Goal: Task Accomplishment & Management: Complete application form

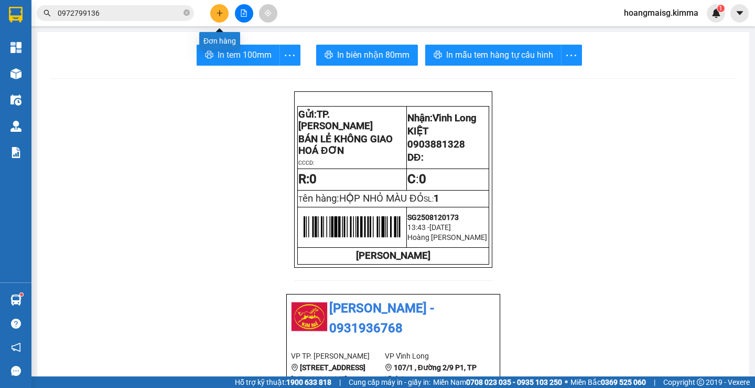
click at [215, 12] on button at bounding box center [219, 13] width 18 height 18
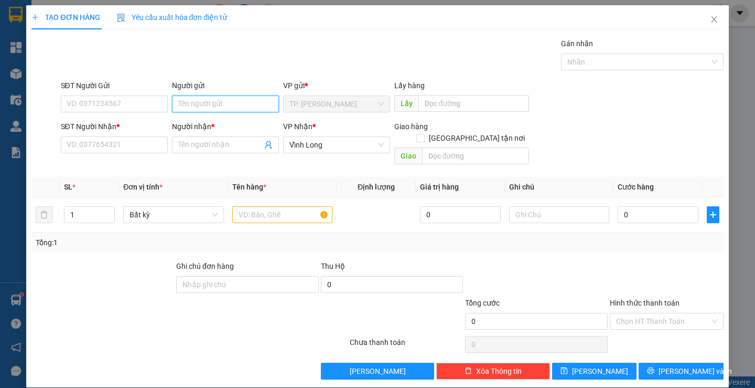
click at [217, 98] on input "Người gửi" at bounding box center [225, 103] width 107 height 17
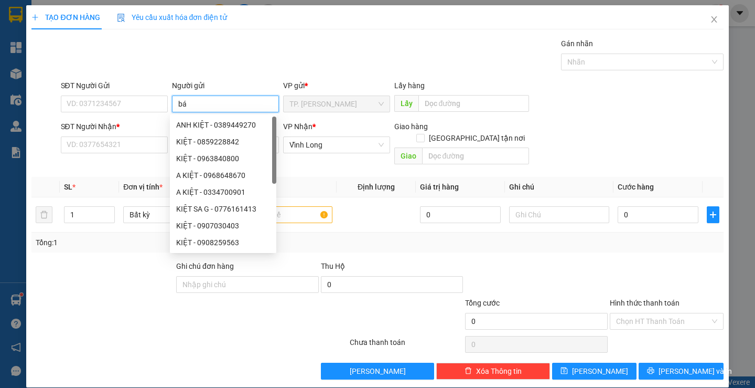
type input "bán"
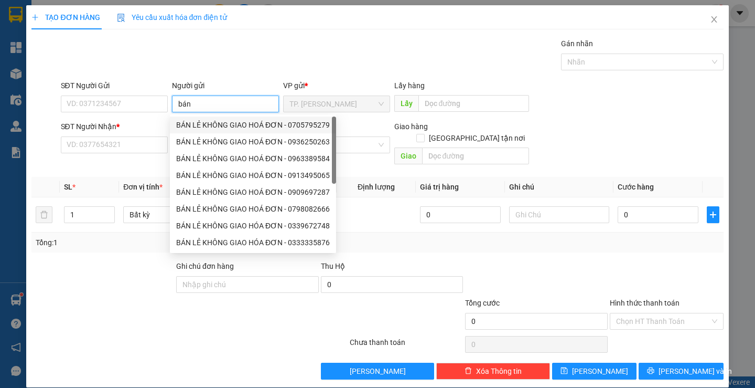
drag, startPoint x: 208, startPoint y: 129, endPoint x: 193, endPoint y: 125, distance: 15.6
click at [208, 128] on div "BÁN LẺ KHÔNG GIAO HOÁ ĐƠN - 0705795279" at bounding box center [253, 125] width 154 height 12
type input "0705795279"
type input "BÁN LẺ KHÔNG GIAO HOÁ ĐƠN"
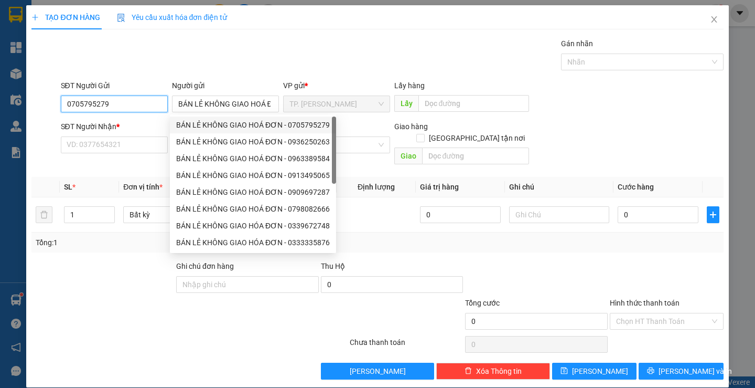
click at [141, 103] on input "0705795279" at bounding box center [114, 103] width 107 height 17
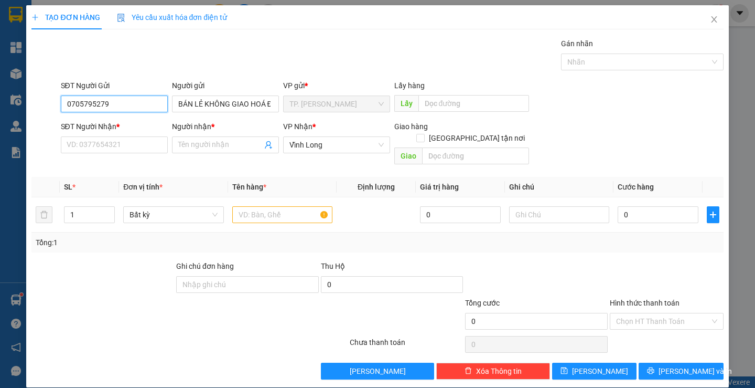
click at [141, 103] on input "0705795279" at bounding box center [114, 103] width 107 height 17
click at [127, 142] on input "SĐT Người Nhận *" at bounding box center [114, 144] width 107 height 17
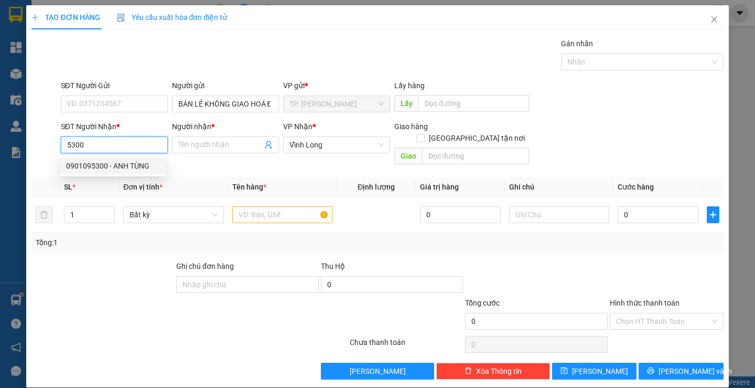
drag, startPoint x: 136, startPoint y: 167, endPoint x: 228, endPoint y: 178, distance: 92.5
click at [137, 167] on div "0901095300 - ANH TÙNG" at bounding box center [112, 166] width 93 height 12
type input "0901095300"
type input "ANH TÙNG"
type input "0901095300"
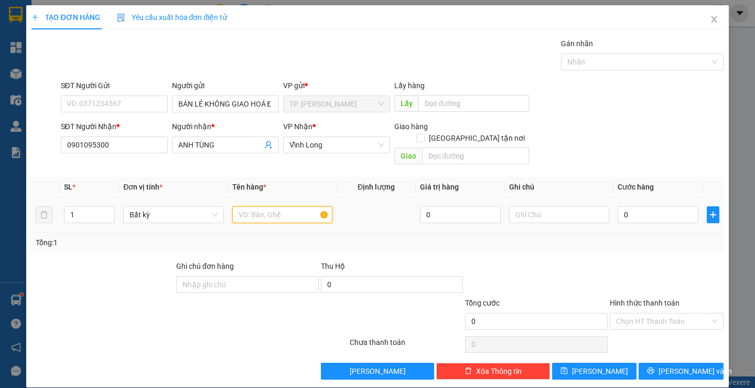
click at [269, 206] on input "text" at bounding box center [282, 214] width 100 height 17
type input "thùng msuss"
type input "tín"
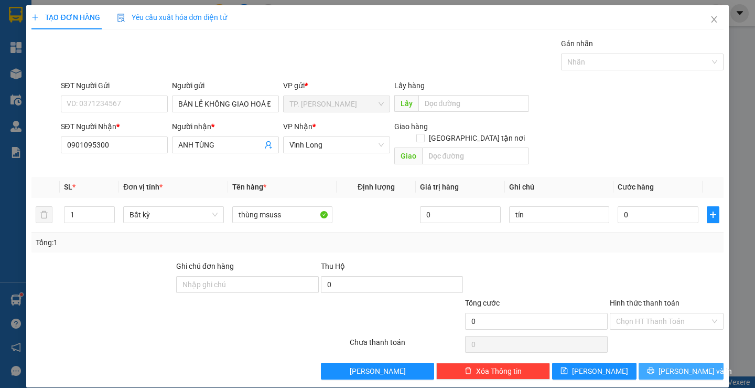
click at [689, 365] on span "[PERSON_NAME] và In" at bounding box center [695, 371] width 73 height 12
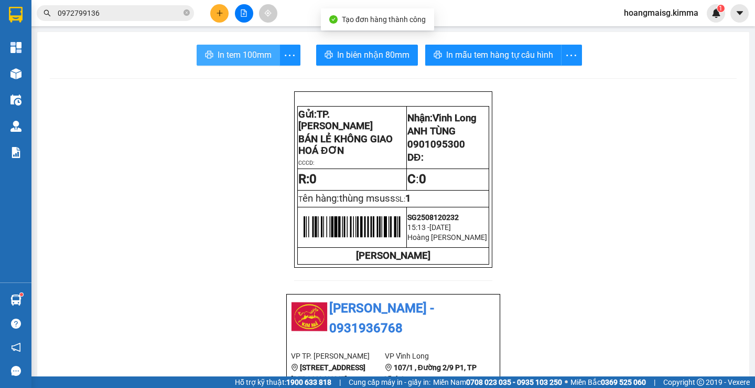
click at [230, 45] on button "In tem 100mm" at bounding box center [238, 55] width 83 height 21
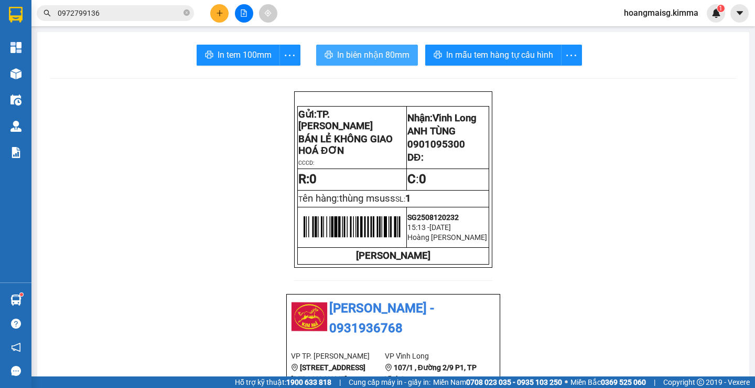
click at [377, 56] on span "In biên nhận 80mm" at bounding box center [373, 54] width 72 height 13
click at [390, 63] on button "In biên nhận 80mm" at bounding box center [367, 55] width 102 height 21
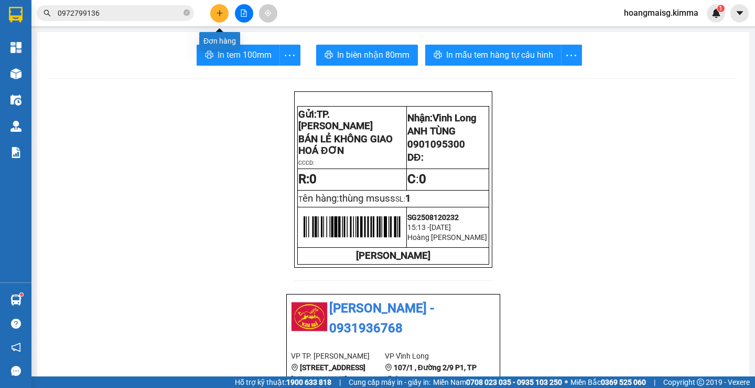
click at [218, 8] on button at bounding box center [219, 13] width 18 height 18
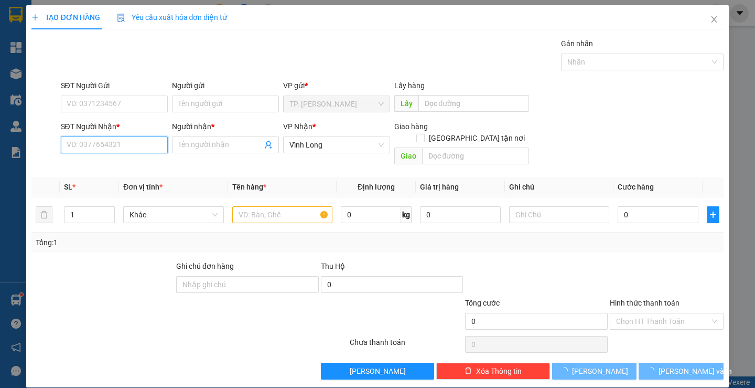
click at [129, 146] on input "SĐT Người Nhận *" at bounding box center [114, 144] width 107 height 17
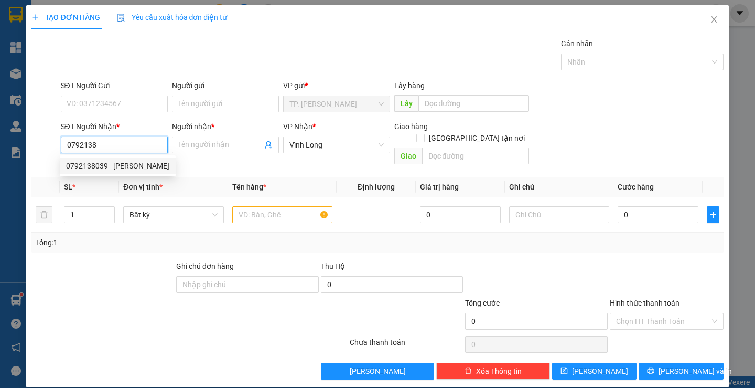
click at [126, 167] on div "0792138039 - [PERSON_NAME]" at bounding box center [117, 166] width 103 height 12
type input "0792138039"
type input "ANH HOÀNG"
type input "0792138039"
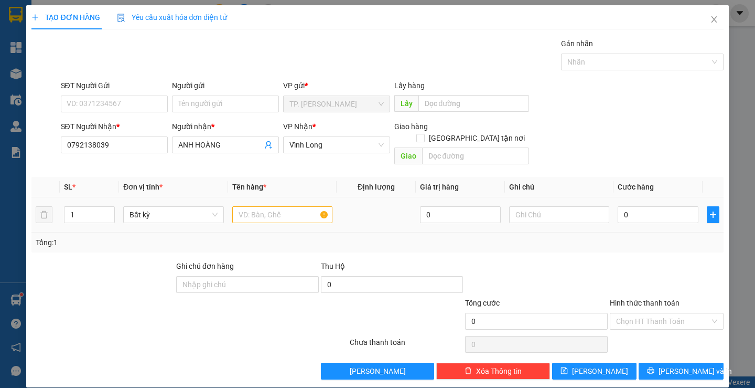
click at [266, 208] on div at bounding box center [282, 214] width 100 height 21
click at [269, 206] on input "text" at bounding box center [282, 214] width 100 height 17
type input "k"
type input "KIỆN TRÁI CÂY"
type input "VĂN"
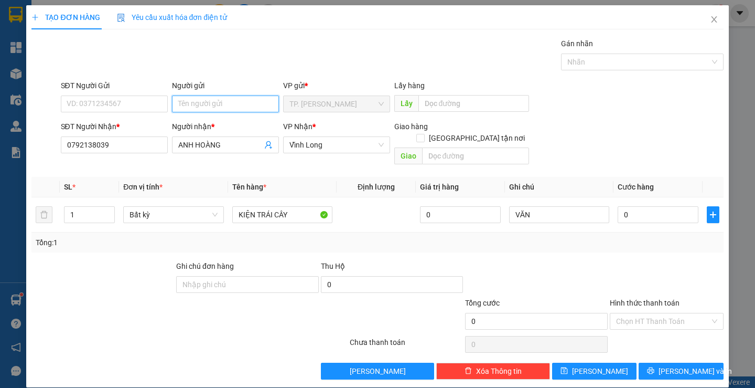
click at [217, 105] on input "Người gửi" at bounding box center [225, 103] width 107 height 17
type input "B"
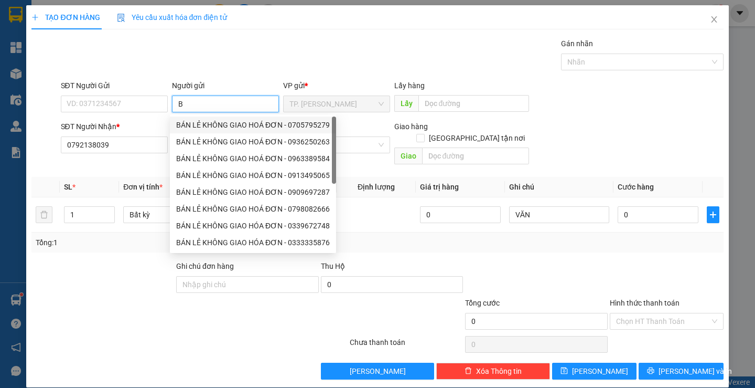
click at [218, 122] on div "BÁN LẺ KHÔNG GIAO HOÁ ĐƠN - 0705795279" at bounding box center [253, 125] width 154 height 12
type input "0705795279"
type input "BÁN LẺ KHÔNG GIAO HOÁ ĐƠN"
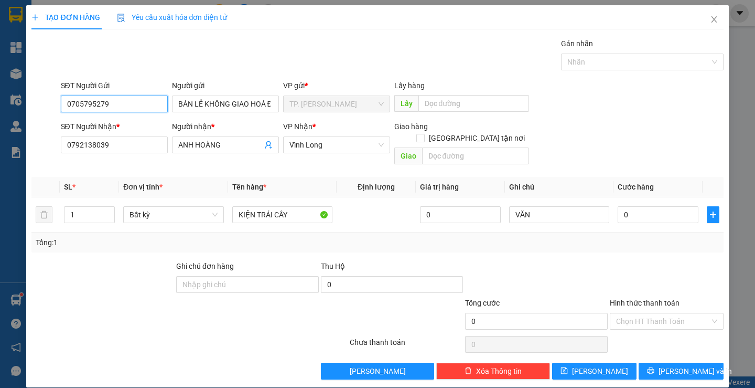
click at [147, 108] on input "0705795279" at bounding box center [114, 103] width 107 height 17
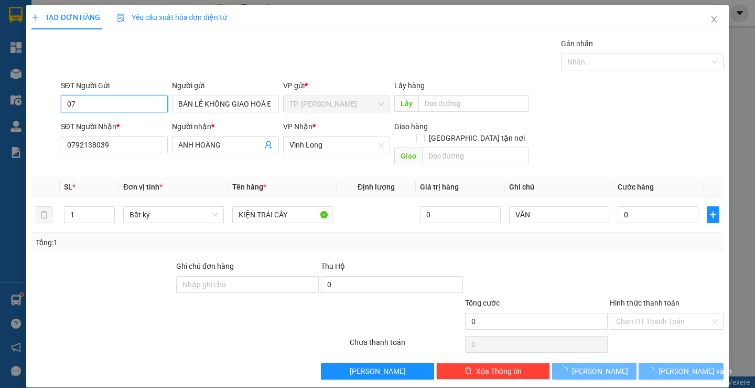
type input "0"
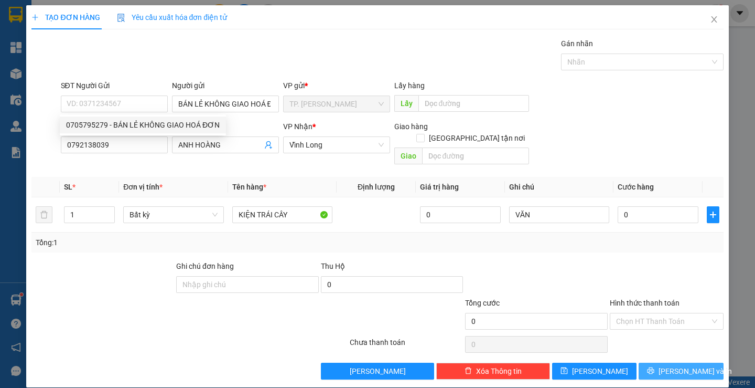
click at [655, 367] on icon "printer" at bounding box center [651, 370] width 7 height 7
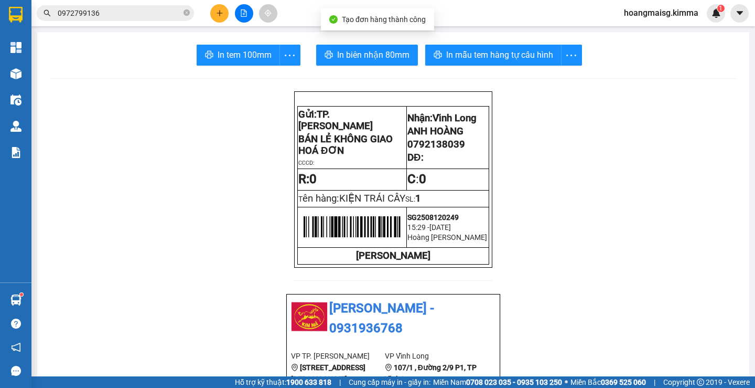
click at [367, 49] on span "In biên nhận 80mm" at bounding box center [373, 54] width 72 height 13
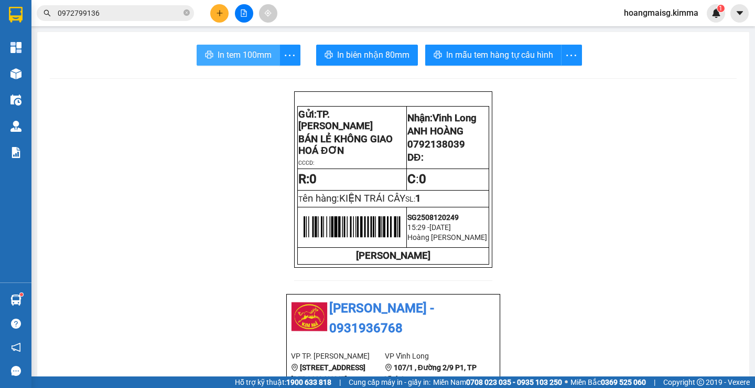
click at [243, 61] on span "In tem 100mm" at bounding box center [245, 54] width 54 height 13
click at [186, 12] on icon "close-circle" at bounding box center [187, 12] width 6 height 6
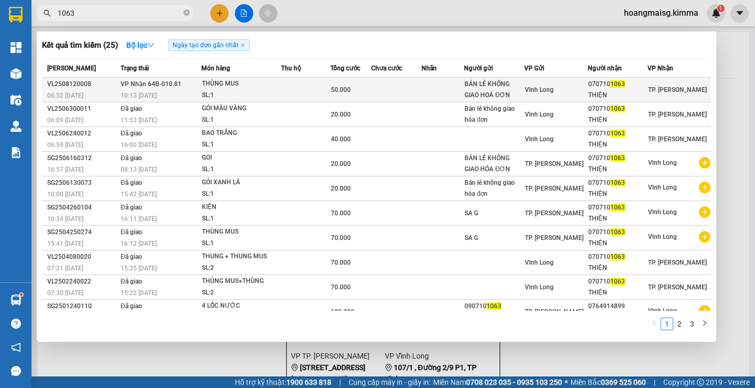
type input "1063"
click at [532, 87] on span "Vĩnh Long" at bounding box center [539, 89] width 29 height 7
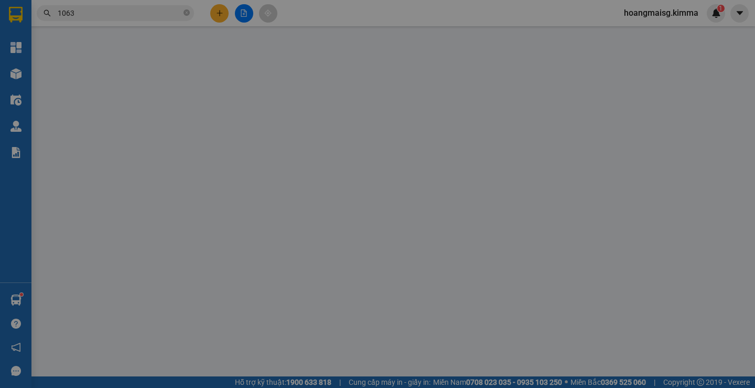
type input "BÁN LẺ KHÔNG GIAO HOÁ ĐƠN"
type input "0707101063"
type input "THIỆN"
type input "50.000"
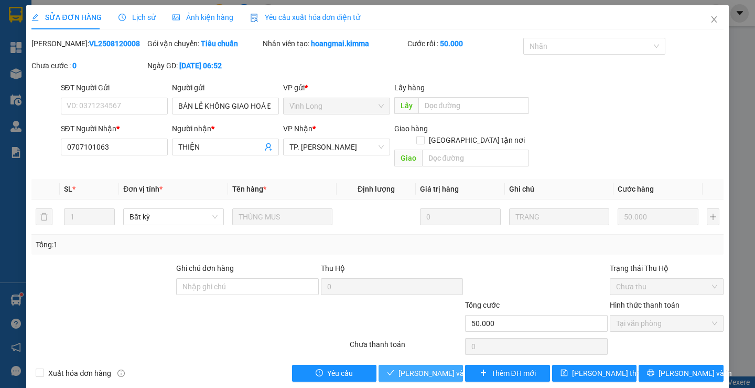
click at [430, 367] on span "[PERSON_NAME] và Giao hàng" at bounding box center [449, 373] width 101 height 12
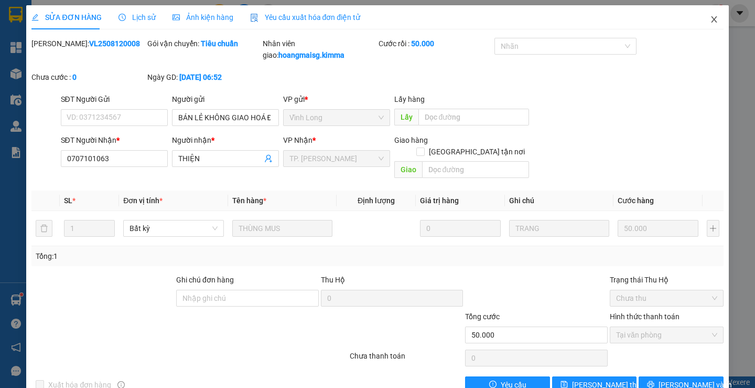
click at [710, 19] on icon "close" at bounding box center [714, 19] width 8 height 8
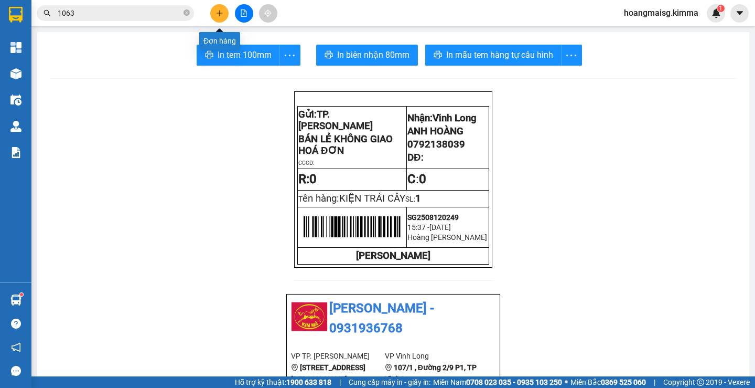
click at [219, 13] on icon "plus" at bounding box center [219, 12] width 7 height 7
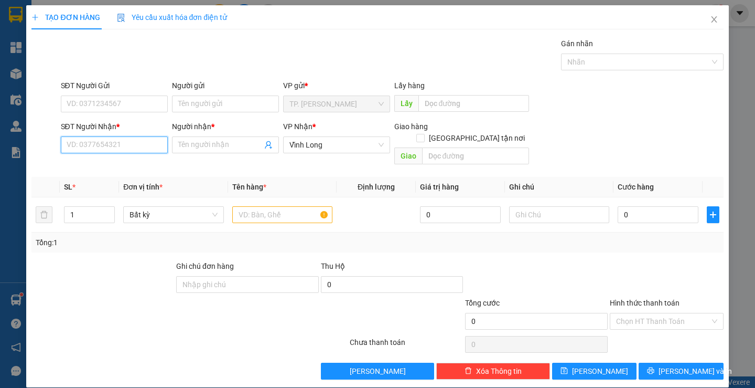
click at [125, 142] on input "SĐT Người Nhận *" at bounding box center [114, 144] width 107 height 17
click at [125, 158] on div "0903163808 - VỈNH THUẬN" at bounding box center [113, 165] width 106 height 17
type input "0903163808"
type input "VỈNH THUẬN"
type input "0903163808"
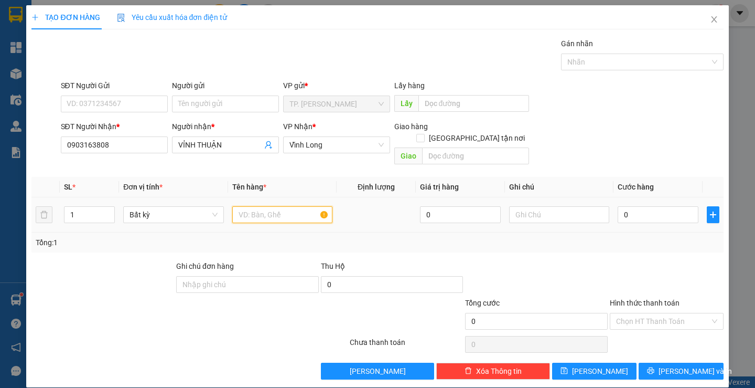
click at [284, 207] on input "text" at bounding box center [282, 214] width 100 height 17
type input "HỘP"
type input "VĂN"
click at [209, 95] on div "Người gửi" at bounding box center [225, 88] width 107 height 16
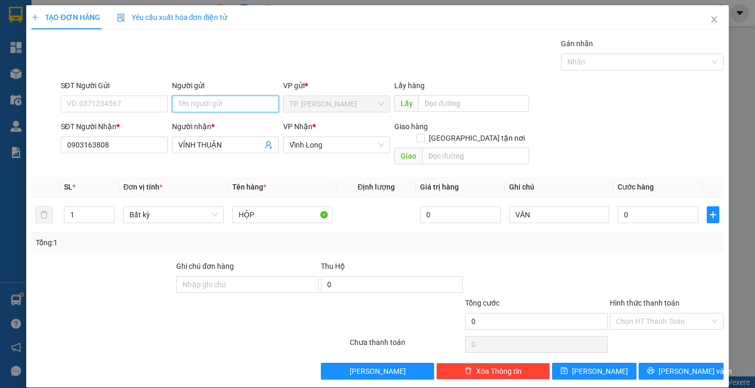
click at [208, 103] on input "Người gửi" at bounding box center [225, 103] width 107 height 17
type input "B"
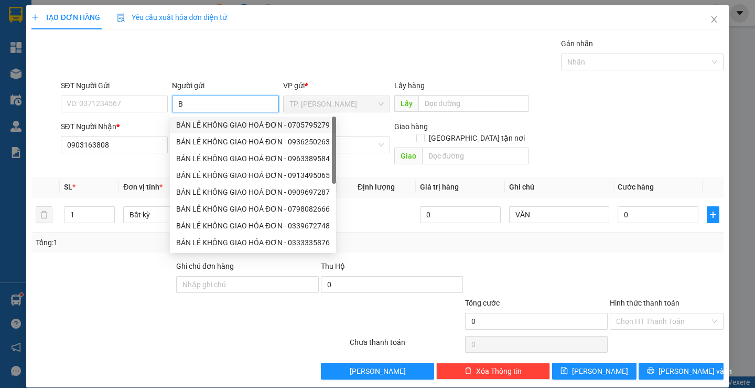
click at [206, 121] on div "BÁN LẺ KHÔNG GIAO HOÁ ĐƠN - 0705795279" at bounding box center [253, 125] width 154 height 12
type input "0705795279"
type input "BÁN LẺ KHÔNG GIAO HOÁ ĐƠN"
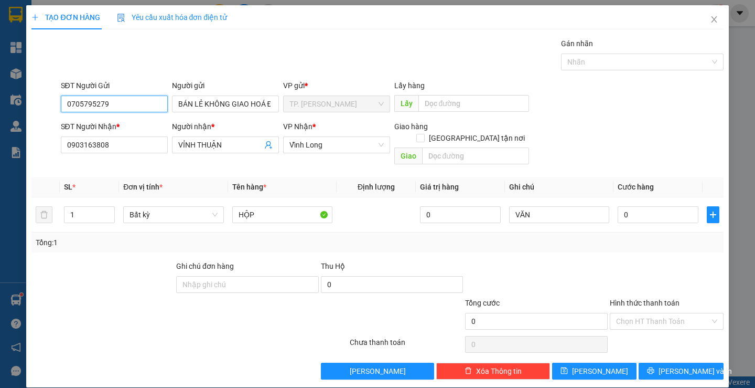
click at [129, 99] on input "0705795279" at bounding box center [114, 103] width 107 height 17
type input "0"
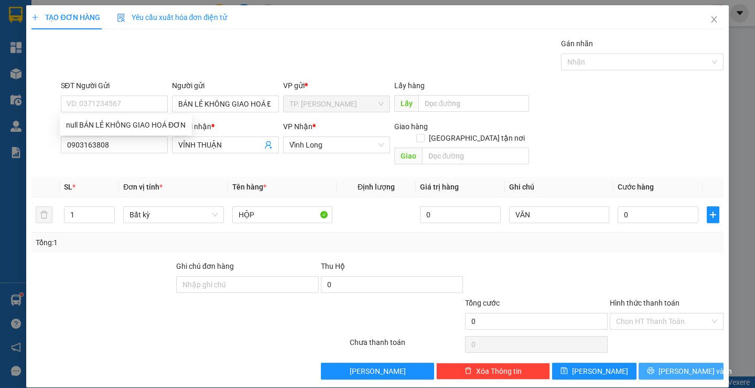
click at [671, 365] on span "[PERSON_NAME] và In" at bounding box center [695, 371] width 73 height 12
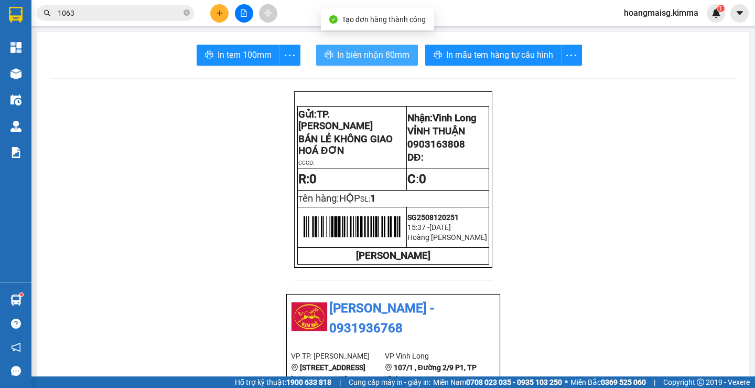
click at [382, 62] on button "In biên nhận 80mm" at bounding box center [367, 55] width 102 height 21
drag, startPoint x: 326, startPoint y: 49, endPoint x: 334, endPoint y: 49, distance: 7.9
click at [330, 49] on button "In biên nhận 80mm" at bounding box center [367, 55] width 102 height 21
click at [337, 49] on span "In biên nhận 80mm" at bounding box center [373, 54] width 72 height 13
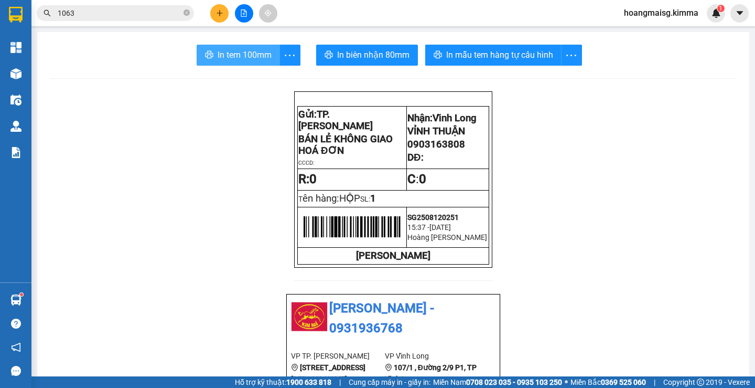
click at [230, 53] on span "In tem 100mm" at bounding box center [245, 54] width 54 height 13
click at [221, 14] on icon "plus" at bounding box center [219, 12] width 7 height 7
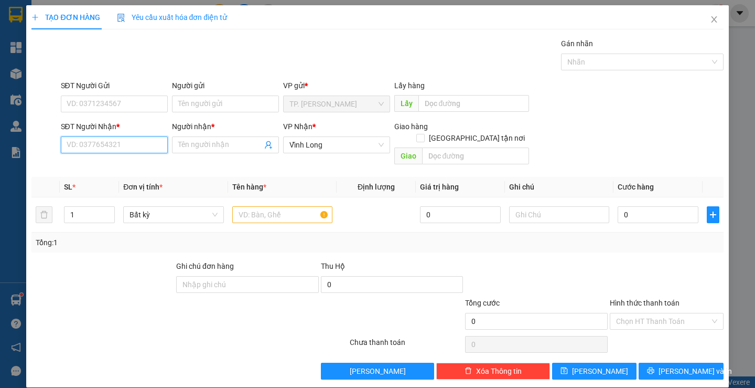
click at [106, 151] on input "SĐT Người Nhận *" at bounding box center [114, 144] width 107 height 17
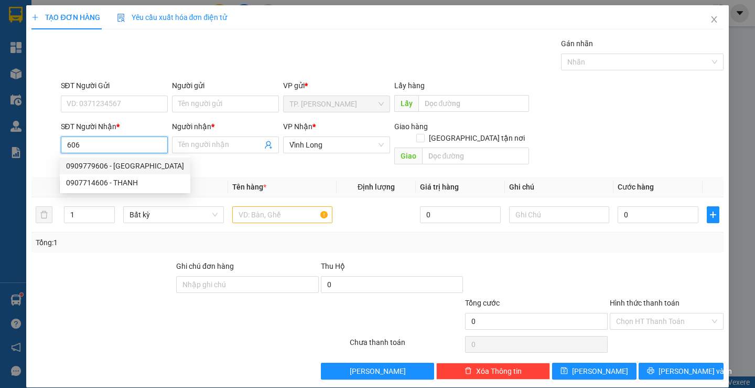
click at [115, 170] on div "0909779606 - [GEOGRAPHIC_DATA]" at bounding box center [125, 166] width 118 height 12
type input "0909779606"
type input "TRÍ TRƯỜNG SƠN"
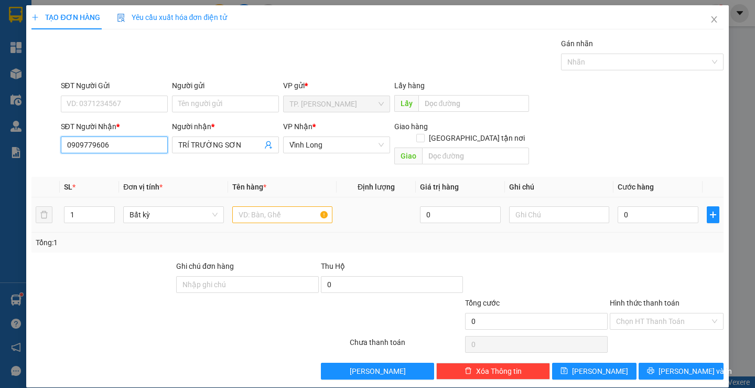
type input "0909779606"
click at [274, 206] on input "text" at bounding box center [282, 214] width 100 height 17
type input "KIỆN"
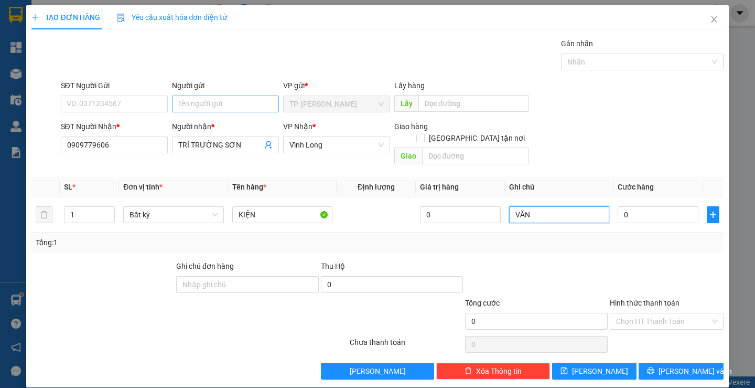
type input "VĂN"
click at [210, 105] on input "Người gửi" at bounding box center [225, 103] width 107 height 17
type input "B"
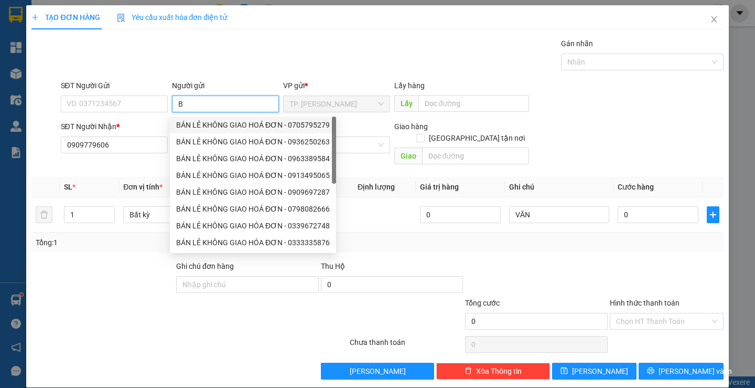
click at [208, 122] on div "BÁN LẺ KHÔNG GIAO HOÁ ĐƠN - 0705795279" at bounding box center [253, 125] width 154 height 12
type input "0705795279"
type input "BÁN LẺ KHÔNG GIAO HOÁ ĐƠN"
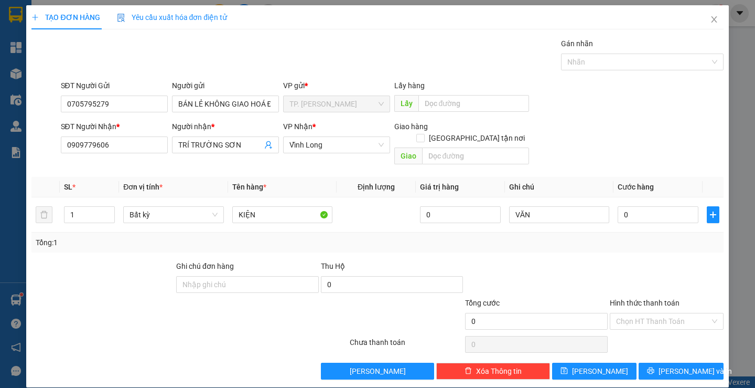
click at [152, 113] on div "SĐT Người Gửi 0705795279" at bounding box center [114, 98] width 107 height 37
click at [149, 111] on input "0705795279" at bounding box center [114, 103] width 107 height 17
type input "0"
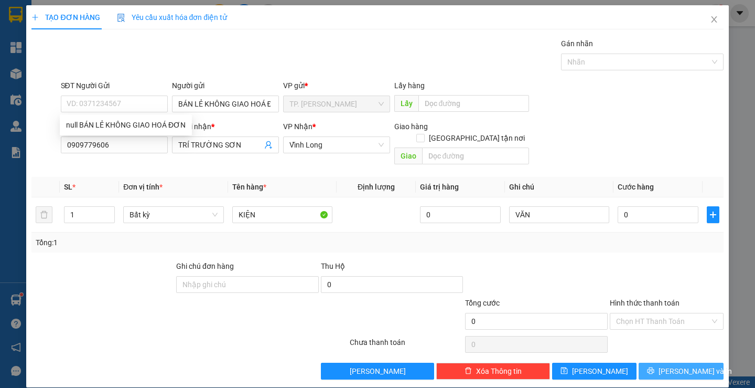
click at [679, 365] on span "[PERSON_NAME] và In" at bounding box center [695, 371] width 73 height 12
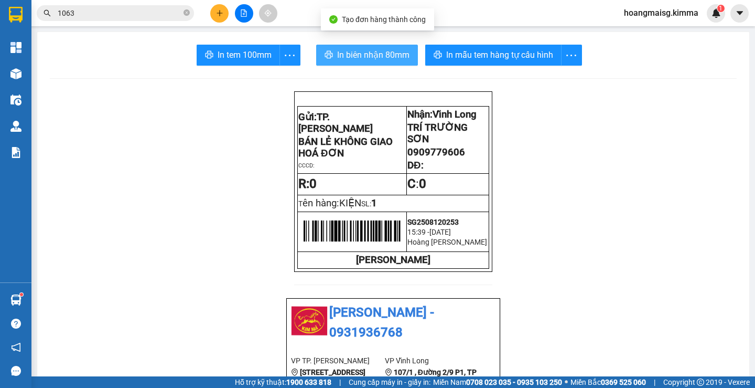
click at [376, 54] on span "In biên nhận 80mm" at bounding box center [373, 54] width 72 height 13
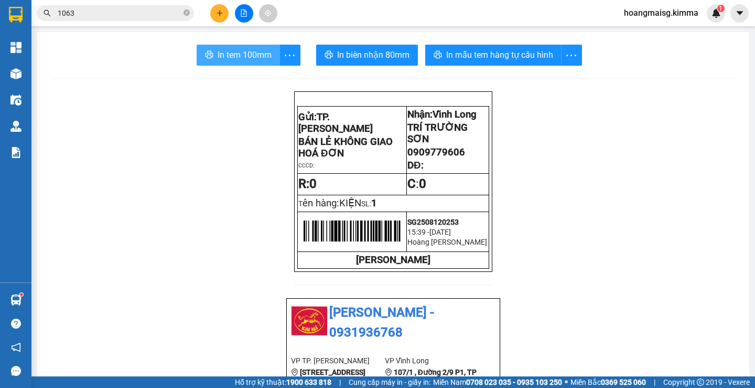
click at [247, 57] on span "In tem 100mm" at bounding box center [245, 54] width 54 height 13
click at [216, 7] on button at bounding box center [219, 13] width 18 height 18
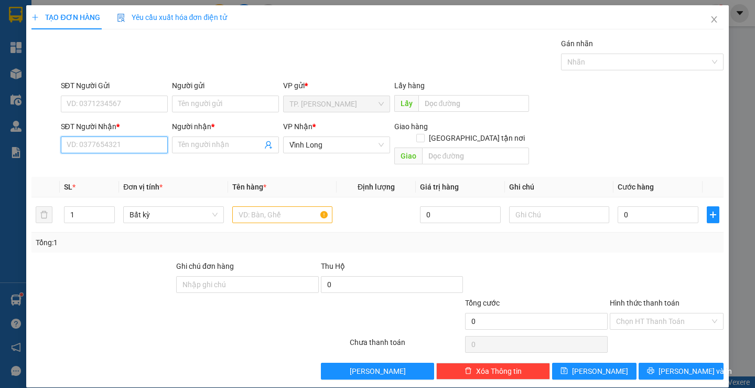
click at [127, 150] on input "SĐT Người Nhận *" at bounding box center [114, 144] width 107 height 17
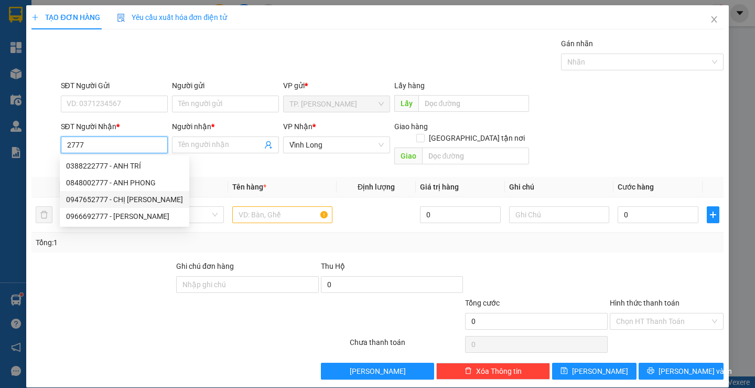
click at [124, 202] on div "0947652777 - CHỊ [PERSON_NAME]" at bounding box center [124, 200] width 117 height 12
type input "0947652777"
type input "CHỊ [PERSON_NAME]"
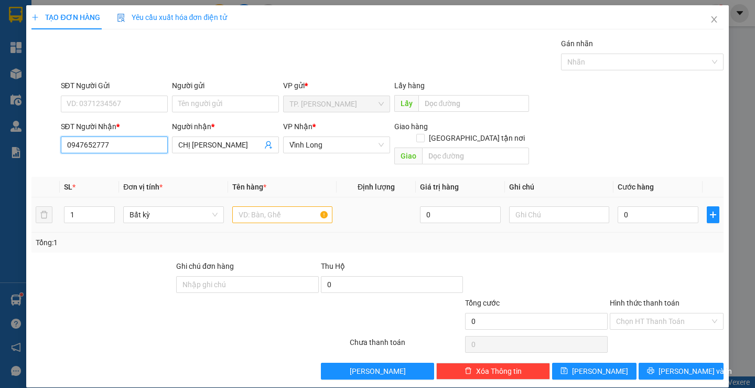
type input "0947652777"
click at [272, 206] on input "text" at bounding box center [282, 214] width 100 height 17
type input "THÙNG"
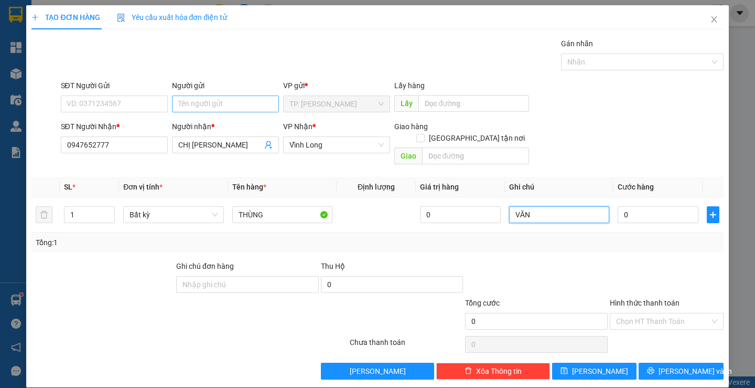
type input "VĂN"
click at [207, 100] on input "Người gửi" at bounding box center [225, 103] width 107 height 17
type input "B"
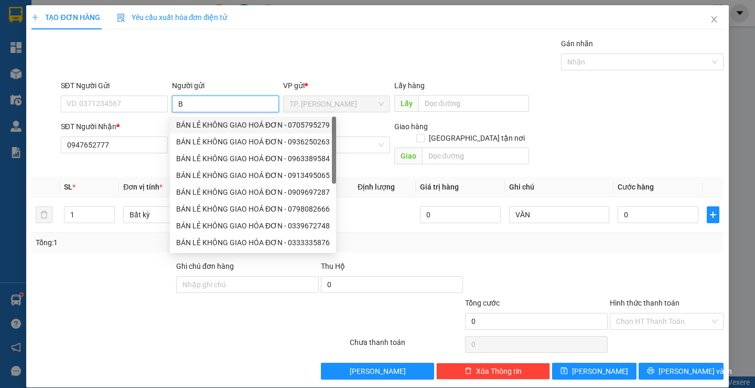
click at [209, 118] on div "BÁN LẺ KHÔNG GIAO HOÁ ĐƠN - 0705795279" at bounding box center [253, 124] width 166 height 17
type input "0705795279"
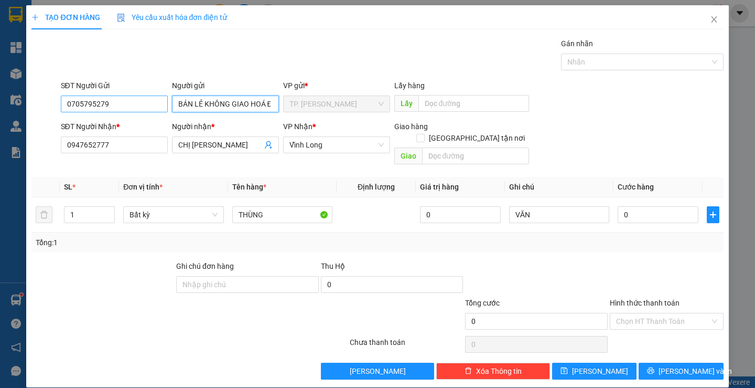
type input "BÁN LẺ KHÔNG GIAO HOÁ ĐƠN"
click at [142, 105] on input "0705795279" at bounding box center [114, 103] width 107 height 17
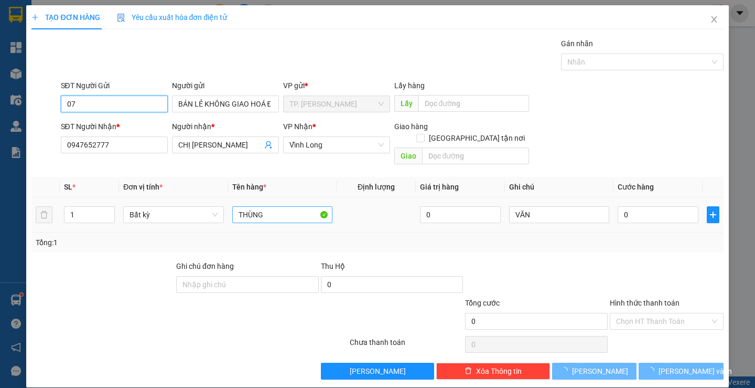
type input "0"
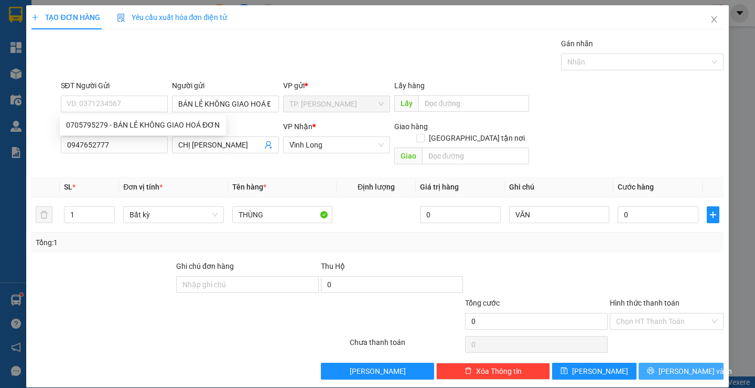
click at [655, 367] on icon "printer" at bounding box center [650, 370] width 7 height 7
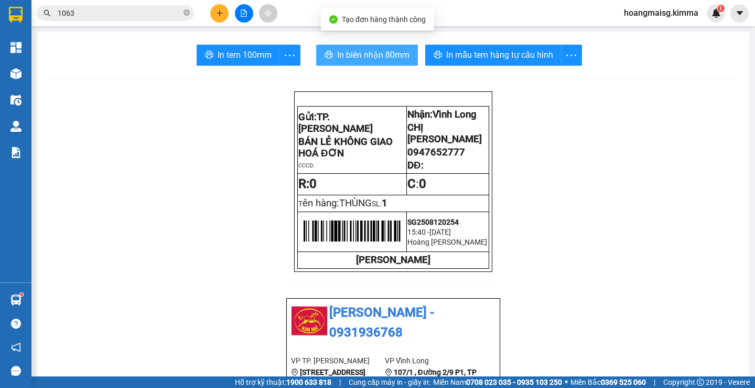
click at [379, 52] on span "In biên nhận 80mm" at bounding box center [373, 54] width 72 height 13
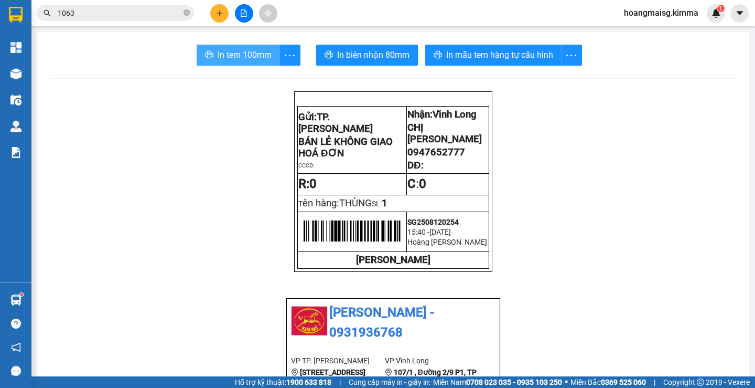
click at [252, 55] on span "In tem 100mm" at bounding box center [245, 54] width 54 height 13
click at [218, 12] on icon "plus" at bounding box center [219, 12] width 7 height 7
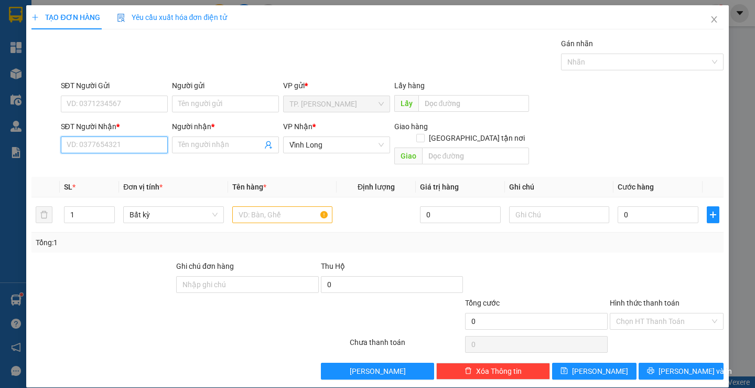
click at [131, 147] on input "SĐT Người Nhận *" at bounding box center [114, 144] width 107 height 17
click at [130, 165] on div "0908830476 - BA NHỎ" at bounding box center [112, 166] width 93 height 12
type input "0908830476"
type input "BA NHỎ"
type input "0908830476"
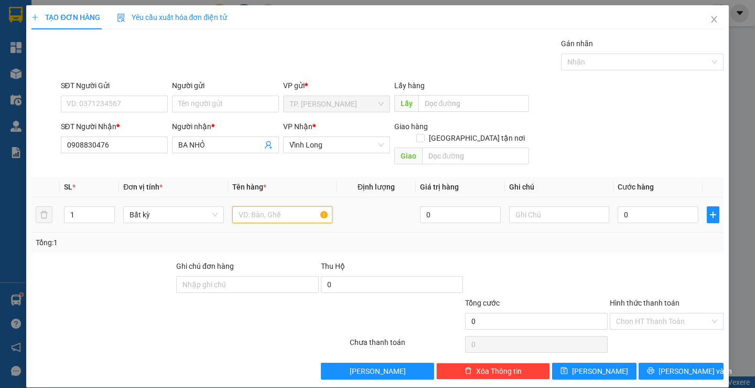
click at [267, 206] on input "text" at bounding box center [282, 214] width 100 height 17
type input "KIỆN"
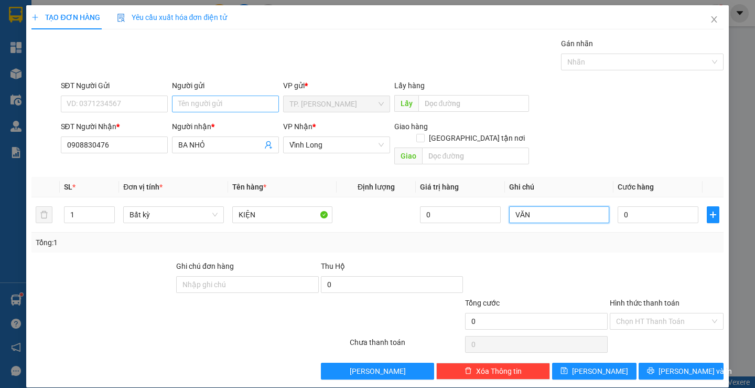
type input "VĂN"
type input "B"
click at [213, 108] on input "B" at bounding box center [225, 103] width 107 height 17
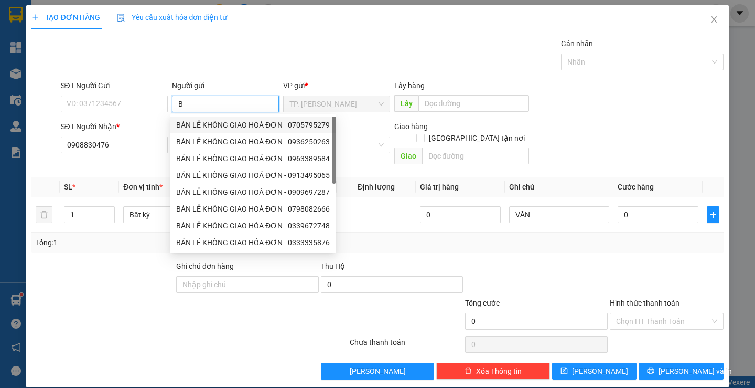
click at [216, 126] on div "BÁN LẺ KHÔNG GIAO HOÁ ĐƠN - 0705795279" at bounding box center [253, 125] width 154 height 12
type input "0705795279"
type input "BÁN LẺ KHÔNG GIAO HOÁ ĐƠN"
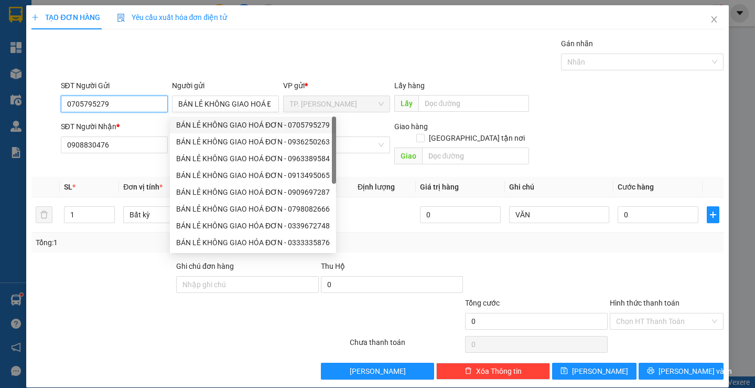
click at [146, 105] on input "0705795279" at bounding box center [114, 103] width 107 height 17
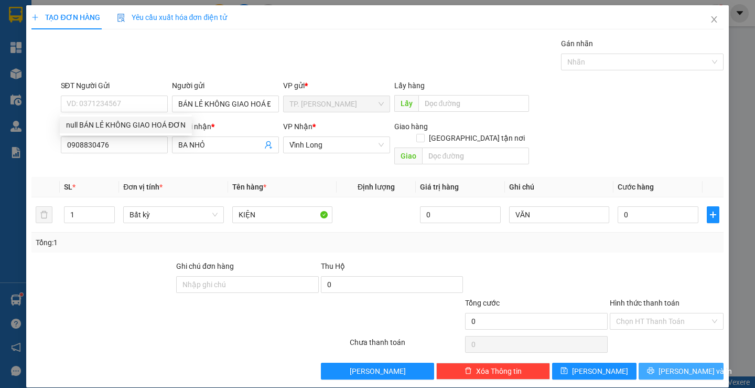
click at [654, 367] on icon "printer" at bounding box center [650, 370] width 7 height 7
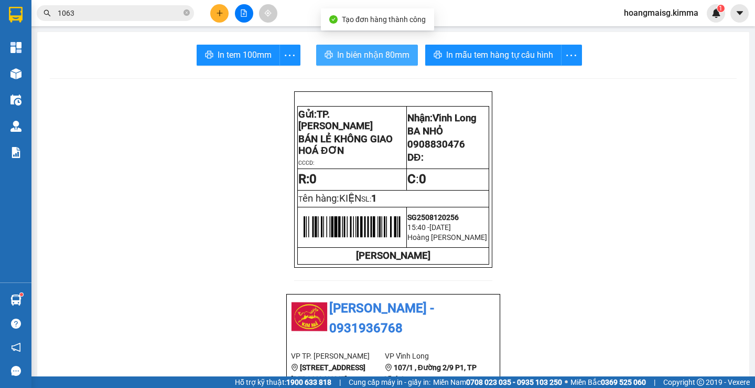
click at [345, 58] on span "In biên nhận 80mm" at bounding box center [373, 54] width 72 height 13
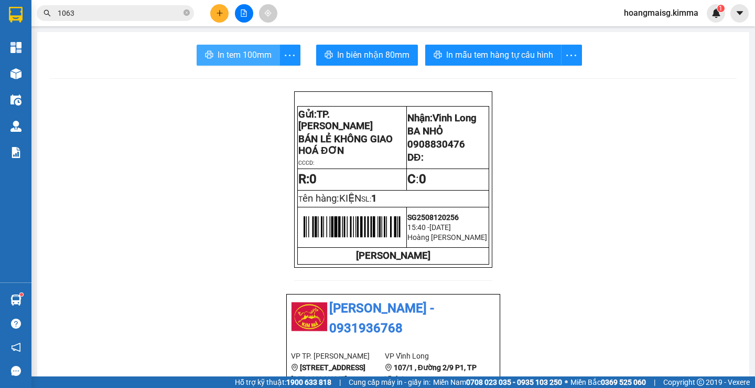
click at [246, 46] on button "In tem 100mm" at bounding box center [238, 55] width 83 height 21
click at [246, 48] on button "In tem 100mm" at bounding box center [238, 55] width 83 height 21
click at [217, 9] on button at bounding box center [219, 13] width 18 height 18
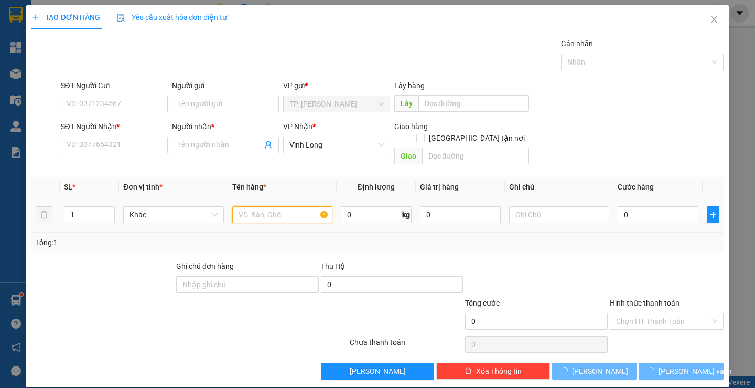
click at [259, 206] on input "text" at bounding box center [282, 214] width 100 height 17
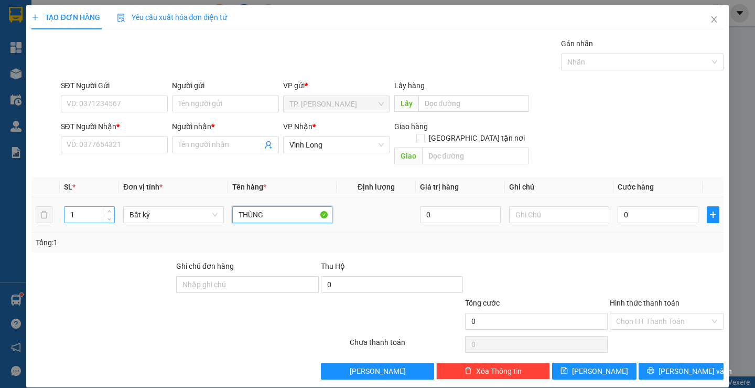
type input "THÙNG"
click at [78, 207] on input "1" at bounding box center [90, 215] width 50 height 16
type input "2"
click at [588, 216] on td at bounding box center [559, 214] width 109 height 35
click at [580, 206] on input "text" at bounding box center [559, 214] width 100 height 17
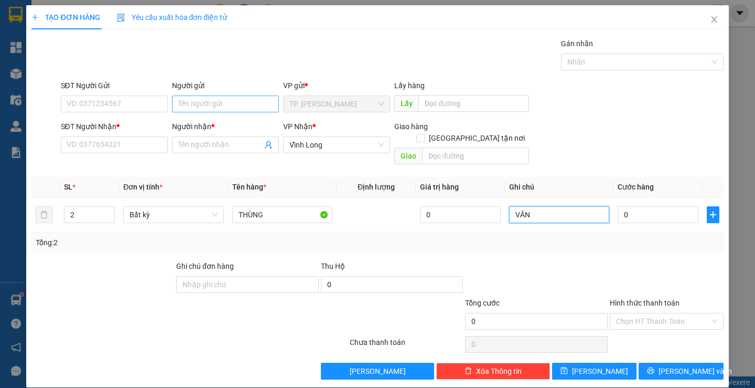
type input "VĂN"
click at [235, 102] on input "Người gửi" at bounding box center [225, 103] width 107 height 17
type input "B"
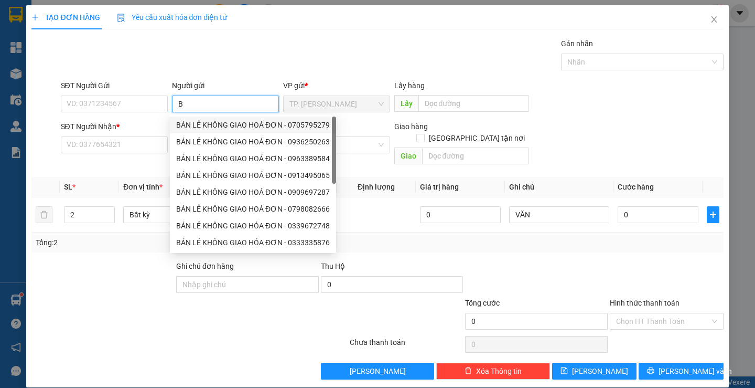
click at [200, 121] on div "BÁN LẺ KHÔNG GIAO HOÁ ĐƠN - 0705795279" at bounding box center [253, 125] width 154 height 12
type input "0705795279"
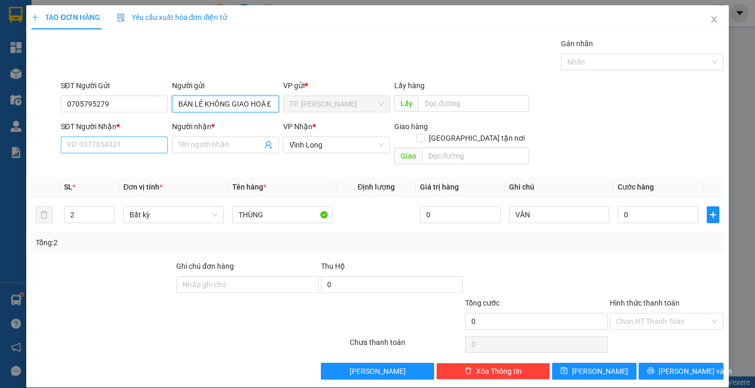
type input "BÁN LẺ KHÔNG GIAO HOÁ ĐƠN"
click at [111, 141] on input "SĐT Người Nhận *" at bounding box center [114, 144] width 107 height 17
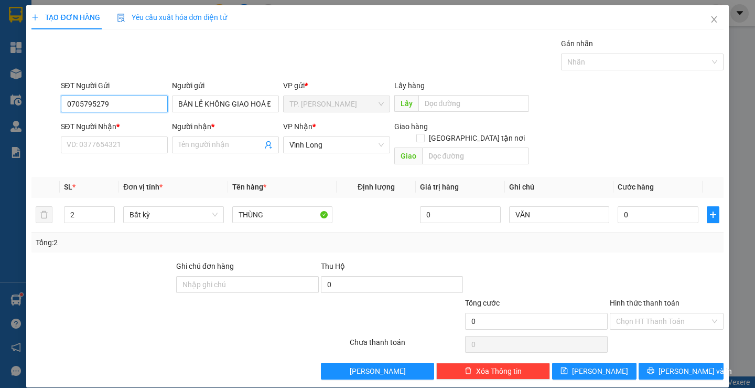
click at [112, 100] on input "0705795279" at bounding box center [114, 103] width 107 height 17
type input "0"
click at [121, 145] on input "SĐT Người Nhận *" at bounding box center [114, 144] width 107 height 17
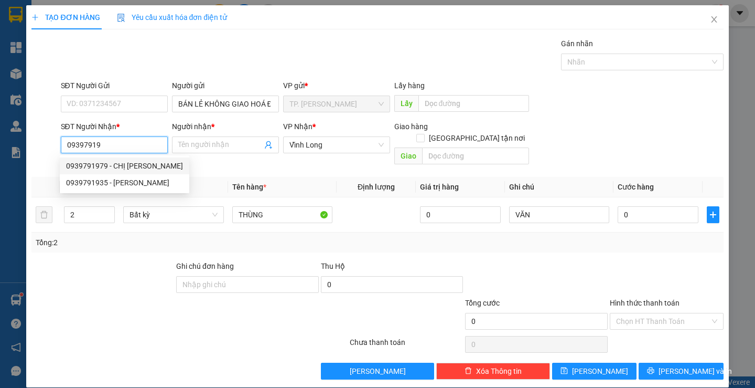
click at [124, 168] on div "0939791979 - CHỊ [PERSON_NAME]" at bounding box center [124, 166] width 117 height 12
type input "0939791979"
type input "CHỊ [PERSON_NAME]"
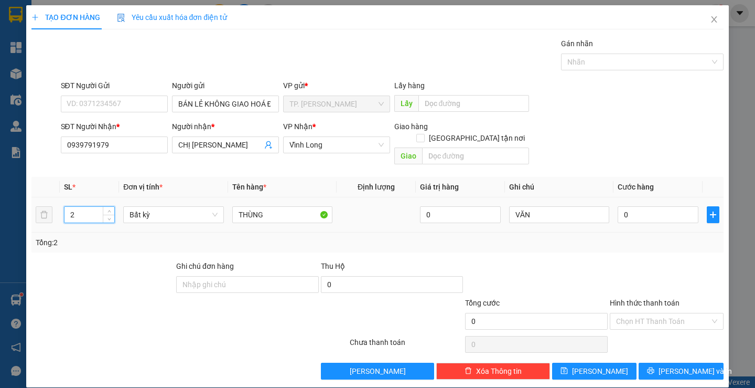
click at [93, 207] on input "2" at bounding box center [90, 215] width 50 height 16
click at [668, 365] on span "[PERSON_NAME] và In" at bounding box center [695, 371] width 73 height 12
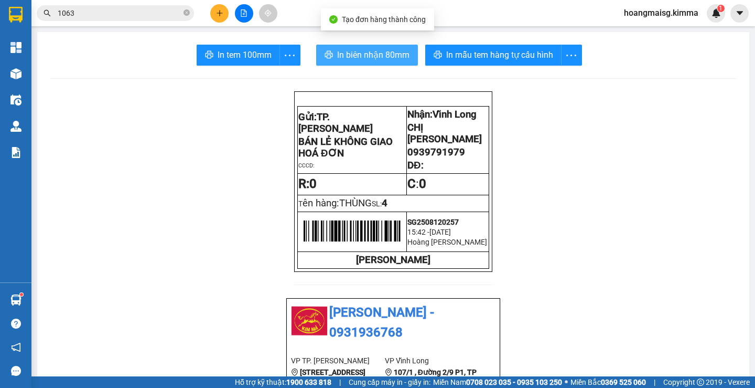
click at [368, 54] on span "In biên nhận 80mm" at bounding box center [373, 54] width 72 height 13
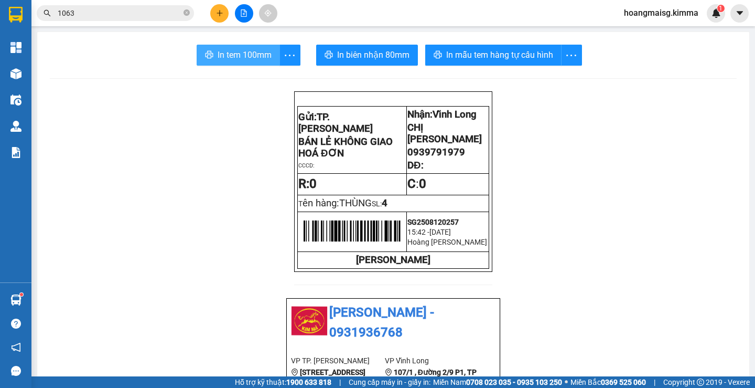
click at [237, 63] on button "In tem 100mm" at bounding box center [238, 55] width 83 height 21
click at [223, 19] on button at bounding box center [219, 13] width 18 height 18
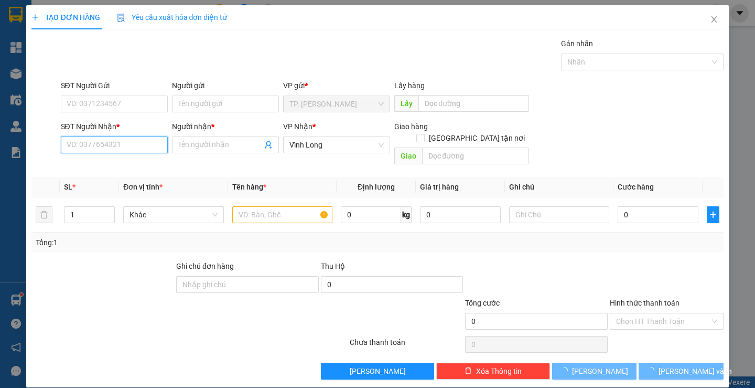
click at [130, 144] on input "SĐT Người Nhận *" at bounding box center [114, 144] width 107 height 17
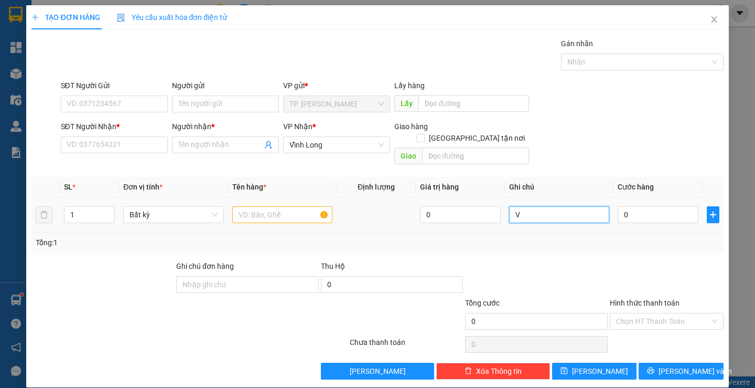
click at [554, 209] on input "V" at bounding box center [559, 214] width 100 height 17
type input "VĂN"
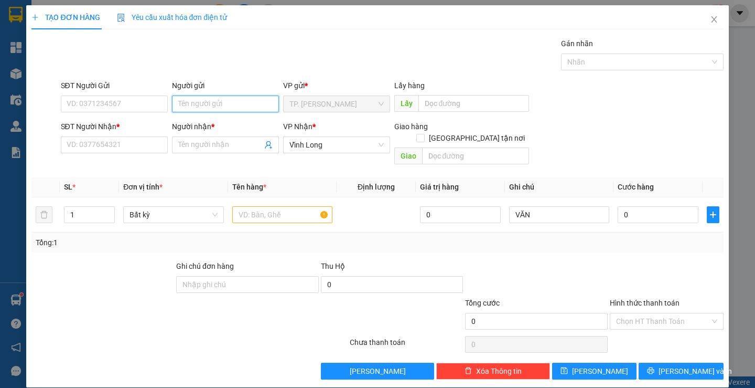
click at [244, 98] on input "Người gửi" at bounding box center [225, 103] width 107 height 17
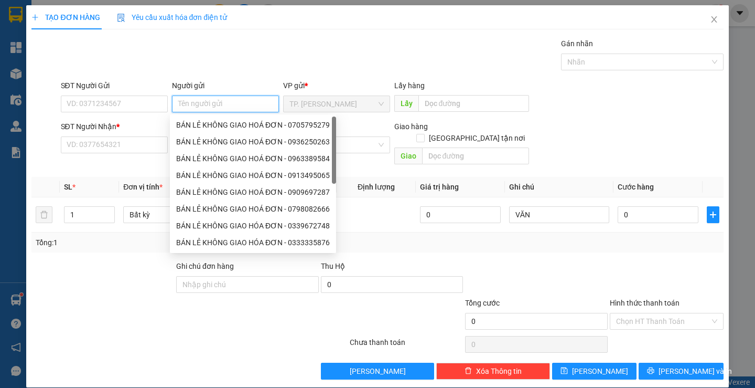
type input "B"
click at [232, 121] on div "BÁN LẺ KHÔNG GIAO HOÁ ĐƠN - 0705795279" at bounding box center [253, 125] width 154 height 12
type input "0705795279"
type input "BÁN LẺ KHÔNG GIAO HOÁ ĐƠN"
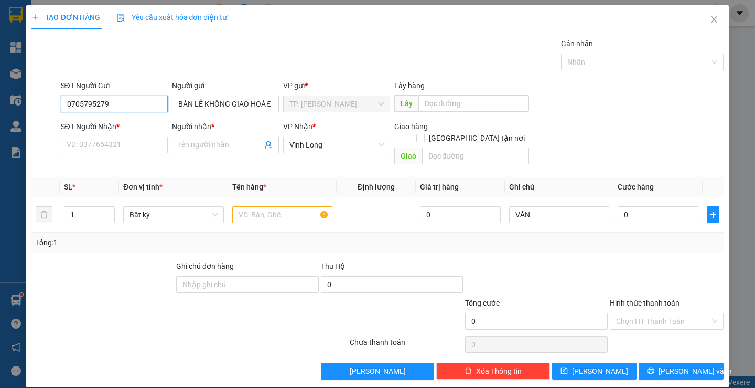
click at [139, 109] on input "0705795279" at bounding box center [114, 103] width 107 height 17
type input "0"
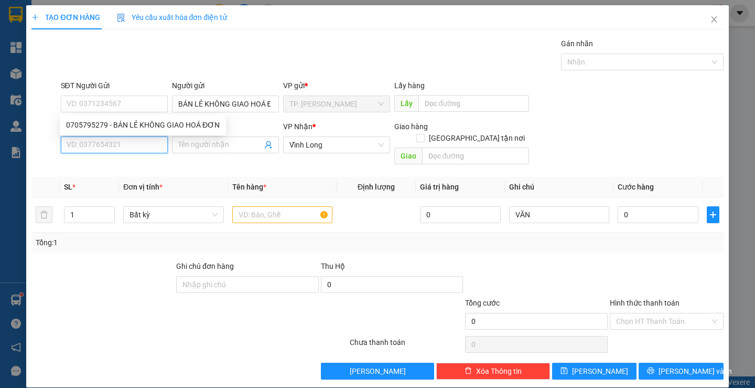
click at [108, 145] on input "SĐT Người Nhận *" at bounding box center [114, 144] width 107 height 17
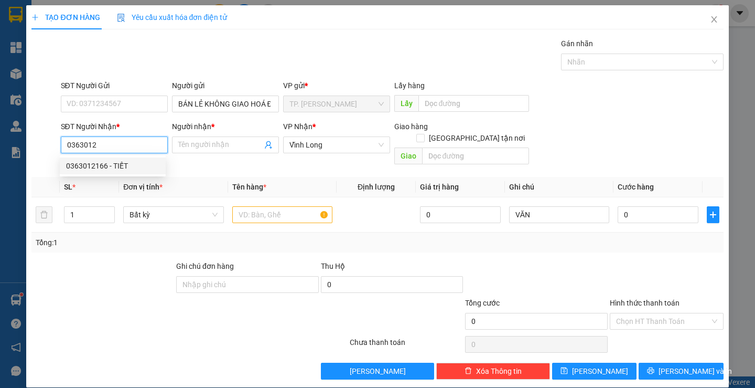
click at [114, 169] on div "0363012166 - TIẾT" at bounding box center [112, 166] width 93 height 12
type input "0363012166"
type input "TIẾT"
type input "0363012166"
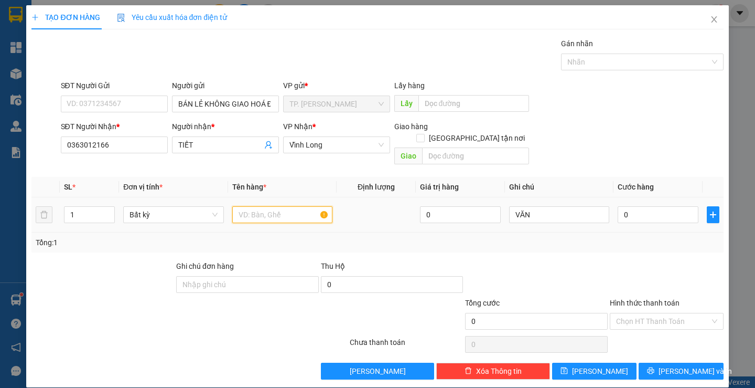
click at [272, 208] on input "text" at bounding box center [282, 214] width 100 height 17
click at [356, 201] on td at bounding box center [376, 214] width 79 height 35
click at [295, 206] on input "THÙNG" at bounding box center [282, 214] width 100 height 17
type input "THÙNG CALOSURE"
click at [628, 206] on input "0" at bounding box center [658, 214] width 81 height 17
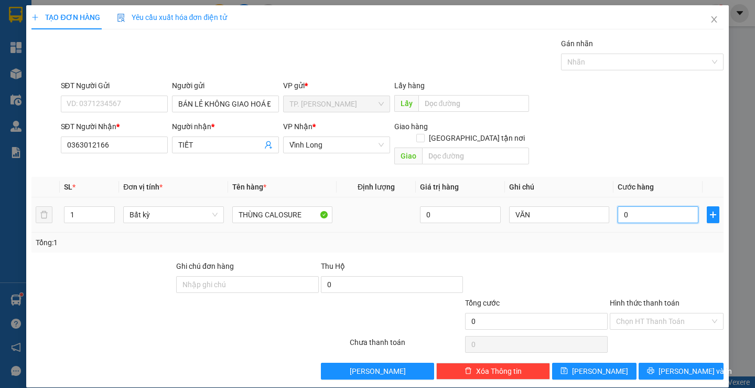
type input "4"
type input "40"
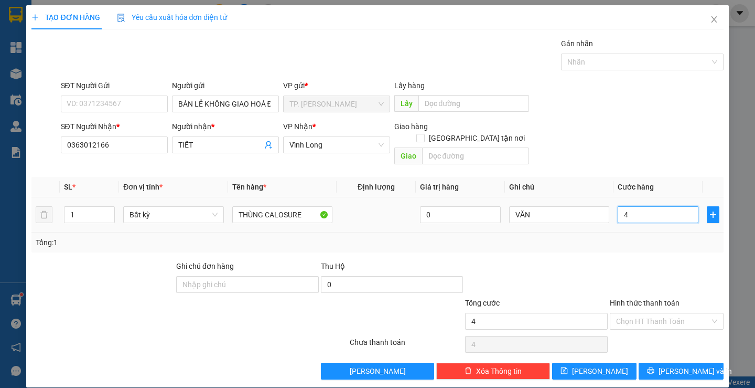
type input "40"
type input "40.000"
click at [647, 313] on input "Hình thức thanh toán" at bounding box center [663, 321] width 94 height 16
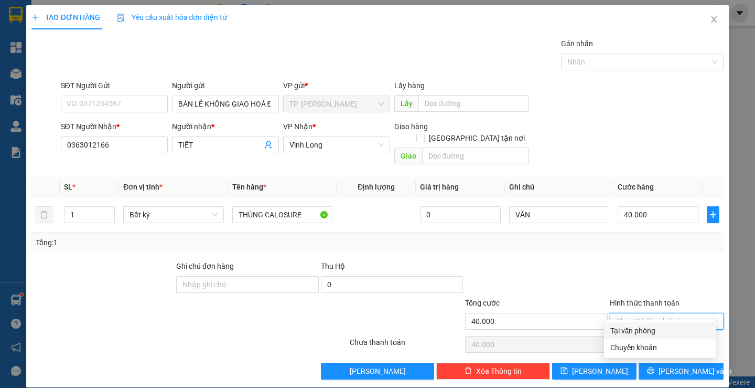
click at [633, 331] on div "Tại văn phòng" at bounding box center [661, 331] width 100 height 12
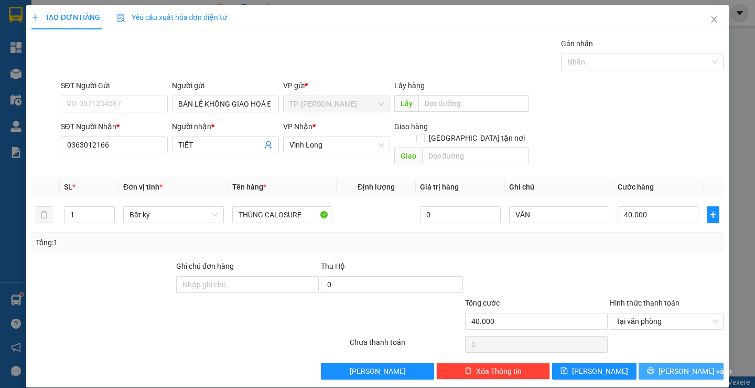
click at [665, 365] on span "[PERSON_NAME] và In" at bounding box center [695, 371] width 73 height 12
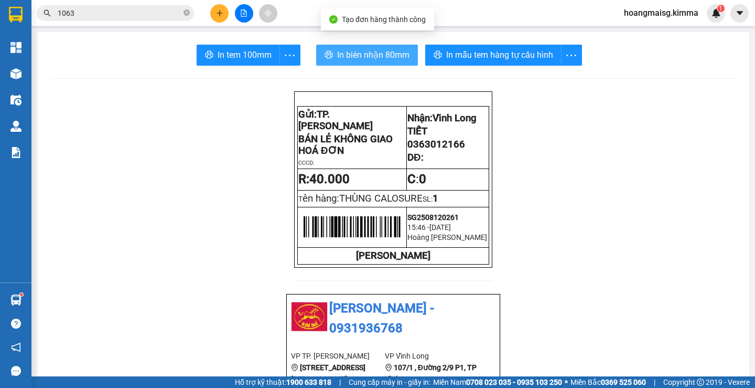
click at [361, 60] on span "In biên nhận 80mm" at bounding box center [373, 54] width 72 height 13
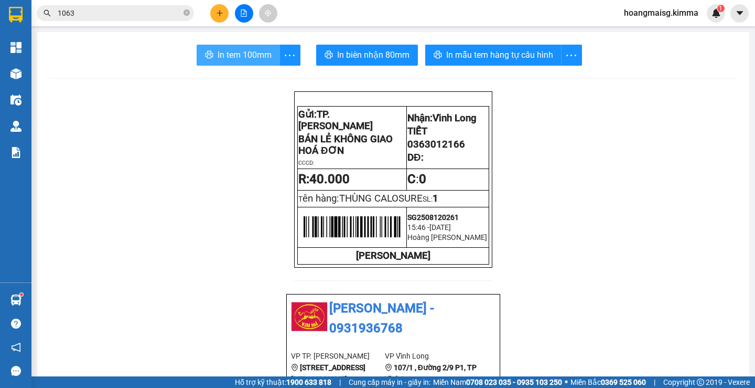
click at [235, 60] on span "In tem 100mm" at bounding box center [245, 54] width 54 height 13
click at [221, 16] on icon "plus" at bounding box center [219, 12] width 7 height 7
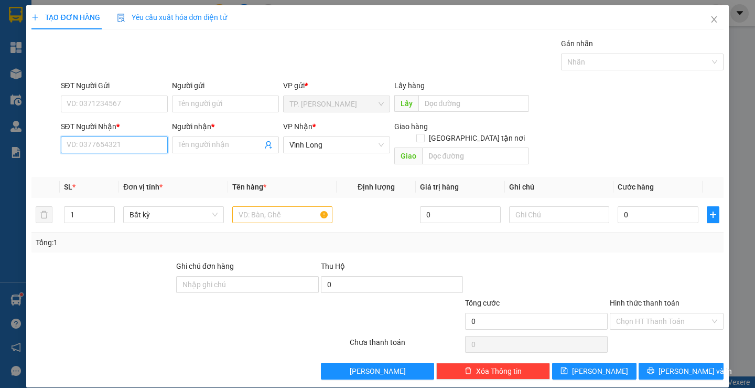
click at [133, 142] on input "SĐT Người Nhận *" at bounding box center [114, 144] width 107 height 17
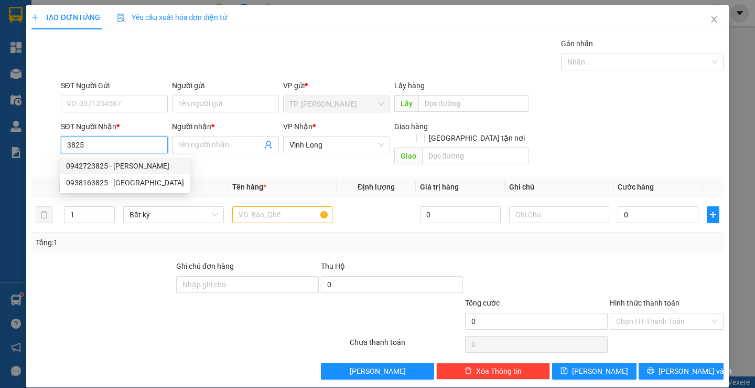
click at [122, 168] on div "0942723825 - [PERSON_NAME]" at bounding box center [125, 166] width 118 height 12
type input "0942723825"
type input "XUÂN TRÍ"
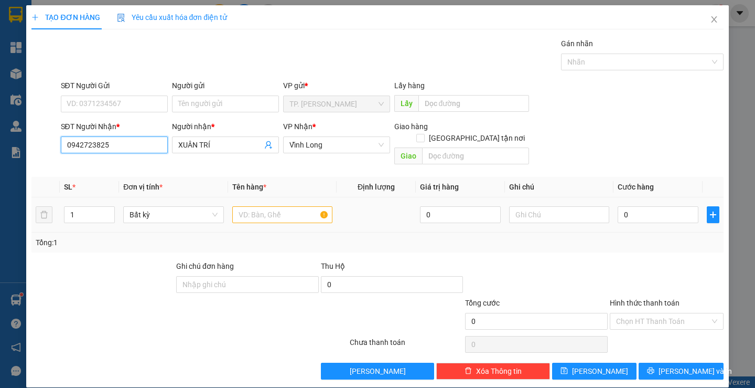
type input "0942723825"
click at [259, 206] on input "text" at bounding box center [282, 214] width 100 height 17
type input "THÙNG"
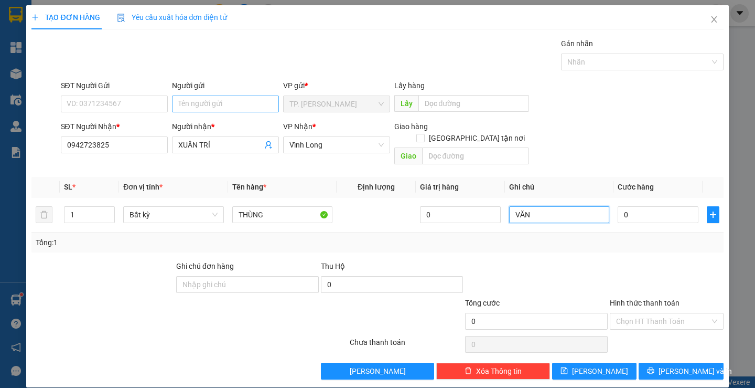
type input "VĂN"
click at [230, 98] on input "Người gửi" at bounding box center [225, 103] width 107 height 17
type input "B"
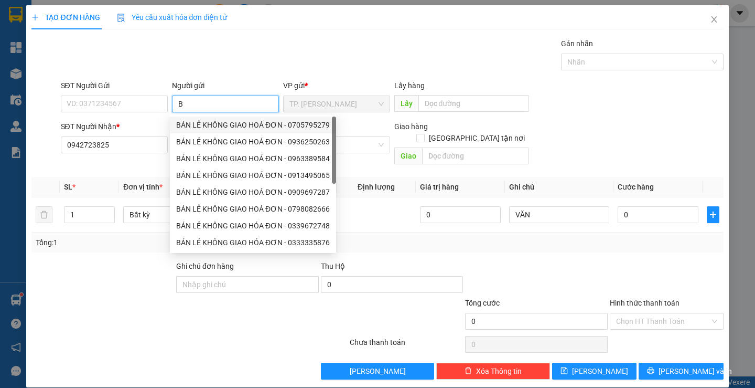
click at [215, 121] on div "BÁN LẺ KHÔNG GIAO HOÁ ĐƠN - 0705795279" at bounding box center [253, 125] width 154 height 12
type input "0705795279"
type input "BÁN LẺ KHÔNG GIAO HOÁ ĐƠN"
drag, startPoint x: 146, startPoint y: 113, endPoint x: 135, endPoint y: 102, distance: 16.0
click at [142, 112] on div "SĐT Người Gửi 0705795279" at bounding box center [114, 98] width 107 height 37
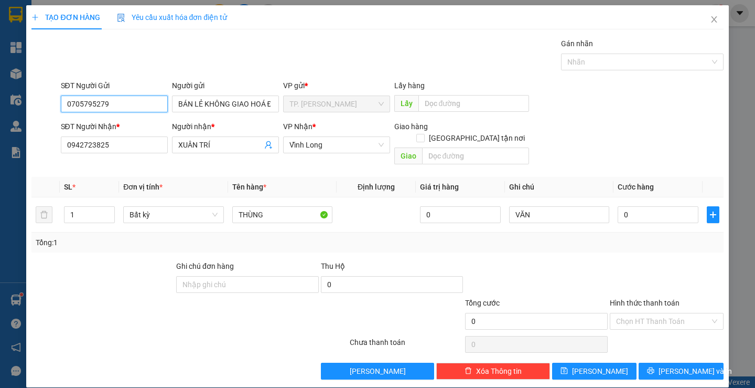
click at [135, 102] on input "0705795279" at bounding box center [114, 103] width 107 height 17
type input "0"
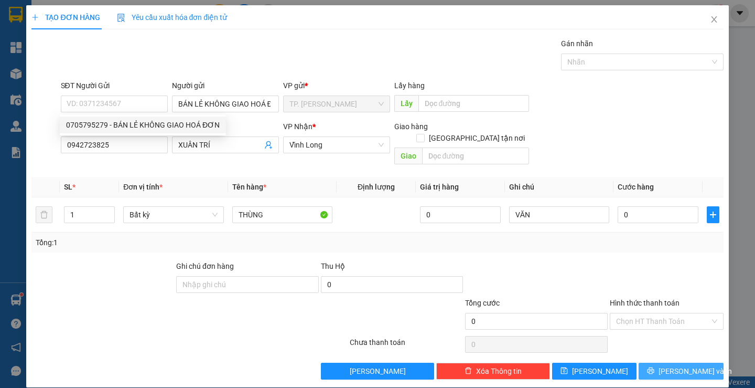
click at [661, 362] on button "[PERSON_NAME] và In" at bounding box center [681, 370] width 84 height 17
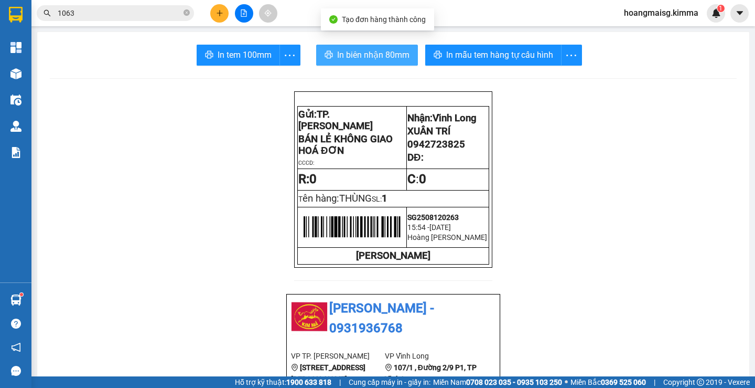
click at [341, 57] on span "In biên nhận 80mm" at bounding box center [373, 54] width 72 height 13
click at [370, 57] on span "In biên nhận 80mm" at bounding box center [373, 54] width 72 height 13
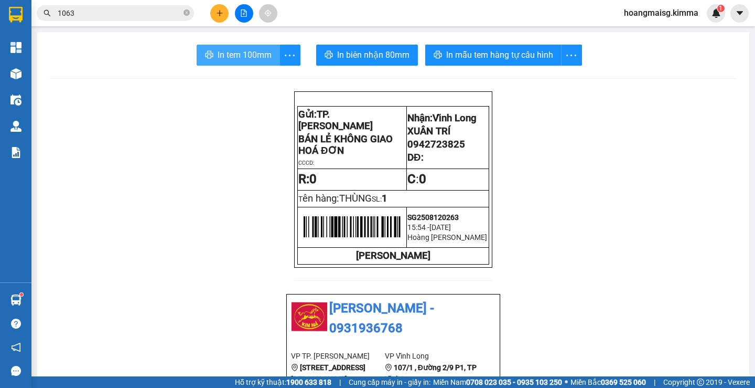
click at [253, 54] on span "In tem 100mm" at bounding box center [245, 54] width 54 height 13
click at [227, 12] on button at bounding box center [219, 13] width 18 height 18
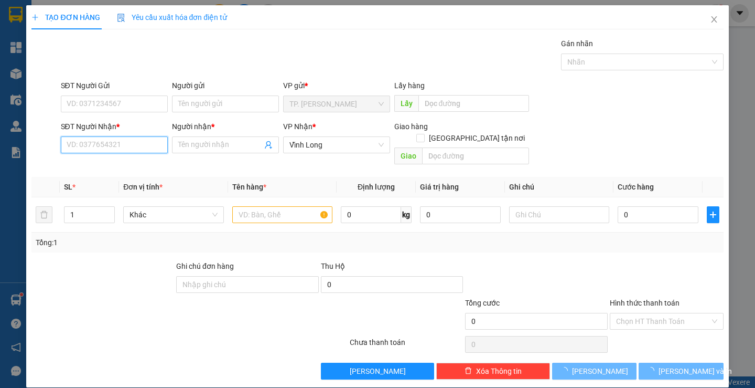
click at [95, 149] on input "SĐT Người Nhận *" at bounding box center [114, 144] width 107 height 17
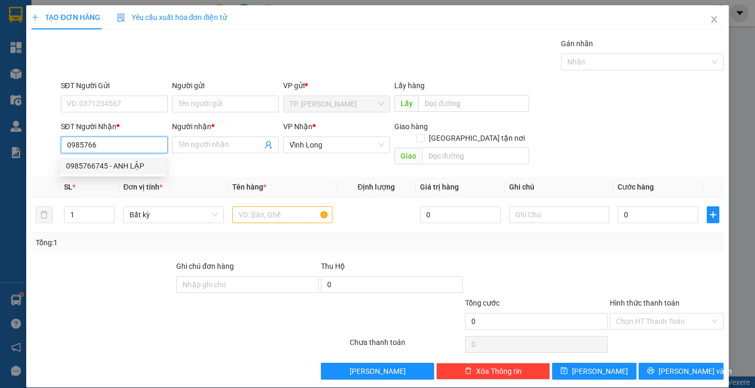
click at [118, 163] on div "0985766745 - ANH LẬP" at bounding box center [112, 166] width 93 height 12
type input "0985766745"
type input "ANH LẬP"
type input "0985766745"
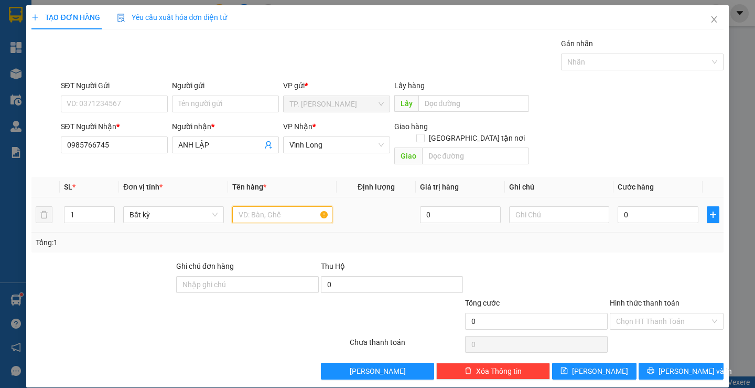
click at [253, 206] on input "text" at bounding box center [282, 214] width 100 height 17
type input "CÂY THƯỚC LÁI"
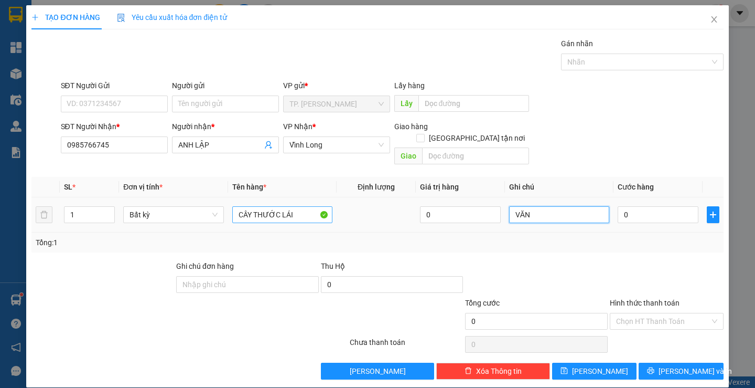
type input "VĂN"
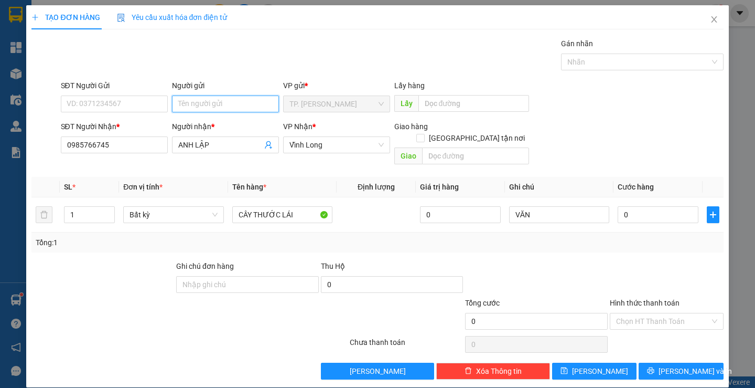
click at [240, 97] on input "Người gửi" at bounding box center [225, 103] width 107 height 17
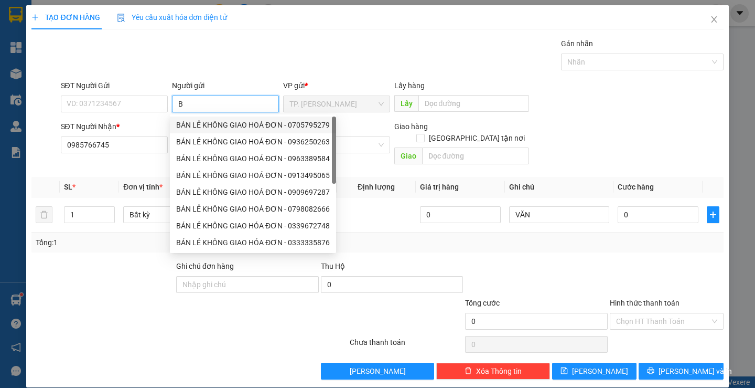
click at [229, 120] on div "BÁN LẺ KHÔNG GIAO HOÁ ĐƠN - 0705795279" at bounding box center [253, 125] width 154 height 12
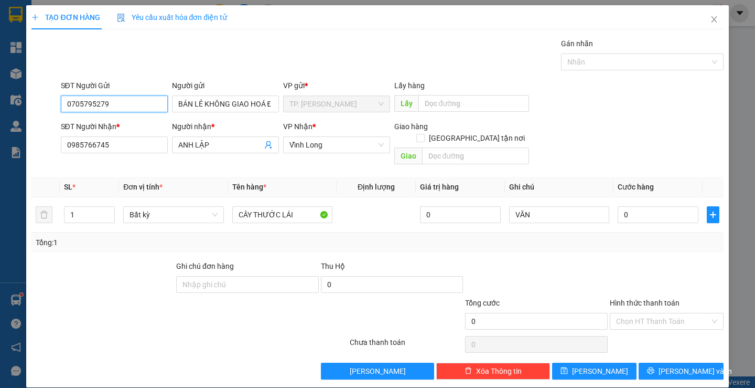
click at [114, 110] on input "0705795279" at bounding box center [114, 103] width 107 height 17
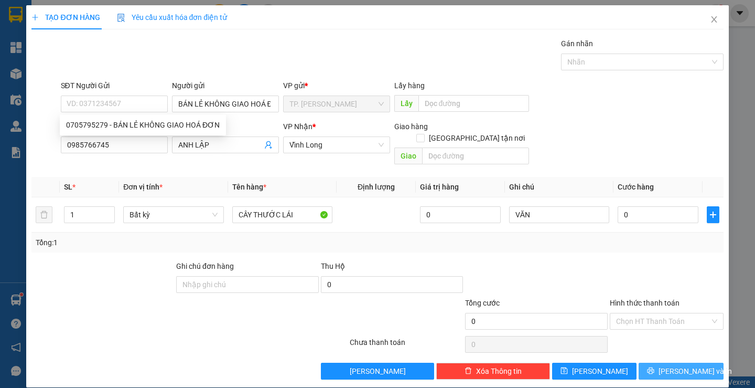
click at [657, 362] on button "[PERSON_NAME] và In" at bounding box center [681, 370] width 84 height 17
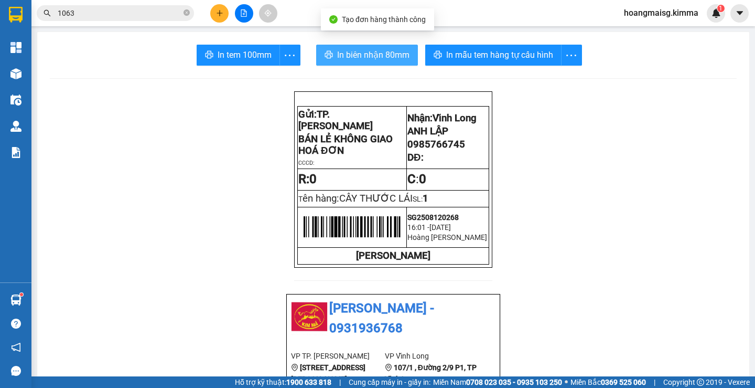
click at [376, 58] on span "In biên nhận 80mm" at bounding box center [373, 54] width 72 height 13
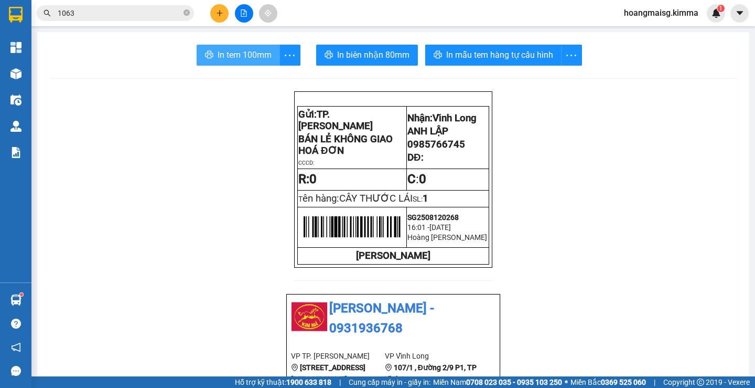
click at [244, 62] on button "In tem 100mm" at bounding box center [238, 55] width 83 height 21
click at [216, 14] on icon "plus" at bounding box center [219, 12] width 7 height 7
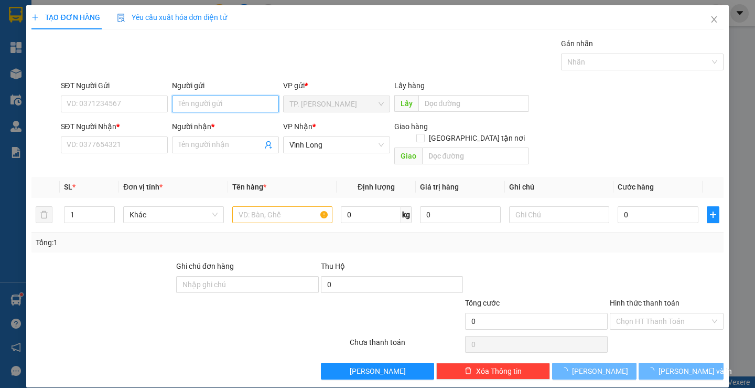
click at [208, 104] on input "Người gửi" at bounding box center [225, 103] width 107 height 17
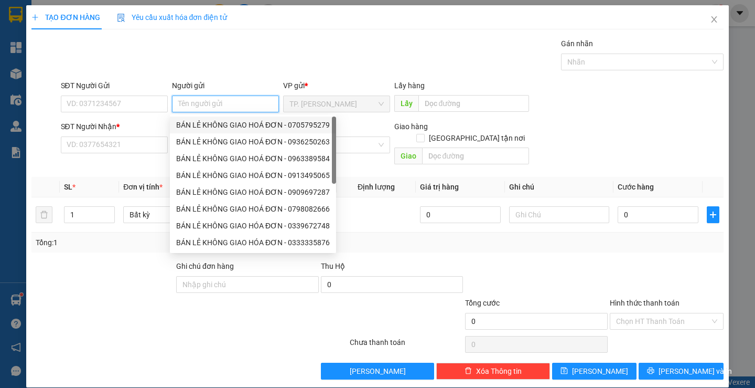
click at [209, 121] on div "BÁN LẺ KHÔNG GIAO HOÁ ĐƠN - 0705795279" at bounding box center [253, 125] width 154 height 12
type input "0705795279"
type input "BÁN LẺ KHÔNG GIAO HOÁ ĐƠN"
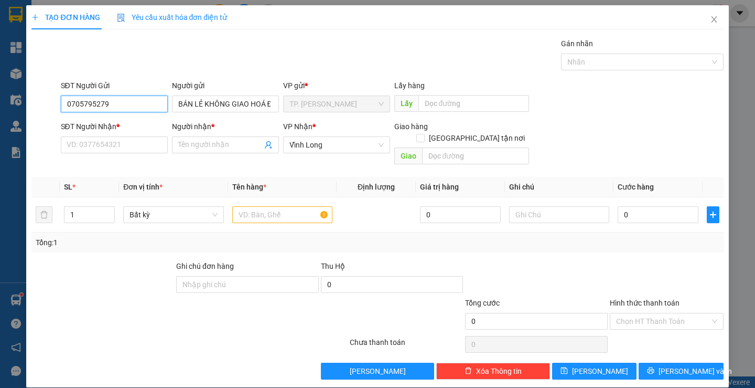
click at [150, 104] on input "0705795279" at bounding box center [114, 103] width 107 height 17
click at [124, 141] on input "SĐT Người Nhận *" at bounding box center [114, 144] width 107 height 17
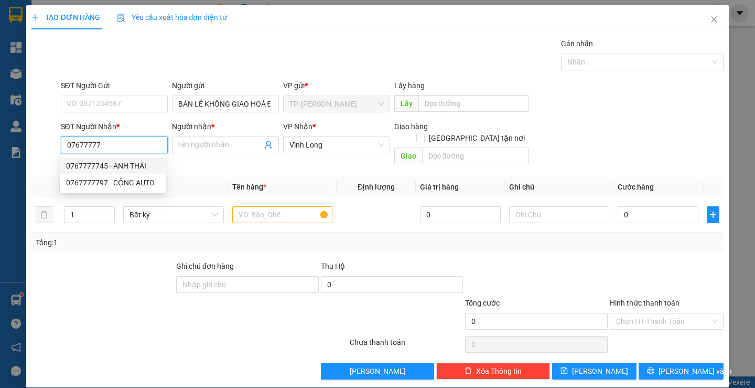
click at [121, 163] on div "0767777745 - ANH THÁI" at bounding box center [112, 166] width 93 height 12
type input "0767777745"
type input "ANH THÁI"
type input "0767777745"
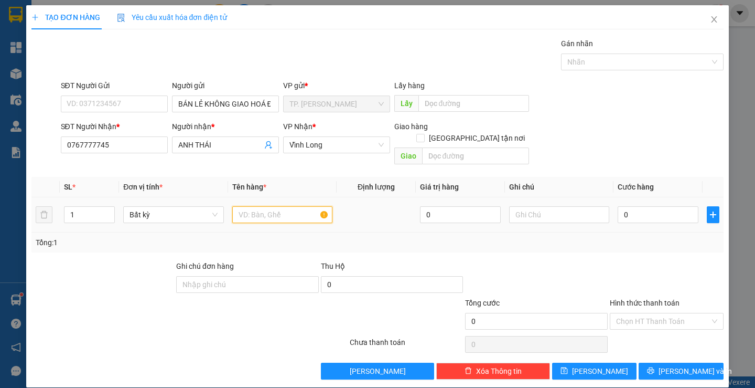
click at [255, 206] on input "text" at bounding box center [282, 214] width 100 height 17
click at [272, 211] on div "HỘP DÀI" at bounding box center [282, 214] width 100 height 21
click at [277, 206] on input "HỘP DÀI" at bounding box center [282, 214] width 100 height 17
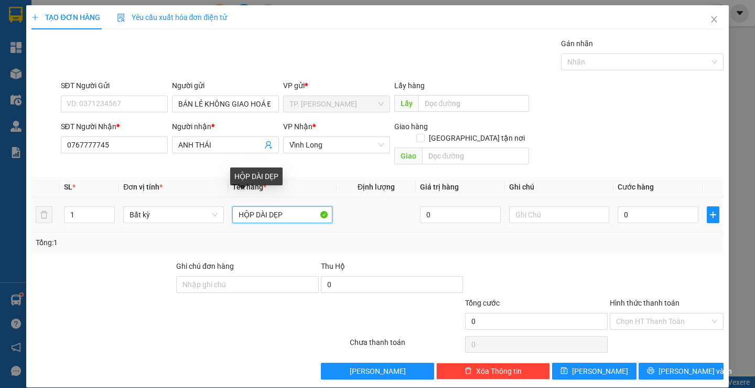
type input "HỘP DÀI DẸP"
type input "TÍN"
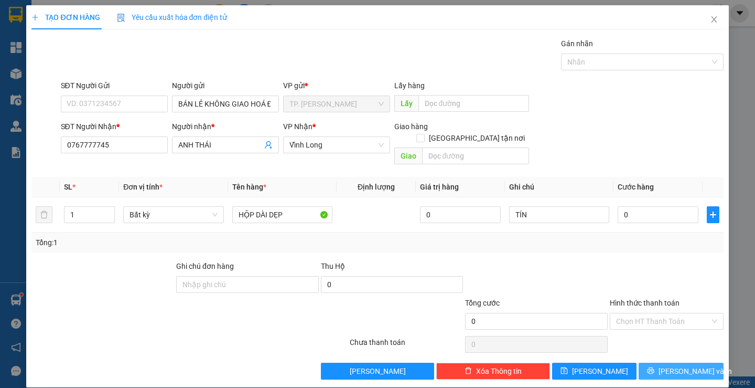
click at [655, 367] on icon "printer" at bounding box center [650, 370] width 7 height 7
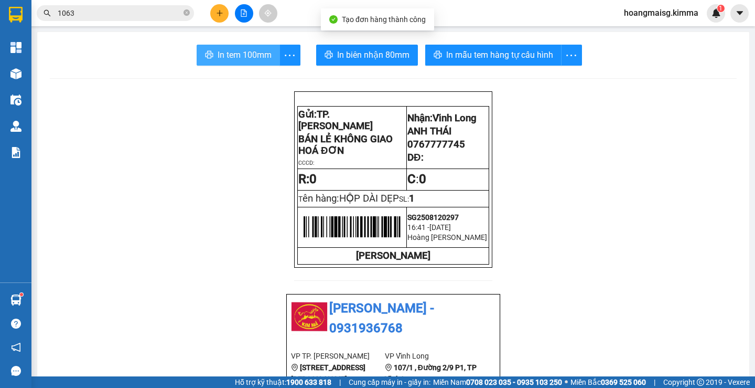
click at [243, 61] on span "In tem 100mm" at bounding box center [245, 54] width 54 height 13
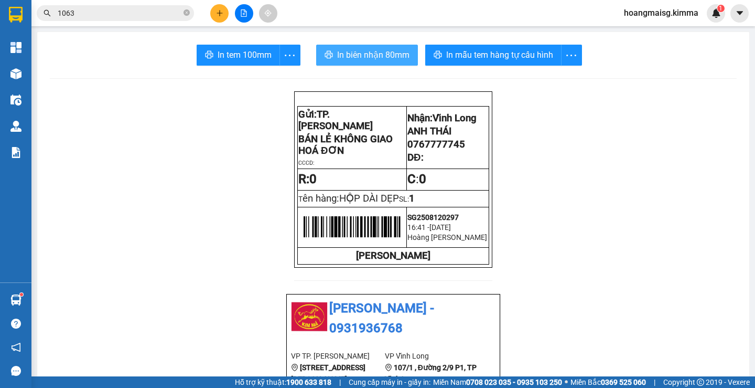
click at [373, 55] on span "In biên nhận 80mm" at bounding box center [373, 54] width 72 height 13
click at [220, 13] on icon "plus" at bounding box center [219, 12] width 7 height 7
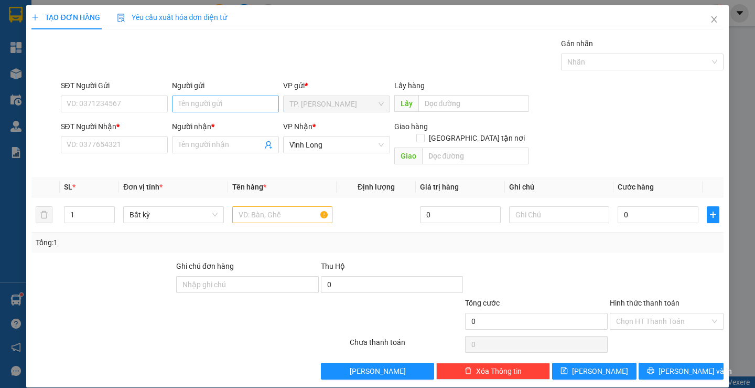
click at [228, 96] on div "Người gửi Tên người gửi" at bounding box center [225, 98] width 107 height 37
click at [227, 99] on input "Người gửi" at bounding box center [225, 103] width 107 height 17
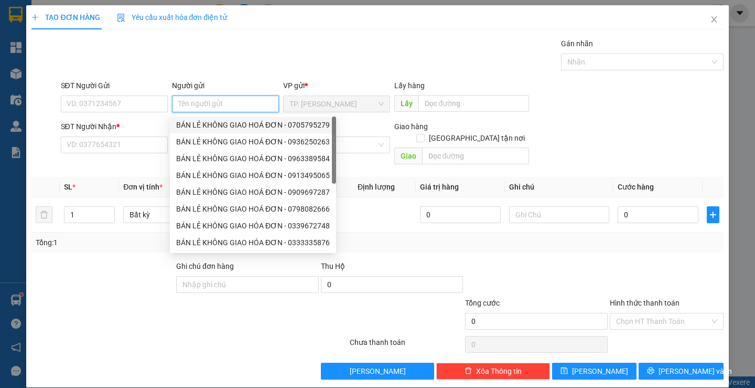
drag, startPoint x: 213, startPoint y: 120, endPoint x: 162, endPoint y: 120, distance: 51.4
click at [212, 121] on div "BÁN LẺ KHÔNG GIAO HOÁ ĐƠN - 0705795279" at bounding box center [253, 125] width 154 height 12
type input "0705795279"
type input "BÁN LẺ KHÔNG GIAO HOÁ ĐƠN"
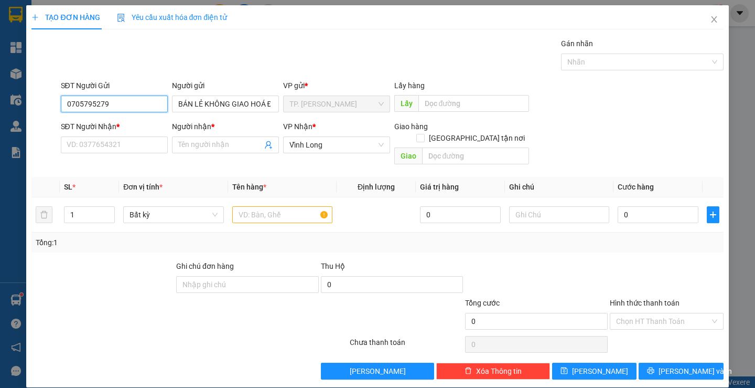
click at [131, 104] on input "0705795279" at bounding box center [114, 103] width 107 height 17
click at [135, 152] on input "SĐT Người Nhận *" at bounding box center [114, 144] width 107 height 17
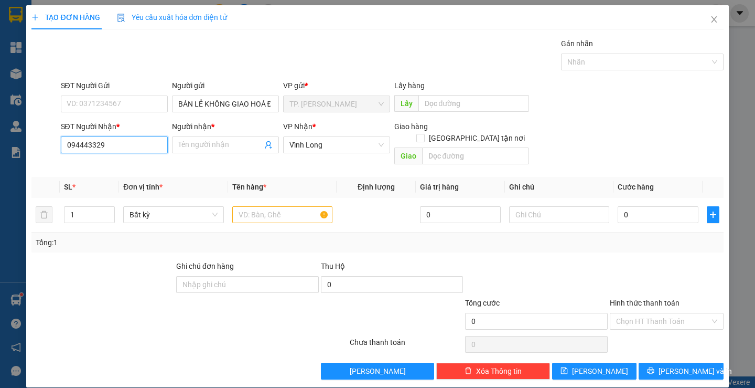
type input "0944433294"
click at [137, 146] on input "0944433294" at bounding box center [114, 144] width 107 height 17
click at [136, 145] on input "0944433294" at bounding box center [114, 144] width 107 height 17
click at [710, 17] on icon "close" at bounding box center [714, 19] width 8 height 8
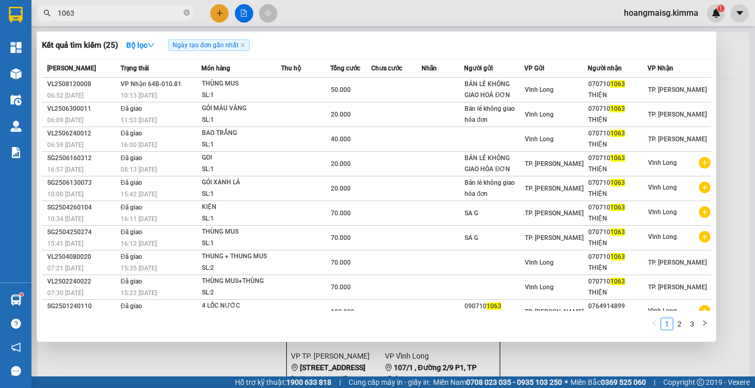
click at [126, 13] on input "1063" at bounding box center [120, 13] width 124 height 12
paste input "0944433294"
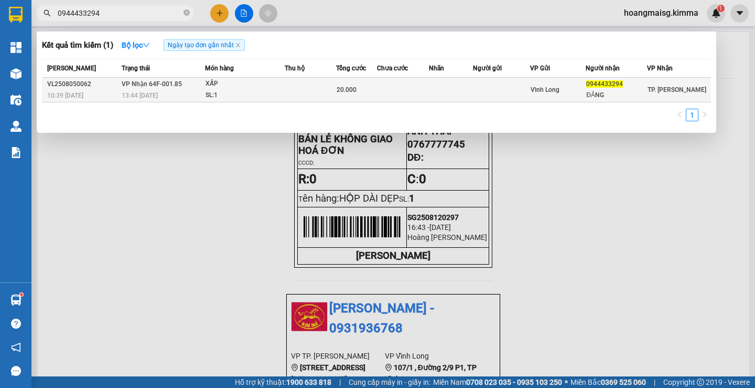
type input "0944433294"
click at [291, 88] on td at bounding box center [310, 90] width 51 height 25
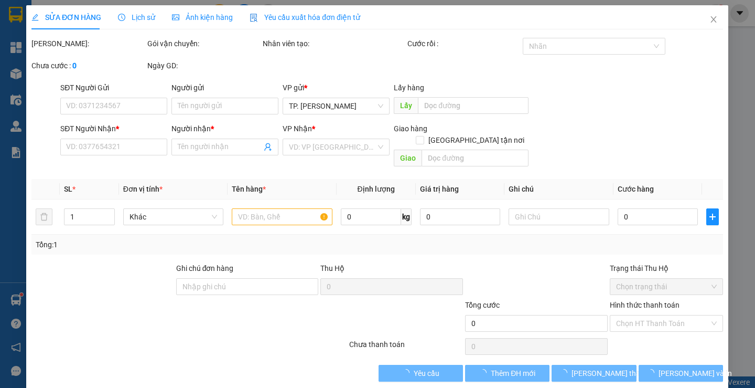
type input "0944433294"
type input "ĐĂNG"
type input "20.000"
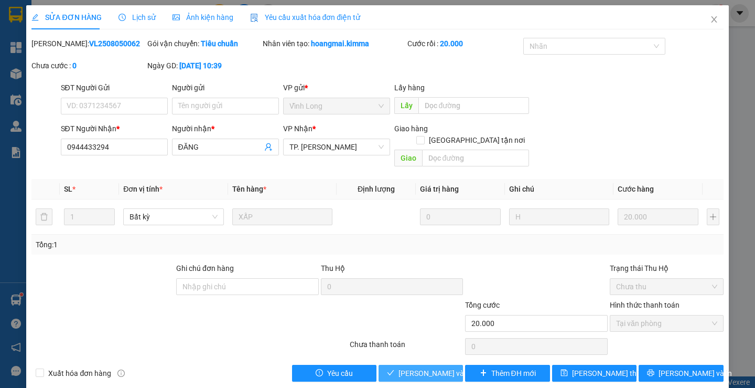
click at [407, 365] on button "[PERSON_NAME] và Giao hàng" at bounding box center [421, 373] width 84 height 17
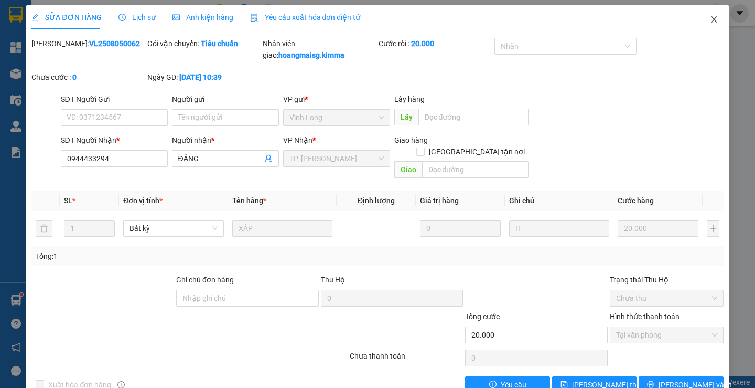
click at [710, 22] on icon "close" at bounding box center [714, 19] width 8 height 8
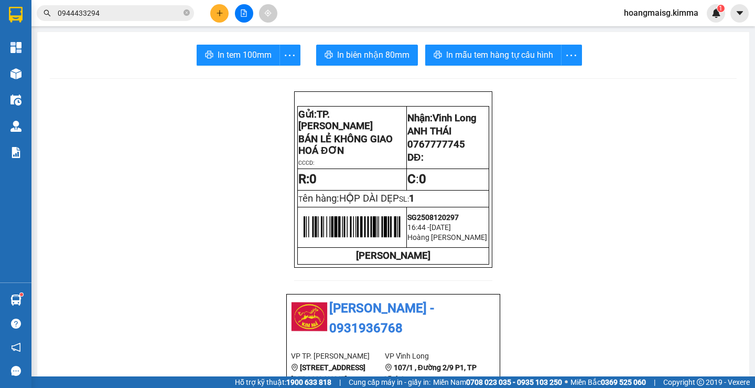
click at [217, 19] on button at bounding box center [219, 13] width 18 height 18
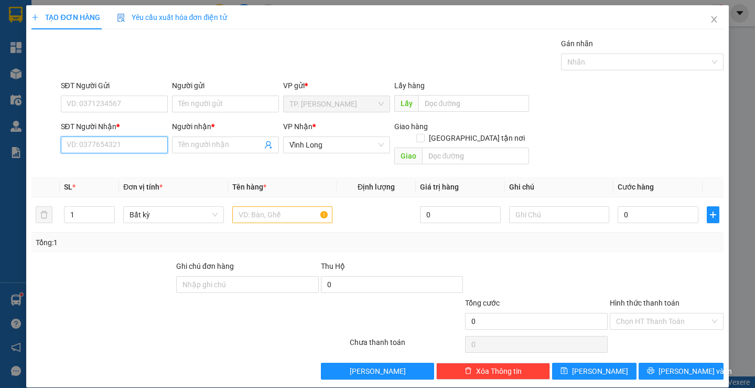
click at [150, 139] on input "SĐT Người Nhận *" at bounding box center [114, 144] width 107 height 17
type input "0704779941"
click at [110, 163] on div "0704779941 - CHỊ PHI" at bounding box center [112, 166] width 93 height 12
type input "CHỊ PHI"
type input "0704779941"
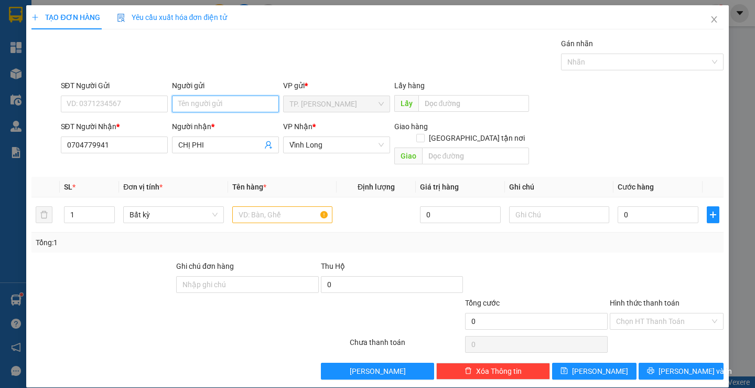
click at [226, 109] on input "Người gửi" at bounding box center [225, 103] width 107 height 17
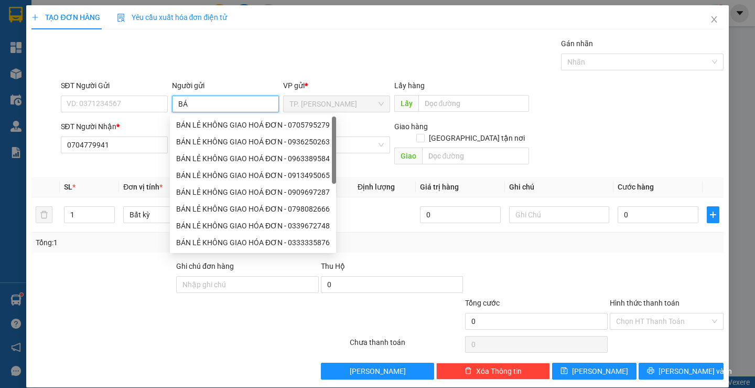
type input "BÁN"
click at [216, 121] on div "BÁN LẺ KHÔNG GIAO HOÁ ĐƠN - 0705795279" at bounding box center [253, 125] width 154 height 12
type input "0705795279"
type input "BÁN LẺ KHÔNG GIAO HOÁ ĐƠN"
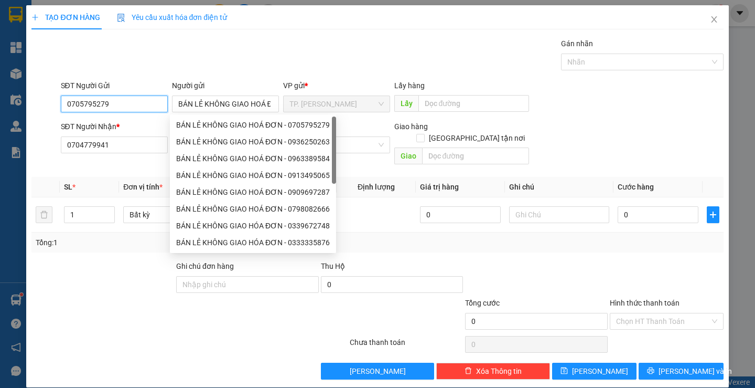
click at [128, 101] on input "0705795279" at bounding box center [114, 103] width 107 height 17
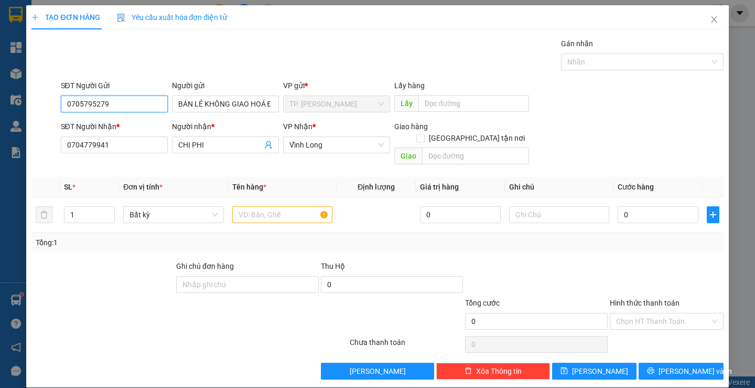
click at [128, 101] on input "0705795279" at bounding box center [114, 103] width 107 height 17
click at [259, 206] on input "text" at bounding box center [282, 214] width 100 height 17
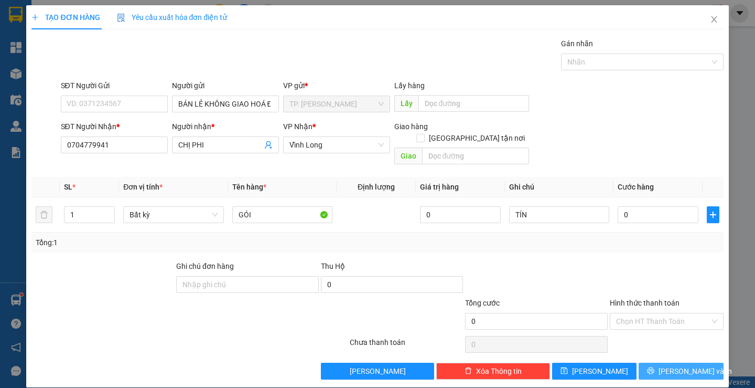
click at [662, 362] on button "[PERSON_NAME] và In" at bounding box center [681, 370] width 84 height 17
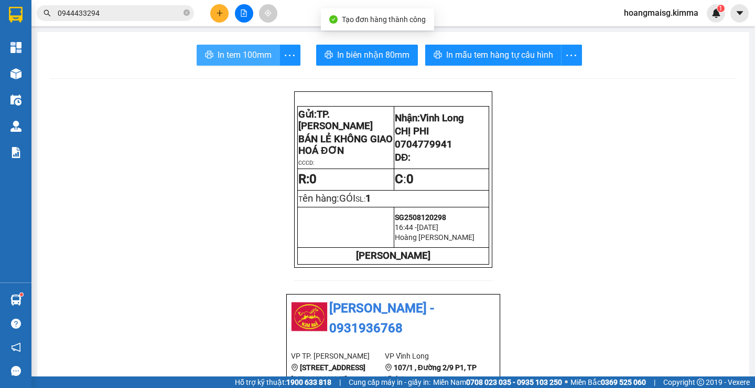
click at [257, 62] on button "In tem 100mm" at bounding box center [238, 55] width 83 height 21
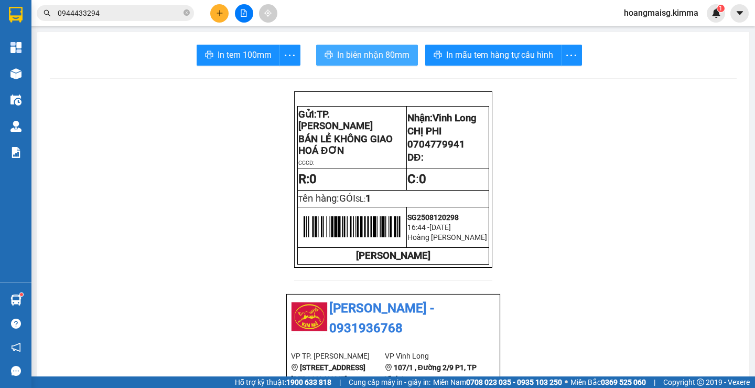
click at [353, 54] on span "In biên nhận 80mm" at bounding box center [373, 54] width 72 height 13
click at [222, 12] on icon "plus" at bounding box center [219, 12] width 7 height 7
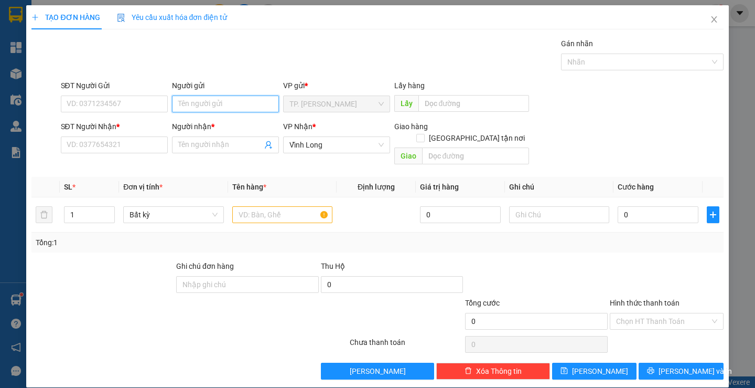
click at [189, 110] on input "Người gửi" at bounding box center [225, 103] width 107 height 17
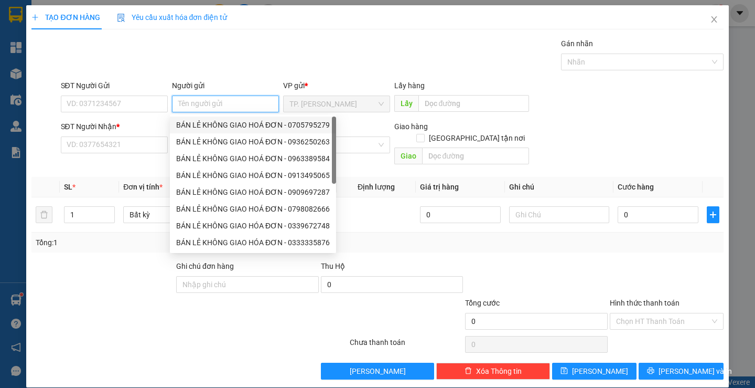
drag, startPoint x: 208, startPoint y: 132, endPoint x: 156, endPoint y: 107, distance: 57.7
click at [208, 130] on div "BÁN LẺ KHÔNG GIAO HOÁ ĐƠN - 0705795279" at bounding box center [253, 124] width 166 height 17
type input "0705795279"
type input "BÁN LẺ KHÔNG GIAO HOÁ ĐƠN"
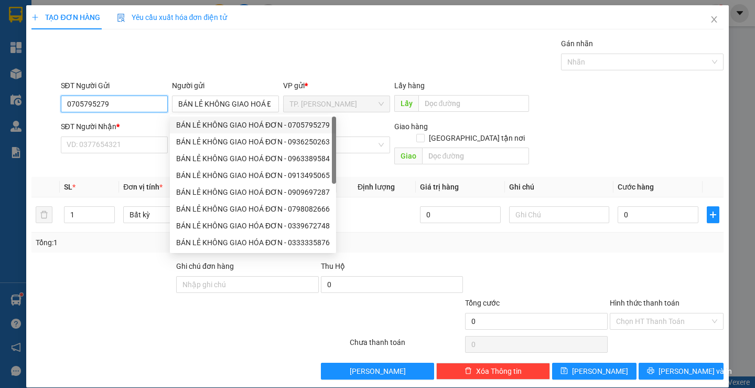
click at [152, 104] on input "0705795279" at bounding box center [114, 103] width 107 height 17
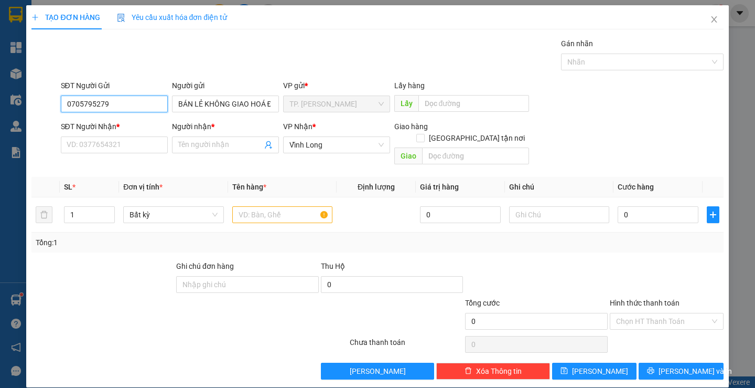
click at [152, 104] on input "0705795279" at bounding box center [114, 103] width 107 height 17
click at [147, 137] on input "SĐT Người Nhận *" at bounding box center [114, 144] width 107 height 17
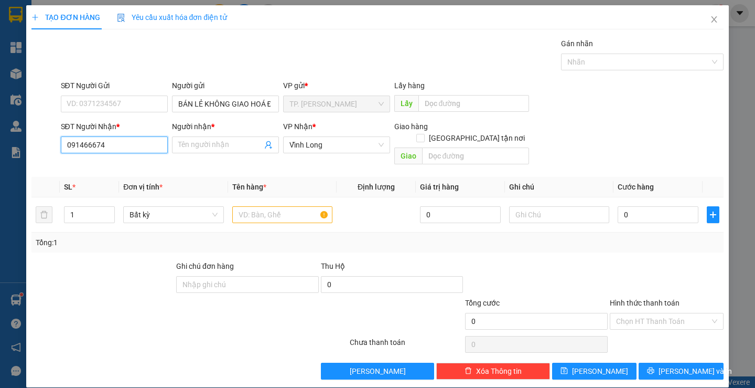
type input "0914666744"
click at [137, 166] on div "0914666744 - [GEOGRAPHIC_DATA]" at bounding box center [125, 166] width 118 height 12
type input "ANH HÀ"
type input "0914666744"
click at [253, 206] on input "text" at bounding box center [282, 214] width 100 height 17
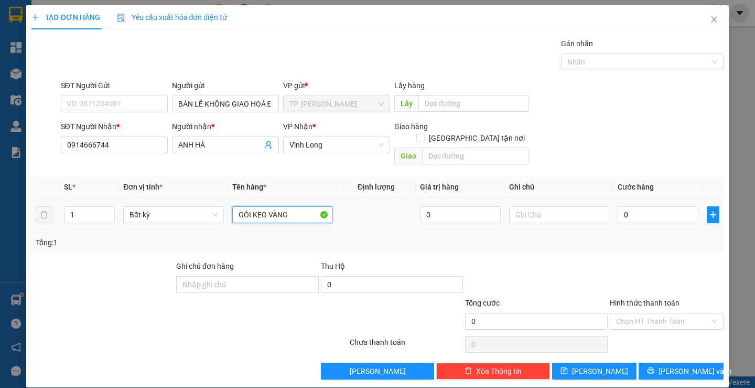
type input "GÓI KEO VÀNG"
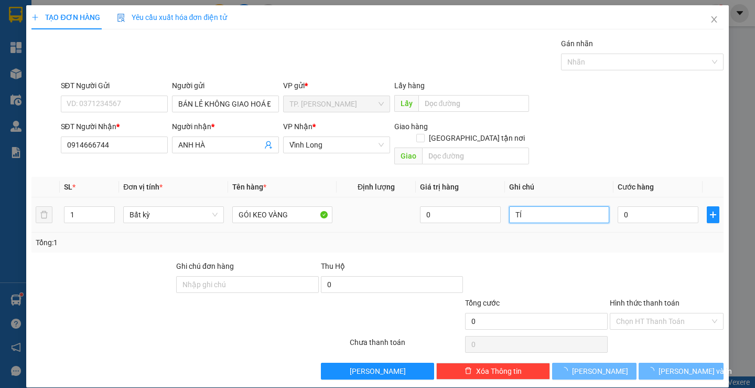
type input "TÍN"
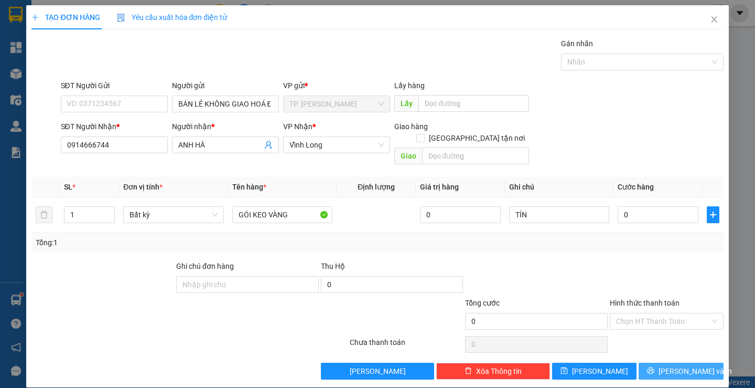
click at [663, 362] on button "[PERSON_NAME] và In" at bounding box center [681, 370] width 84 height 17
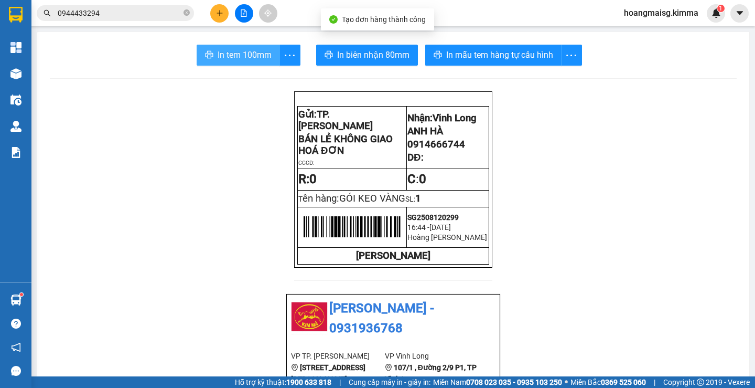
click at [232, 49] on span "In tem 100mm" at bounding box center [245, 54] width 54 height 13
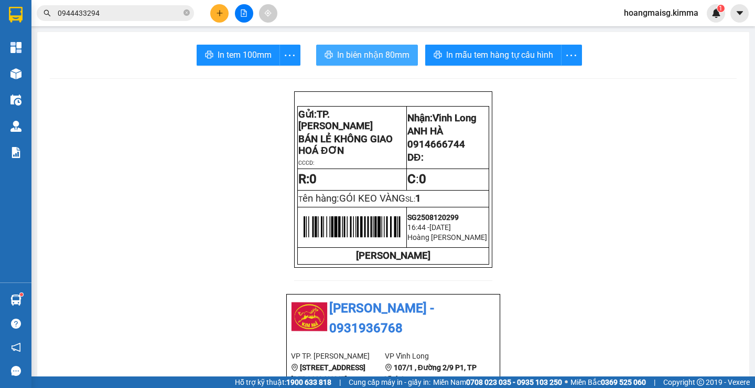
click at [378, 60] on span "In biên nhận 80mm" at bounding box center [373, 54] width 72 height 13
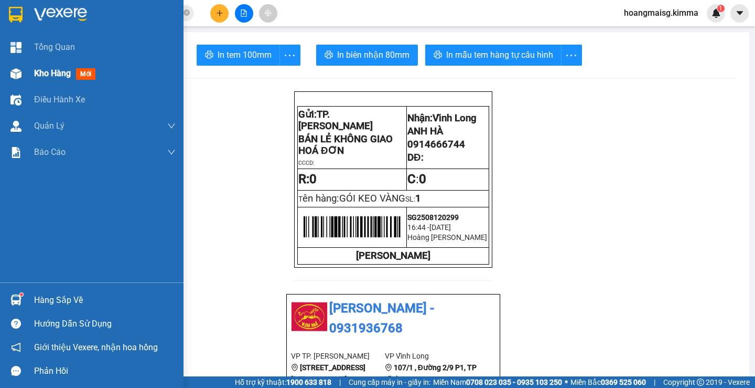
click at [7, 72] on div at bounding box center [16, 74] width 18 height 18
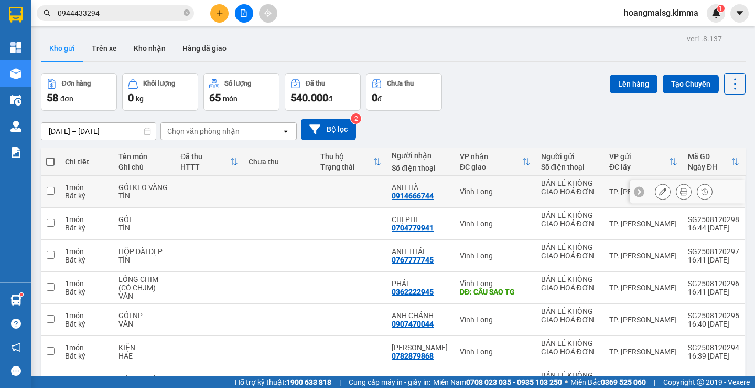
click at [656, 194] on button at bounding box center [663, 192] width 15 height 18
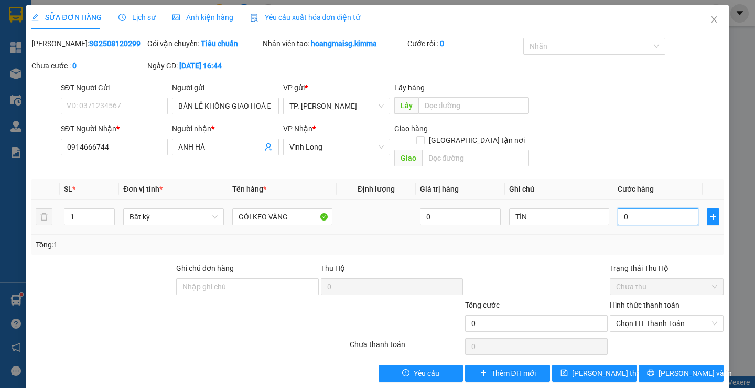
click at [627, 209] on input "0" at bounding box center [658, 216] width 81 height 17
click at [629, 315] on span "Chọn HT Thanh Toán" at bounding box center [666, 323] width 101 height 16
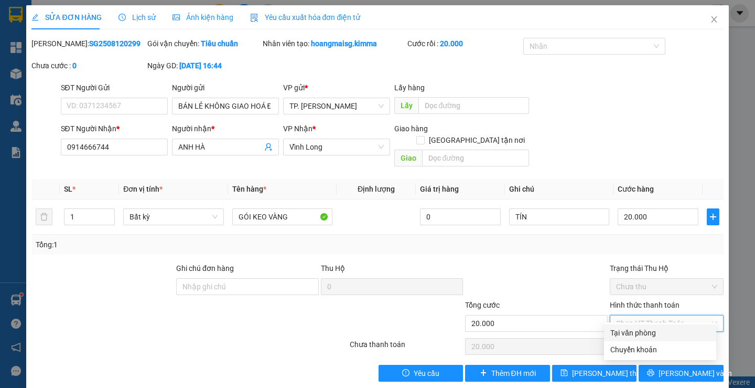
click at [636, 330] on div "Tại văn phòng" at bounding box center [661, 333] width 100 height 12
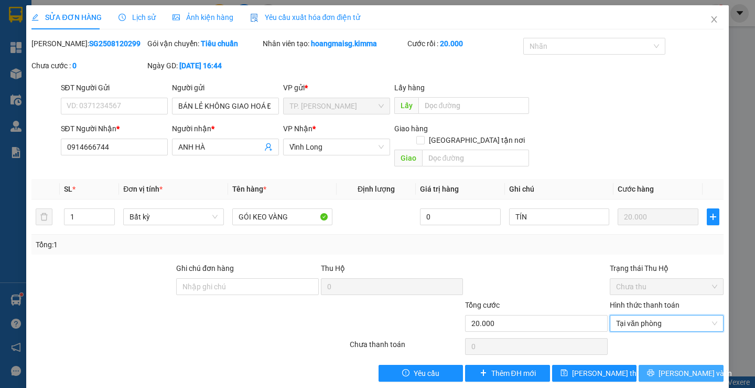
click at [664, 365] on button "[PERSON_NAME] và In" at bounding box center [681, 373] width 84 height 17
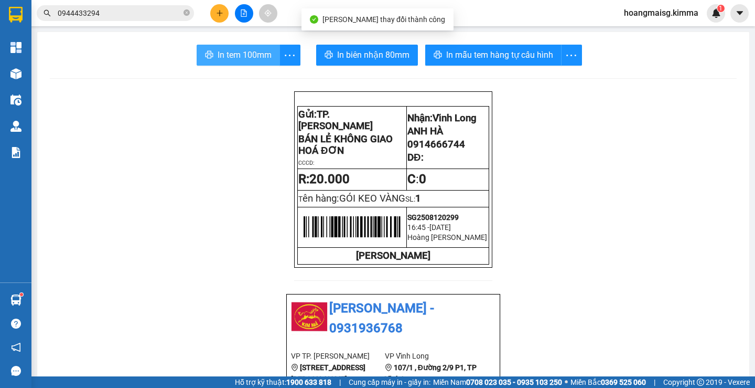
click at [242, 51] on span "In tem 100mm" at bounding box center [245, 54] width 54 height 13
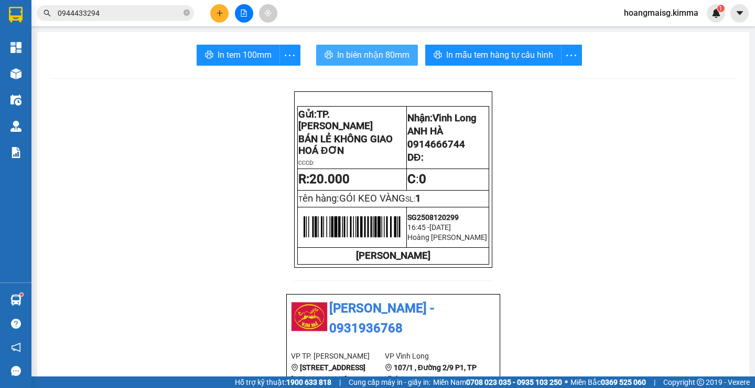
click at [355, 54] on span "In biên nhận 80mm" at bounding box center [373, 54] width 72 height 13
click at [226, 15] on button at bounding box center [219, 13] width 18 height 18
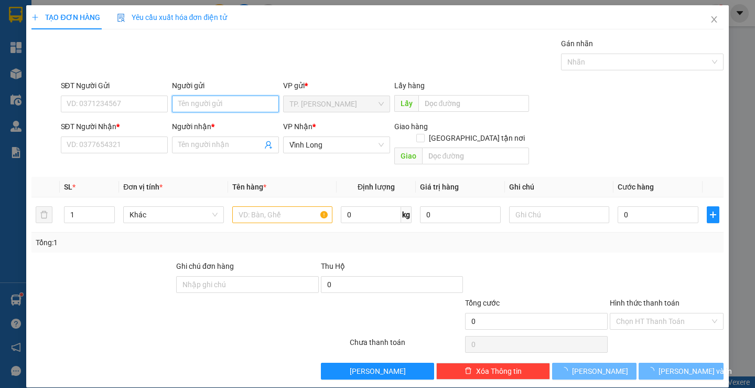
click at [251, 109] on input "Người gửi" at bounding box center [225, 103] width 107 height 17
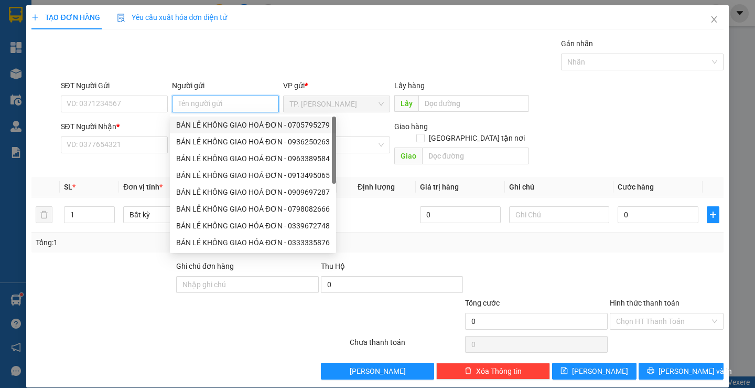
click at [233, 128] on div "BÁN LẺ KHÔNG GIAO HOÁ ĐƠN - 0705795279" at bounding box center [253, 125] width 154 height 12
type input "0705795279"
type input "BÁN LẺ KHÔNG GIAO HOÁ ĐƠN"
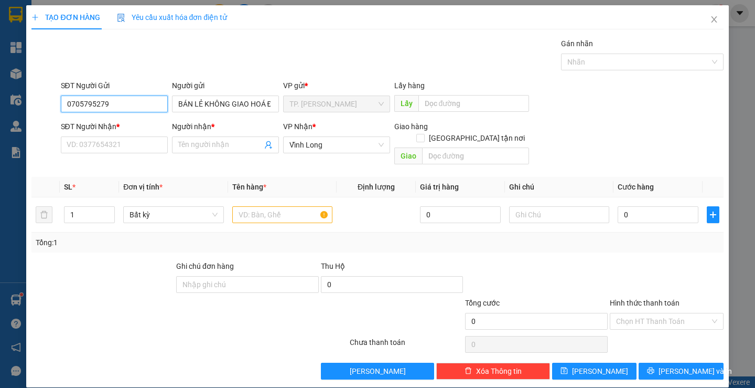
click at [106, 99] on input "0705795279" at bounding box center [114, 103] width 107 height 17
click at [122, 142] on input "SĐT Người Nhận *" at bounding box center [114, 144] width 107 height 17
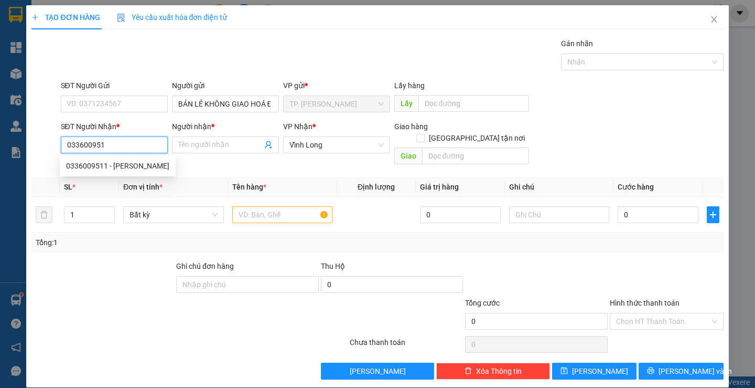
type input "0336009511"
click at [166, 170] on div "0336009511 - [PERSON_NAME]" at bounding box center [117, 166] width 103 height 12
type input "[PERSON_NAME]"
type input "0336009511"
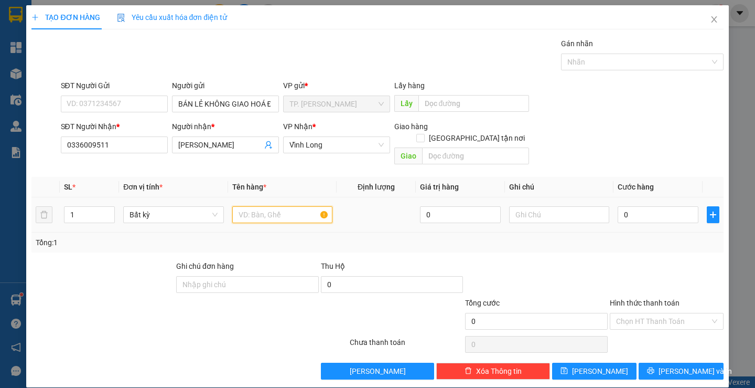
click at [289, 206] on input "text" at bounding box center [282, 214] width 100 height 17
type input "GÓI TRẮNG DÀ I"
click at [586, 206] on input "TÍNM" at bounding box center [559, 214] width 100 height 17
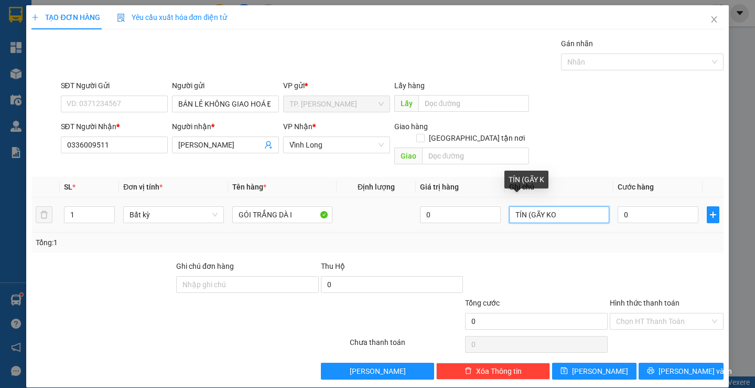
type input "TÍN (GÃY KO"
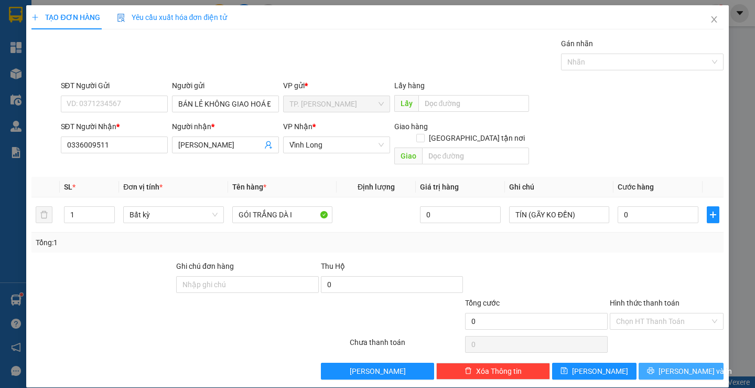
click at [670, 365] on span "[PERSON_NAME] và In" at bounding box center [695, 371] width 73 height 12
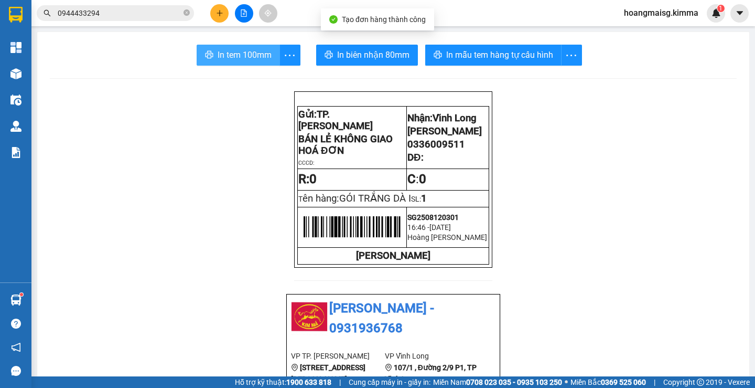
click at [247, 64] on button "In tem 100mm" at bounding box center [238, 55] width 83 height 21
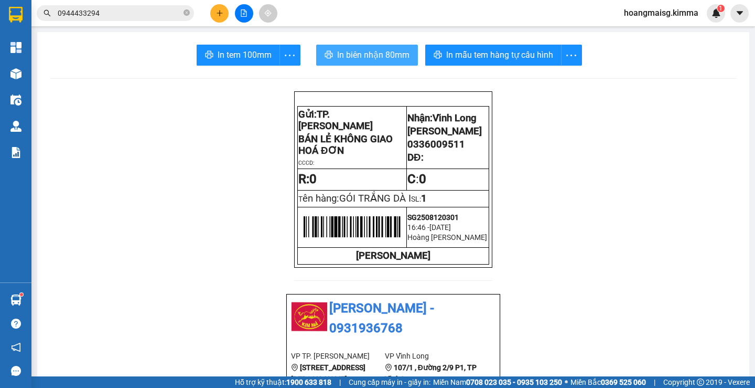
click at [374, 55] on span "In biên nhận 80mm" at bounding box center [373, 54] width 72 height 13
click at [220, 15] on icon "plus" at bounding box center [219, 12] width 7 height 7
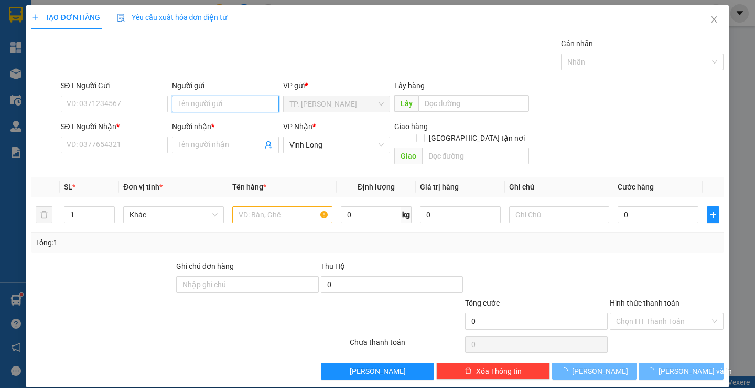
click at [210, 104] on input "Người gửi" at bounding box center [225, 103] width 107 height 17
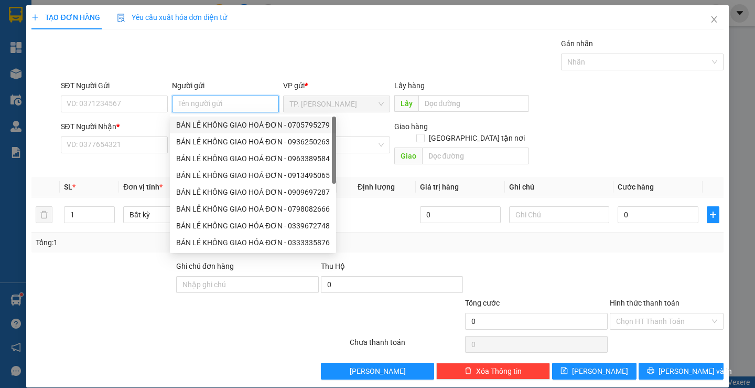
click at [207, 124] on div "BÁN LẺ KHÔNG GIAO HOÁ ĐƠN - 0705795279" at bounding box center [253, 125] width 154 height 12
type input "0705795279"
type input "BÁN LẺ KHÔNG GIAO HOÁ ĐƠN"
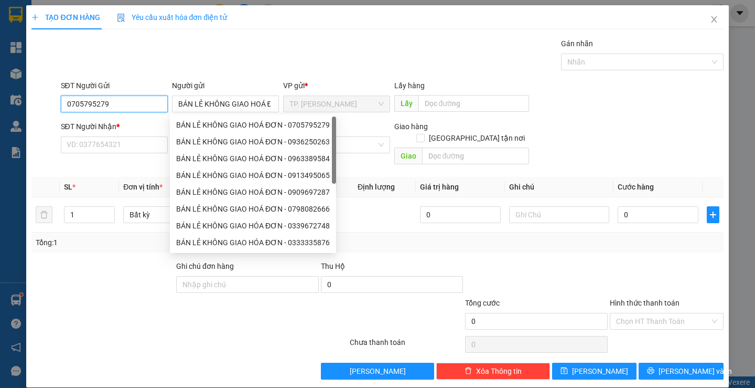
click at [125, 108] on input "0705795279" at bounding box center [114, 103] width 107 height 17
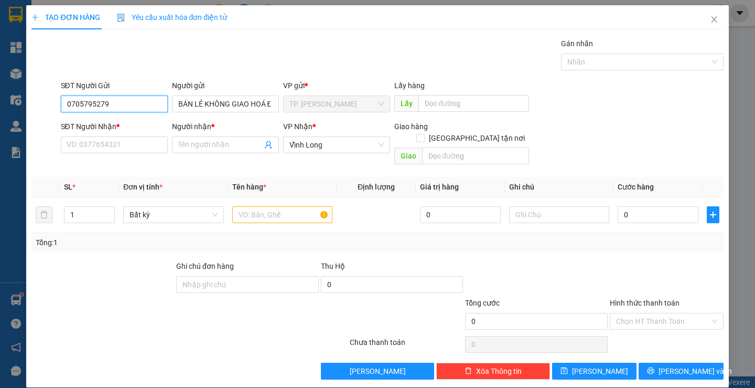
click at [125, 108] on input "0705795279" at bounding box center [114, 103] width 107 height 17
click at [124, 140] on input "SĐT Người Nhận *" at bounding box center [114, 144] width 107 height 17
click at [122, 140] on input "SĐT Người Nhận *" at bounding box center [114, 144] width 107 height 17
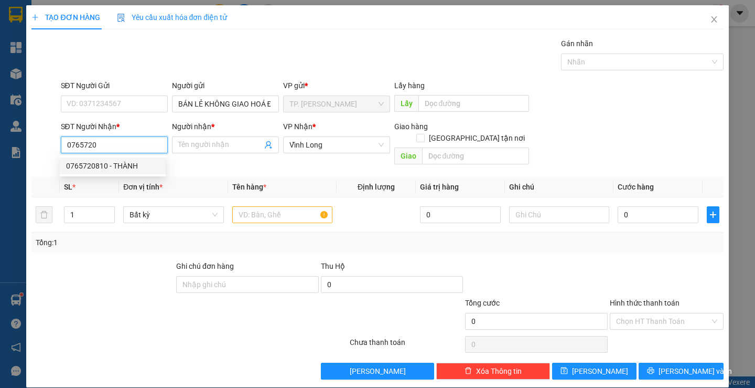
click at [139, 174] on div "0765720810 - THÀNH" at bounding box center [113, 165] width 106 height 17
type input "0765720810"
type input "THÀNH"
type input "0765720810"
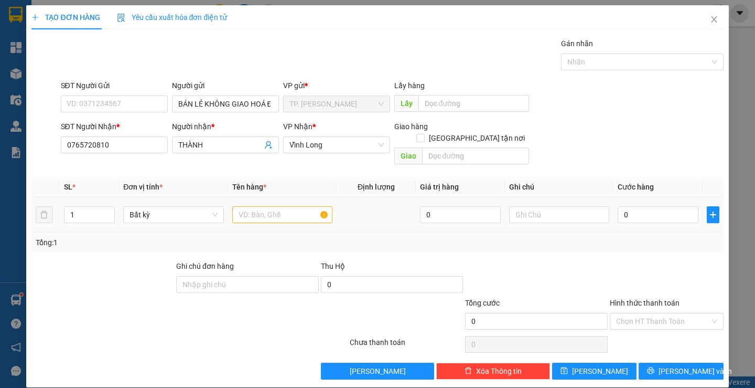
click at [270, 212] on div at bounding box center [282, 214] width 100 height 21
click at [261, 206] on input "text" at bounding box center [282, 214] width 100 height 17
type input "HỘP"
type input "TÍN"
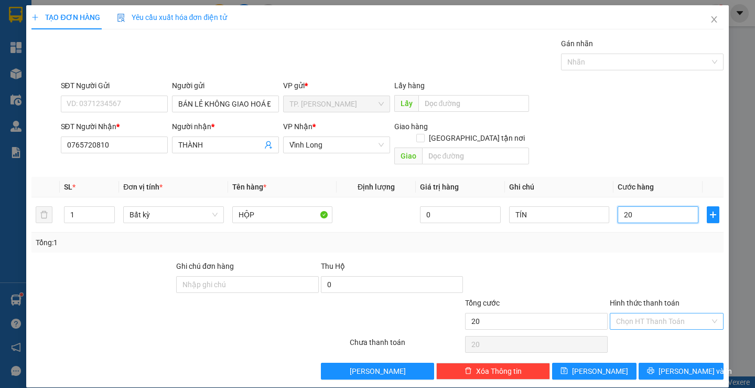
click at [610, 313] on div "Chọn HT Thanh Toán" at bounding box center [667, 321] width 114 height 17
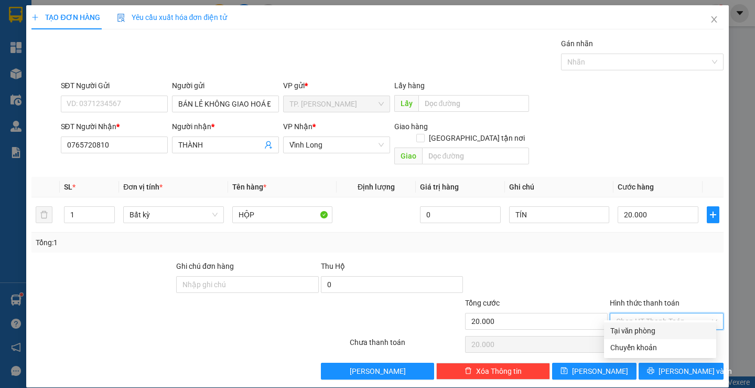
click at [632, 325] on div "Tại văn phòng" at bounding box center [661, 331] width 100 height 12
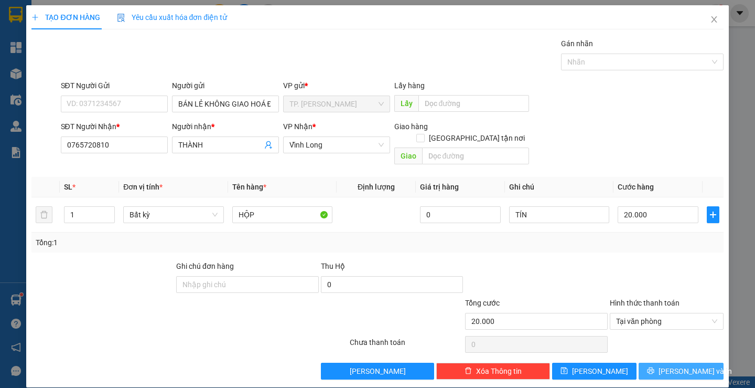
click at [651, 362] on button "[PERSON_NAME] và In" at bounding box center [681, 370] width 84 height 17
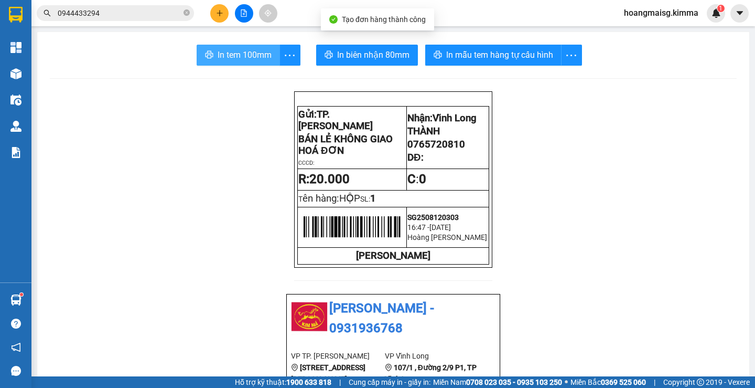
click at [237, 54] on span "In tem 100mm" at bounding box center [245, 54] width 54 height 13
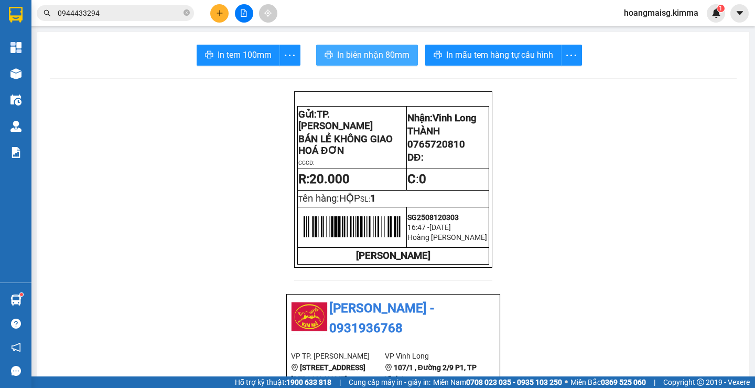
click at [337, 52] on span "In biên nhận 80mm" at bounding box center [373, 54] width 72 height 13
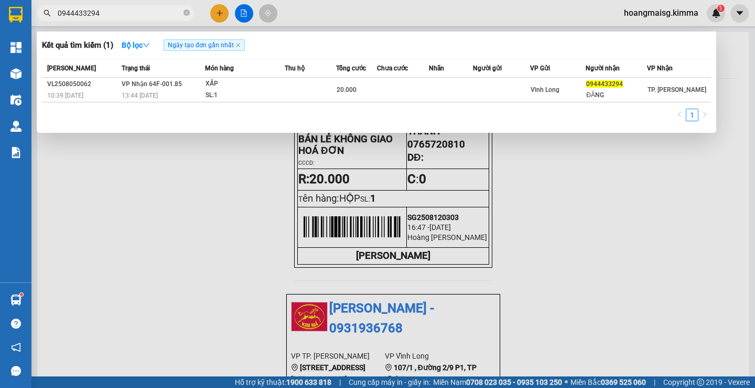
click at [145, 16] on input "0944433294" at bounding box center [120, 13] width 124 height 12
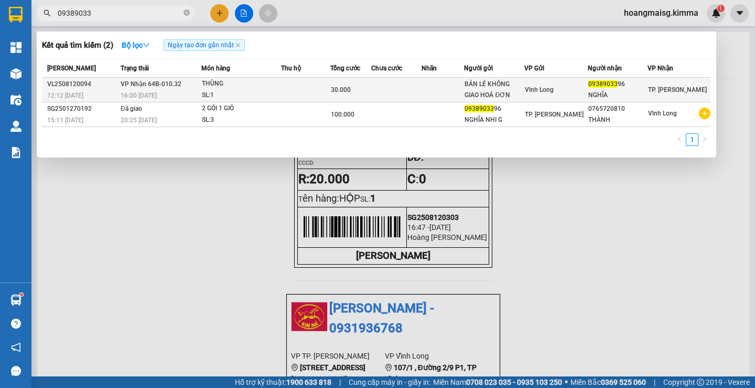
type input "09389033"
click at [259, 93] on div "SL: 1" at bounding box center [241, 96] width 79 height 12
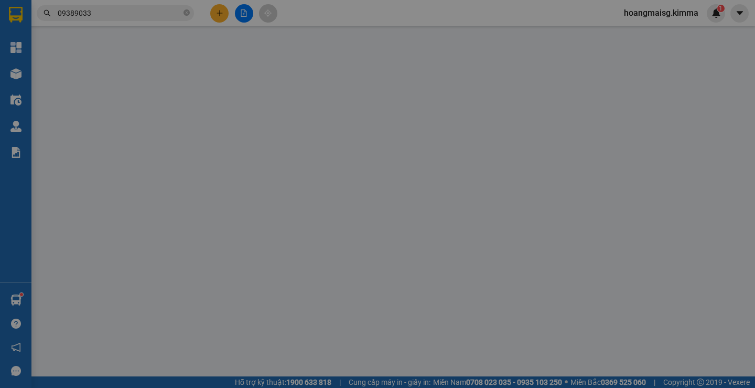
type input "BÁN LẺ KHÔNG GIAO HOÁ ĐƠN"
type input "0938903396"
type input "NGHĨA"
type input "30.000"
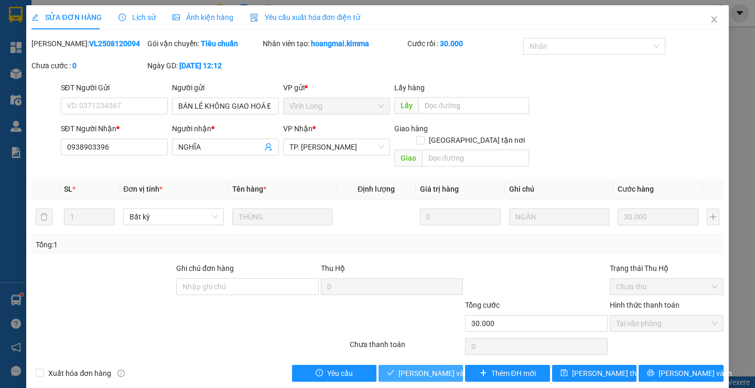
click at [452, 365] on button "[PERSON_NAME] và Giao hàng" at bounding box center [421, 373] width 84 height 17
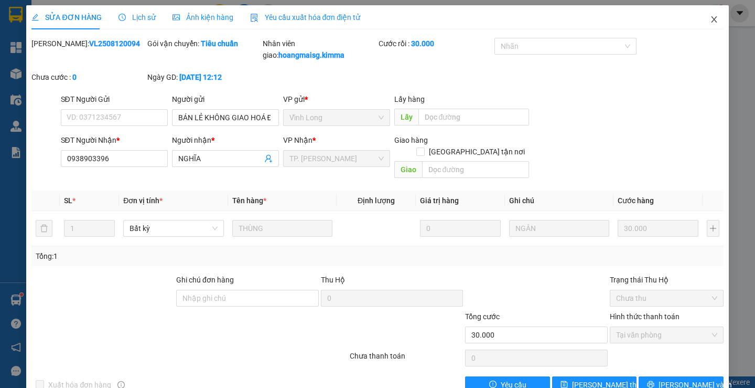
click at [705, 15] on span "Close" at bounding box center [714, 19] width 29 height 29
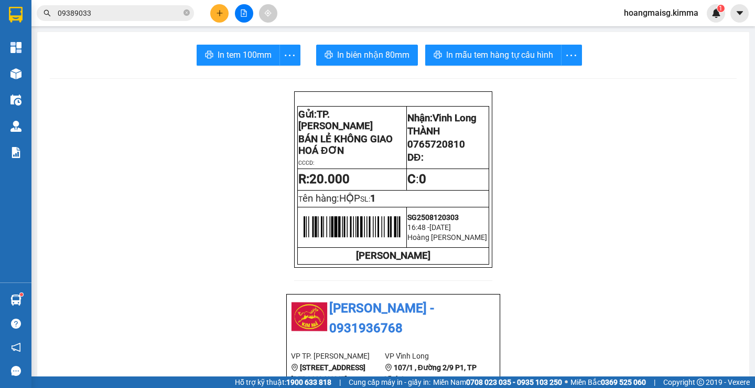
click at [220, 10] on icon "plus" at bounding box center [219, 12] width 7 height 7
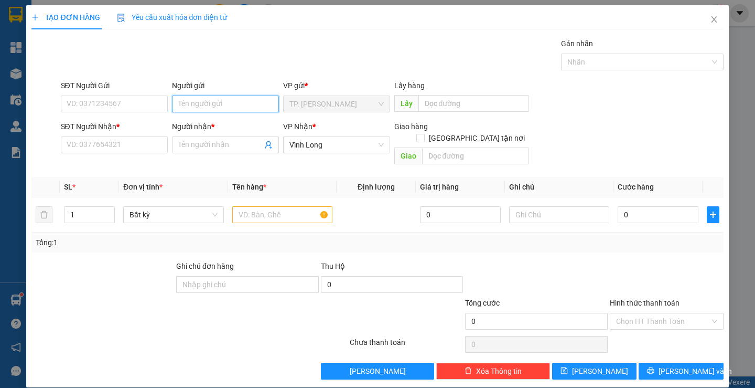
click at [201, 102] on input "Người gửi" at bounding box center [225, 103] width 107 height 17
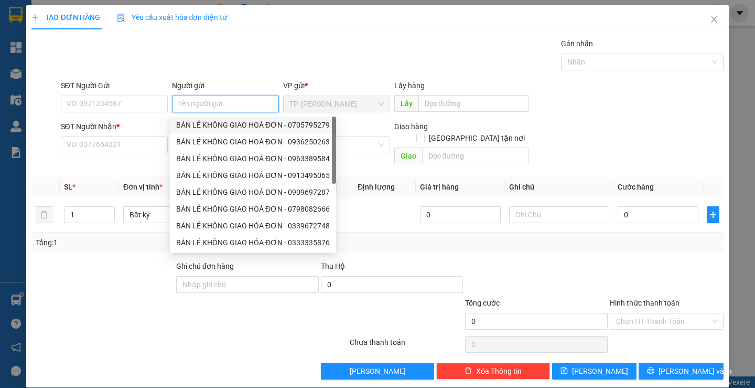
click at [206, 121] on div "BÁN LẺ KHÔNG GIAO HOÁ ĐƠN - 0705795279" at bounding box center [253, 125] width 154 height 12
type input "0705795279"
type input "BÁN LẺ KHÔNG GIAO HOÁ ĐƠN"
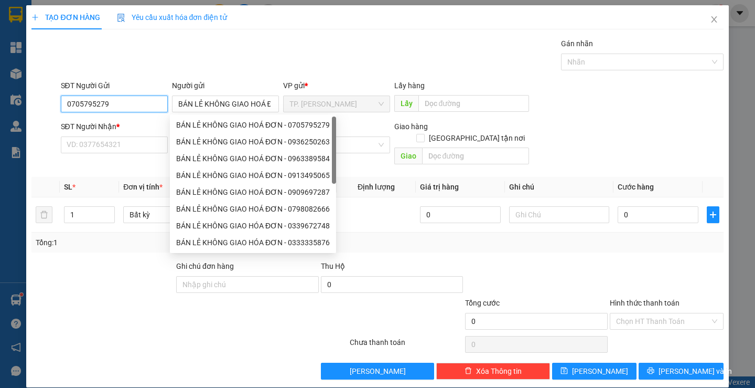
click at [126, 99] on input "0705795279" at bounding box center [114, 103] width 107 height 17
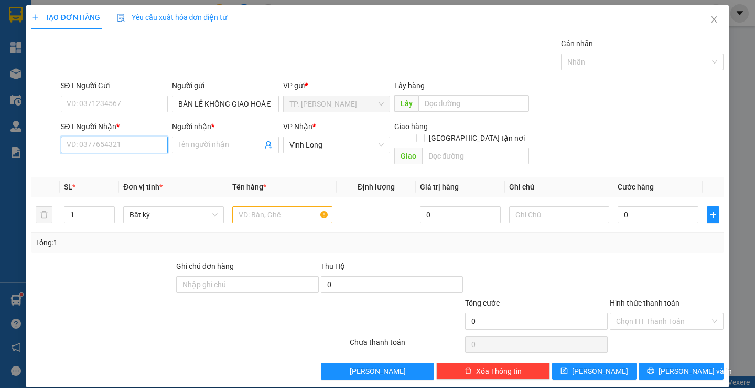
click at [124, 142] on input "SĐT Người Nhận *" at bounding box center [114, 144] width 107 height 17
type input "0932823880"
click at [135, 166] on div "0932823880 - CHỊ [PERSON_NAME]" at bounding box center [124, 166] width 117 height 12
type input "CHỊ [PERSON_NAME]"
type input "0932823880"
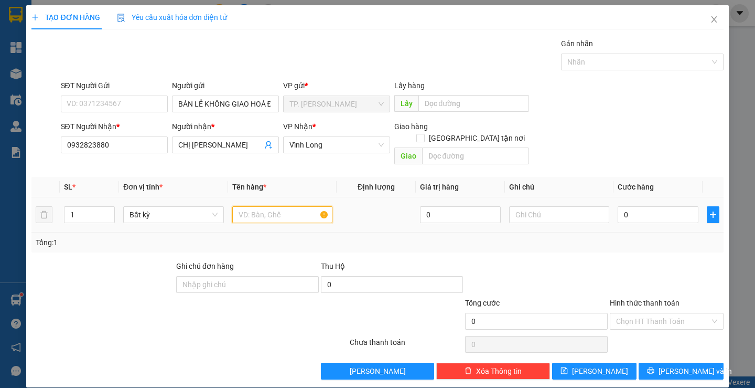
click at [241, 206] on input "text" at bounding box center [282, 214] width 100 height 17
type input "GÓI ĐEN HỎ"
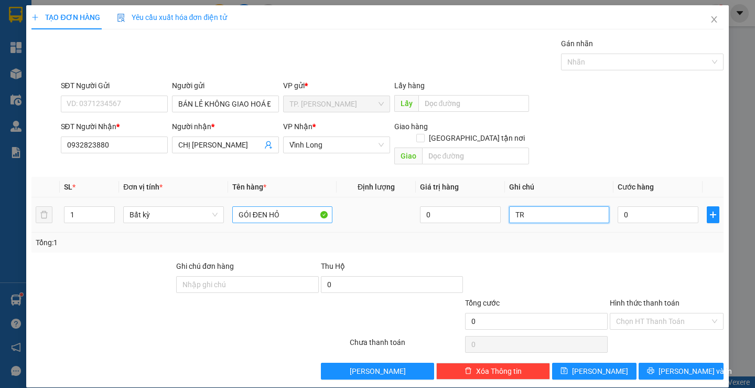
type input "T"
type input "TÍN"
type input "02"
type input "2"
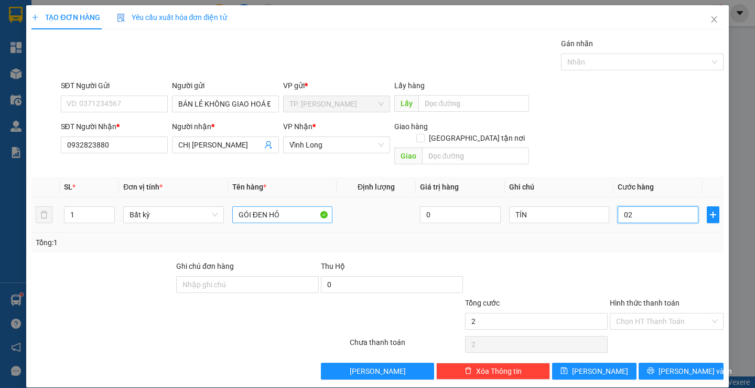
type input "020"
type input "20"
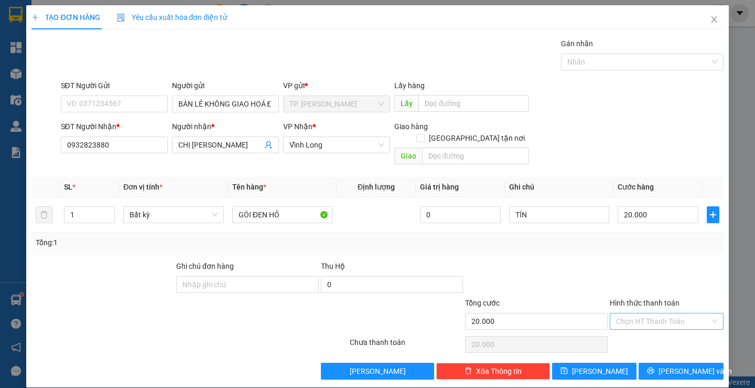
click at [637, 313] on input "Hình thức thanh toán" at bounding box center [663, 321] width 94 height 16
click at [636, 325] on div "Tại văn phòng" at bounding box center [661, 331] width 100 height 12
click at [655, 367] on icon "printer" at bounding box center [650, 370] width 7 height 7
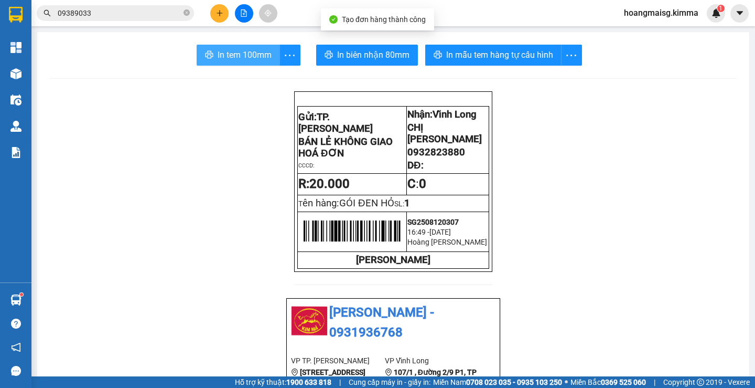
click at [213, 57] on button "In tem 100mm" at bounding box center [238, 55] width 83 height 21
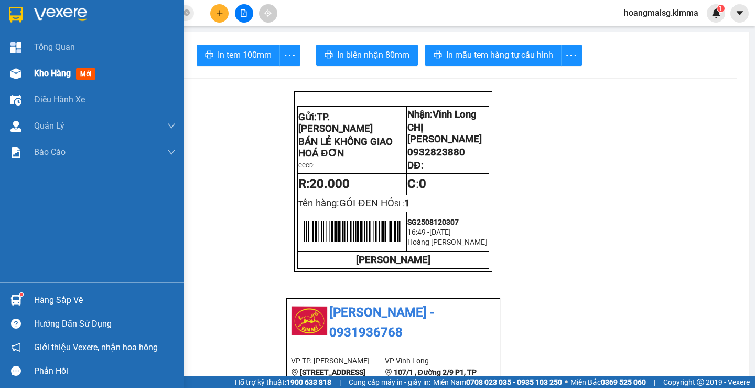
click at [4, 75] on div "Kho hàng mới" at bounding box center [92, 73] width 184 height 26
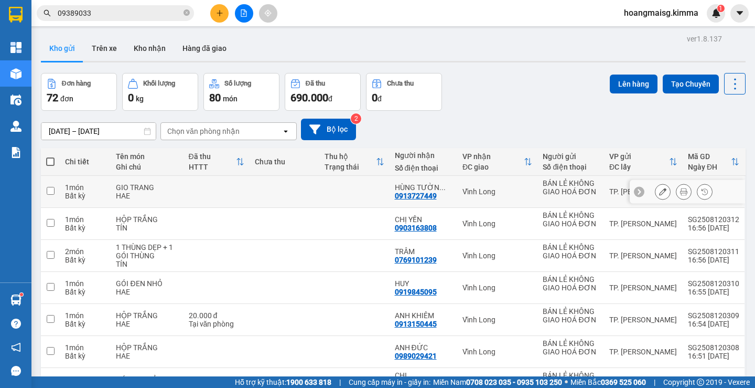
click at [659, 189] on icon at bounding box center [662, 191] width 7 height 7
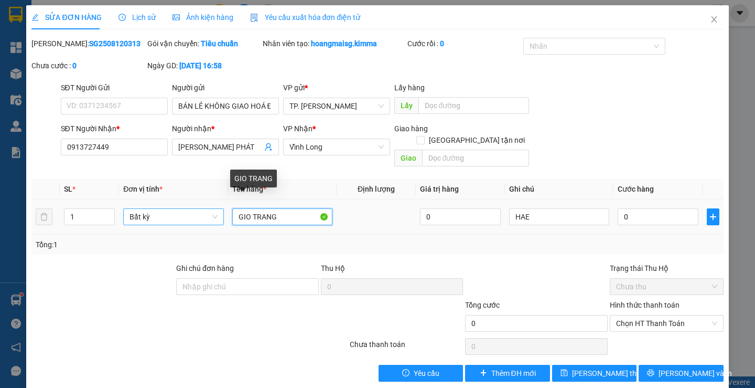
drag, startPoint x: 283, startPoint y: 204, endPoint x: 125, endPoint y: 202, distance: 157.4
click at [125, 202] on tr "1 Bất kỳ GIO TRANG 0 HAE 0" at bounding box center [377, 216] width 692 height 35
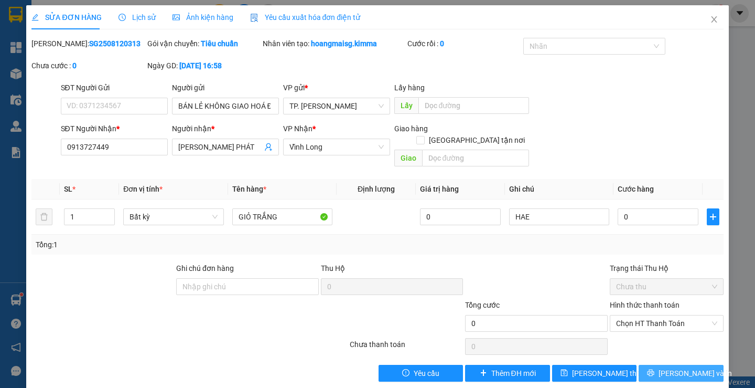
click at [664, 365] on button "[PERSON_NAME] và In" at bounding box center [681, 373] width 84 height 17
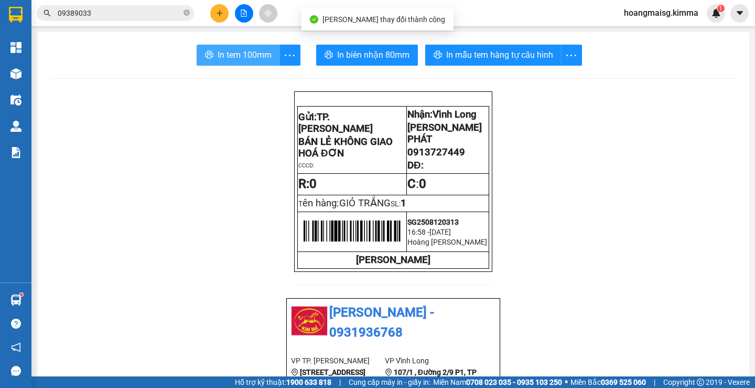
click at [234, 58] on span "In tem 100mm" at bounding box center [245, 54] width 54 height 13
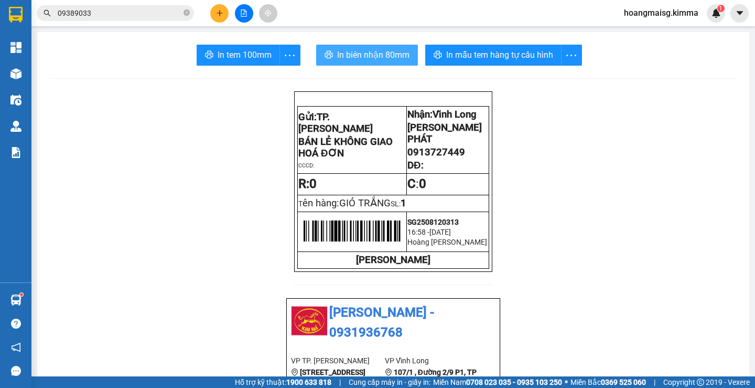
click at [375, 46] on button "In biên nhận 80mm" at bounding box center [367, 55] width 102 height 21
click at [217, 14] on icon "plus" at bounding box center [219, 12] width 7 height 7
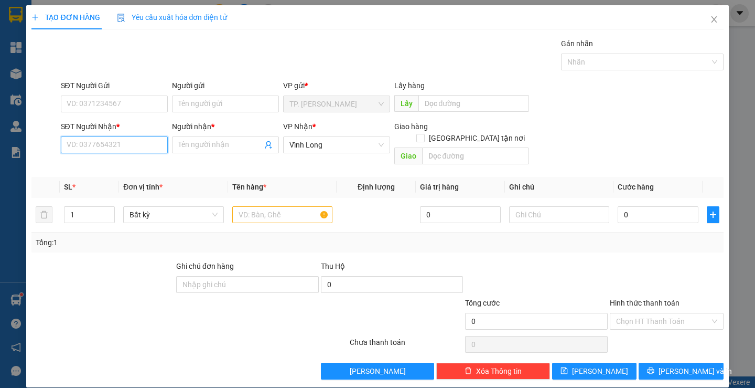
click at [146, 144] on input "SĐT Người Nhận *" at bounding box center [114, 144] width 107 height 17
type input "2"
click at [144, 168] on div "0919282999 - ANH ĐẠT" at bounding box center [112, 166] width 93 height 12
type input "0919282999"
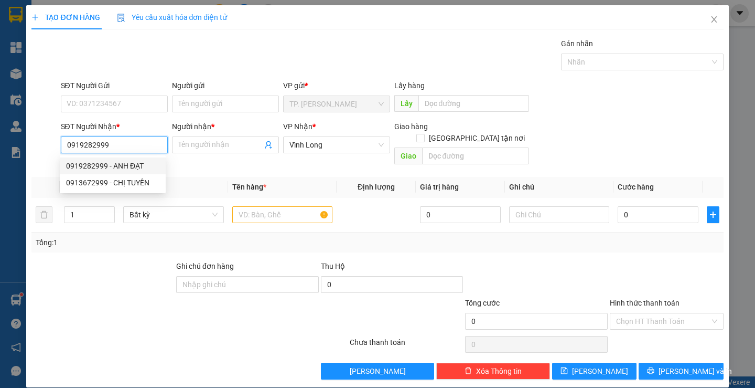
type input "ANH ĐẠT"
type input "0919282999"
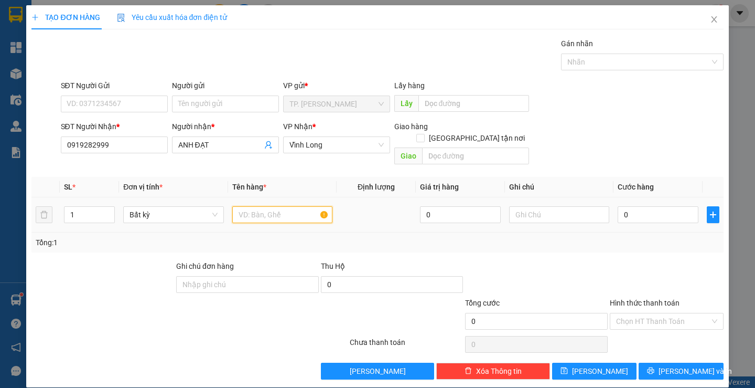
click at [263, 206] on input "text" at bounding box center [282, 214] width 100 height 17
type input "TÚI GIẤY"
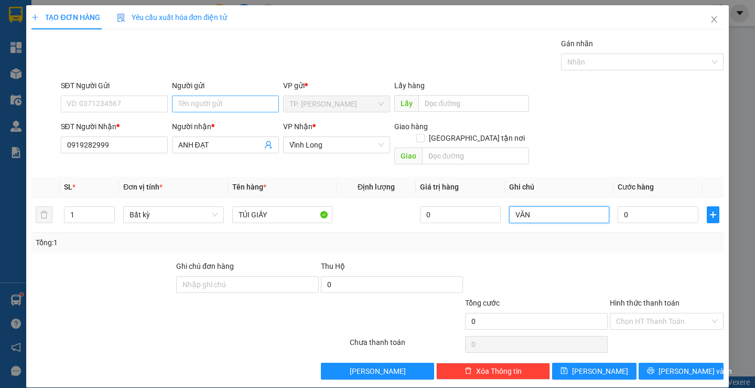
type input "VĂN"
click at [207, 100] on input "Người gửi" at bounding box center [225, 103] width 107 height 17
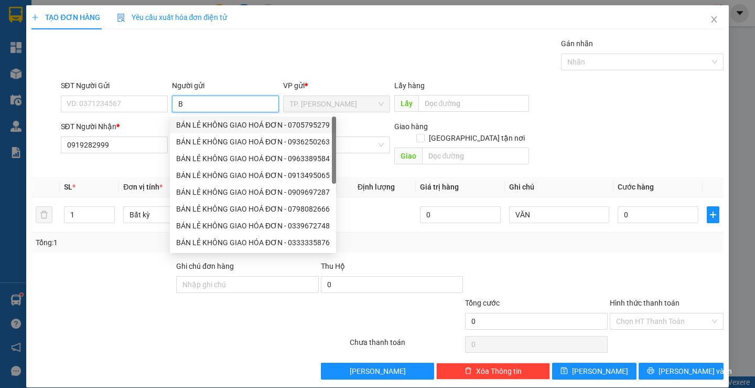
click at [207, 126] on div "BÁN LẺ KHÔNG GIAO HOÁ ĐƠN - 0705795279" at bounding box center [253, 125] width 154 height 12
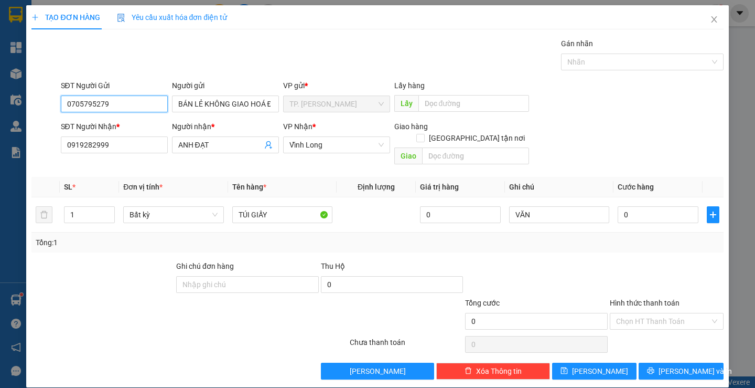
click at [125, 105] on input "0705795279" at bounding box center [114, 103] width 107 height 17
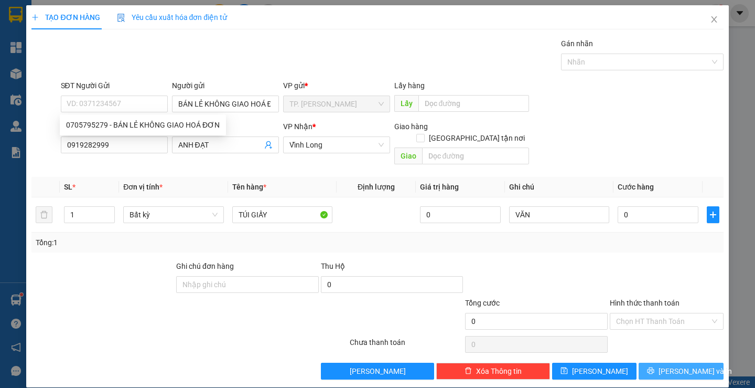
click at [682, 365] on span "[PERSON_NAME] và In" at bounding box center [695, 371] width 73 height 12
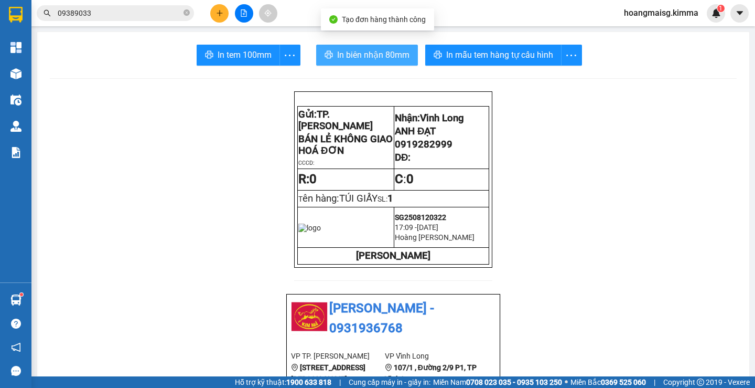
click at [357, 62] on button "In biên nhận 80mm" at bounding box center [367, 55] width 102 height 21
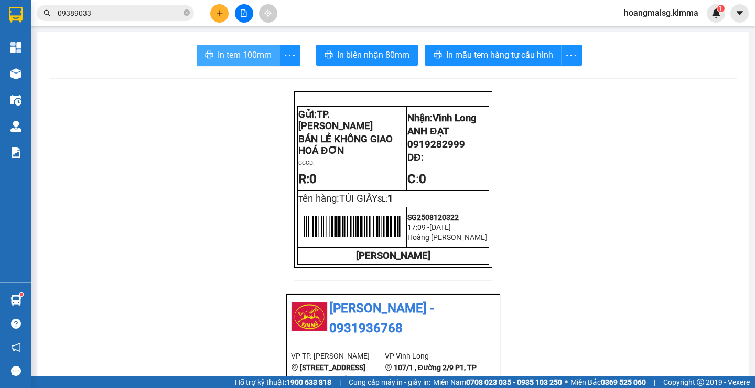
click at [238, 52] on span "In tem 100mm" at bounding box center [245, 54] width 54 height 13
click at [223, 10] on icon "plus" at bounding box center [219, 12] width 7 height 7
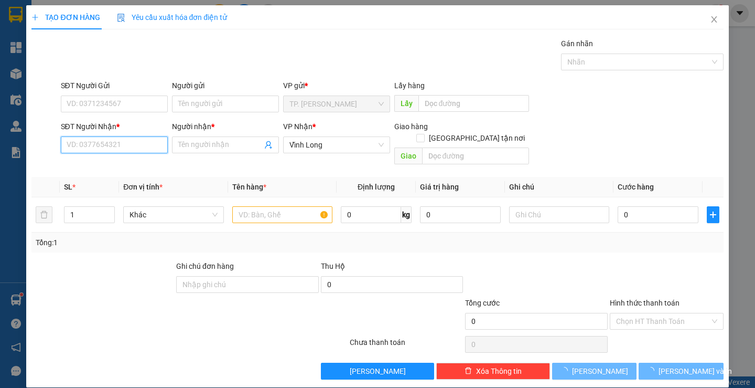
click at [79, 147] on input "SĐT Người Nhận *" at bounding box center [114, 144] width 107 height 17
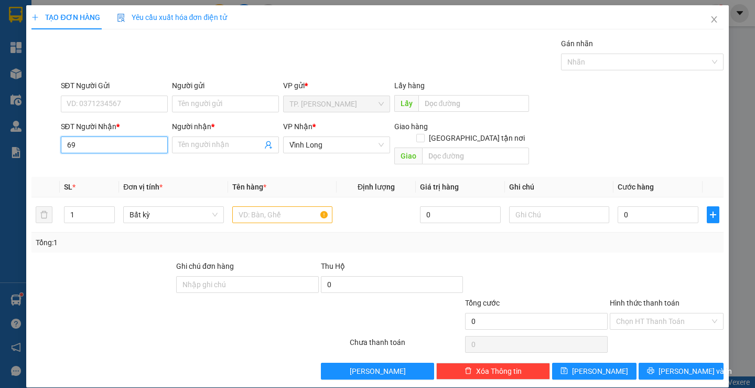
type input "6"
click at [102, 167] on div "0949895900 - TIẾN ĐẠT" at bounding box center [112, 166] width 93 height 12
type input "0949895900"
type input "TIẾN ĐẠT"
type input "0949895900"
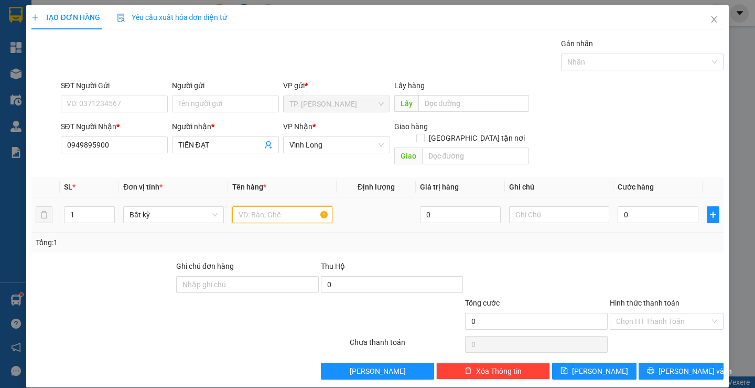
click at [261, 206] on input "text" at bounding box center [282, 214] width 100 height 17
type input "GÓI ĐEN"
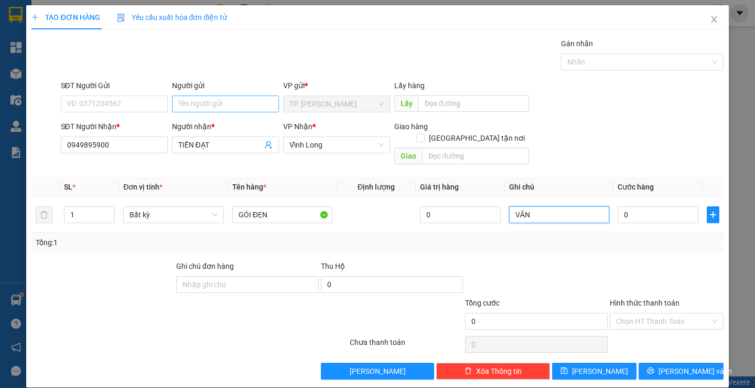
type input "VĂN"
click at [246, 101] on input "Người gửi" at bounding box center [225, 103] width 107 height 17
type input "B"
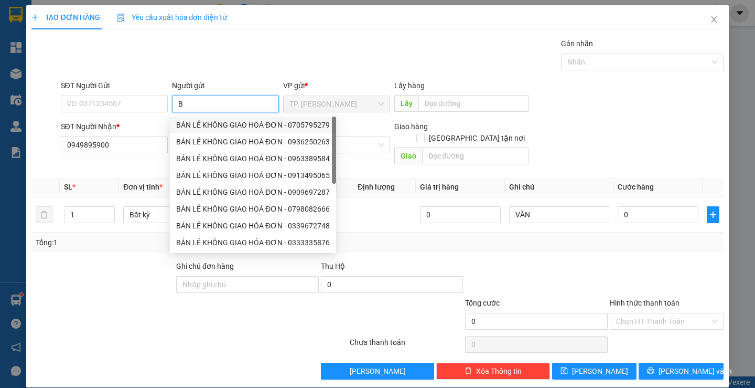
click at [198, 124] on div "BÁN LẺ KHÔNG GIAO HOÁ ĐƠN - 0705795279" at bounding box center [253, 125] width 154 height 12
type input "0705795279"
type input "BÁN LẺ KHÔNG GIAO HOÁ ĐƠN"
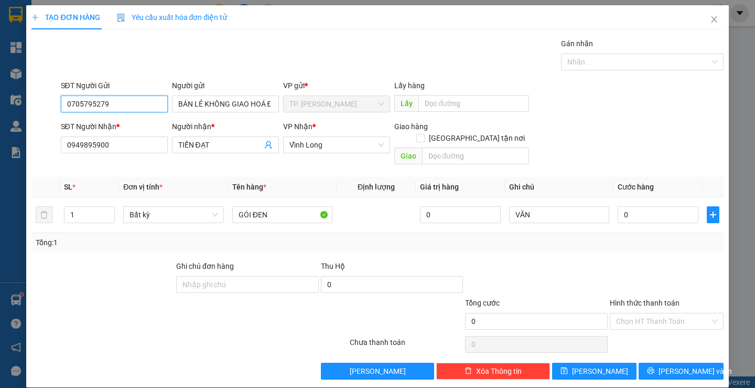
click at [130, 103] on input "0705795279" at bounding box center [114, 103] width 107 height 17
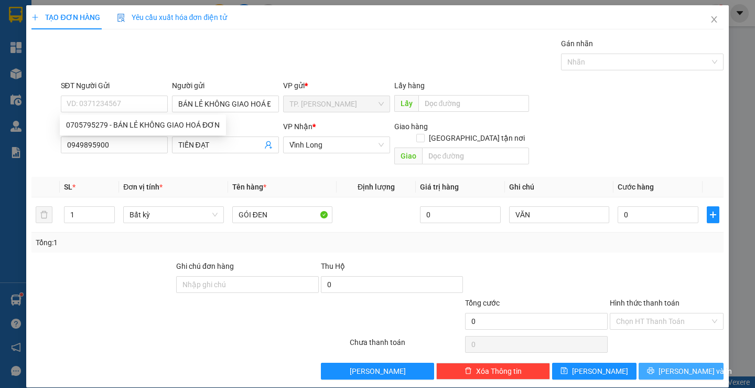
click at [669, 362] on button "[PERSON_NAME] và In" at bounding box center [681, 370] width 84 height 17
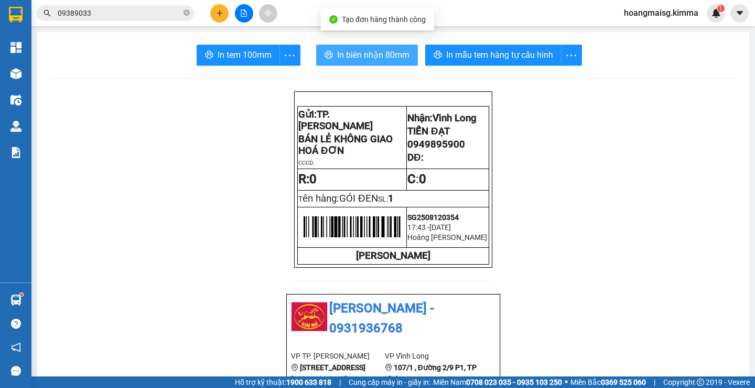
click at [370, 59] on span "In biên nhận 80mm" at bounding box center [373, 54] width 72 height 13
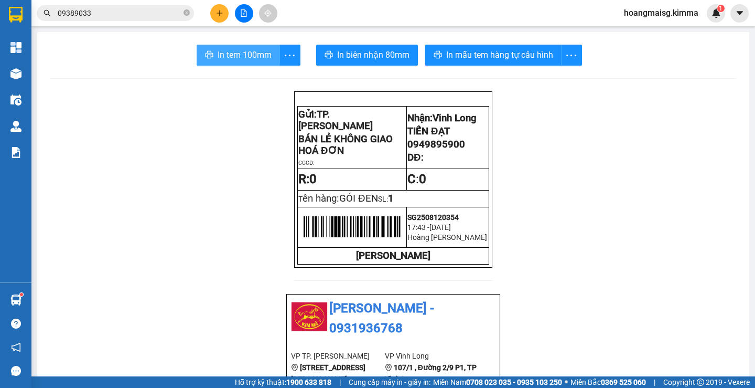
drag, startPoint x: 198, startPoint y: 41, endPoint x: 252, endPoint y: 61, distance: 56.9
click at [252, 61] on span "In tem 100mm" at bounding box center [245, 54] width 54 height 13
click at [218, 9] on button at bounding box center [219, 13] width 18 height 18
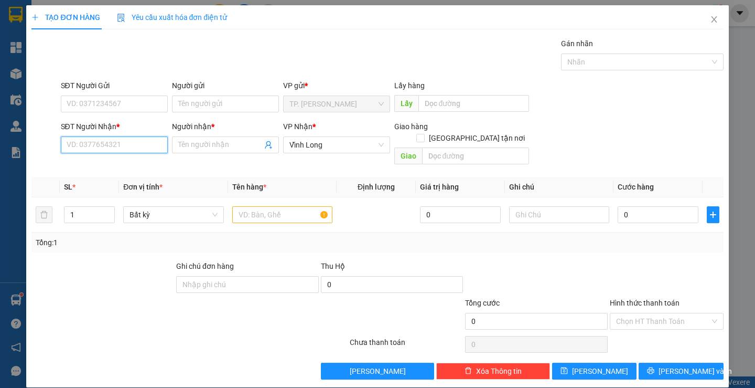
click at [113, 149] on input "SĐT Người Nhận *" at bounding box center [114, 144] width 107 height 17
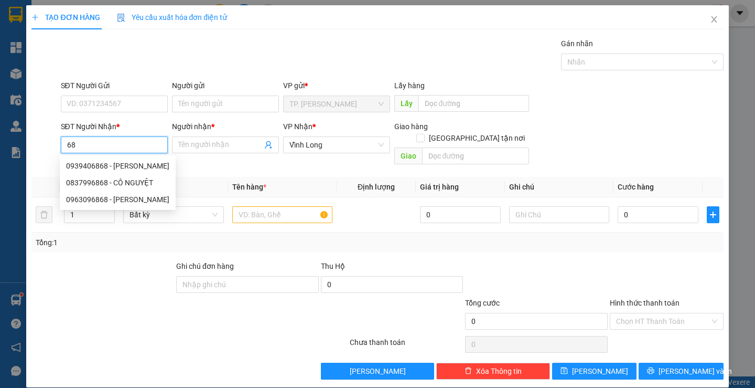
type input "6"
click at [137, 164] on div "0963096868 - [PERSON_NAME]" at bounding box center [117, 166] width 103 height 12
type input "0963096868"
type input "[PERSON_NAME]"
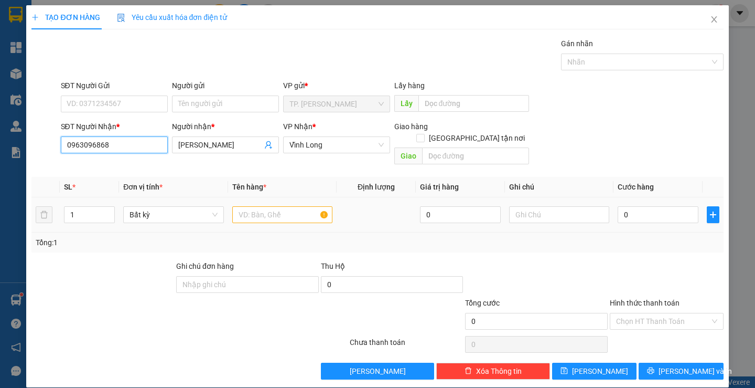
type input "0963096868"
click at [273, 207] on input "text" at bounding box center [282, 214] width 100 height 17
type input "GÓI ĐEN"
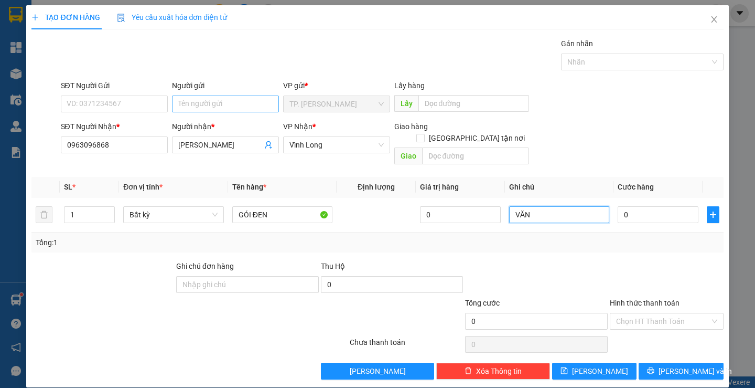
type input "VĂN"
click at [214, 105] on input "Người gửi" at bounding box center [225, 103] width 107 height 17
type input "B"
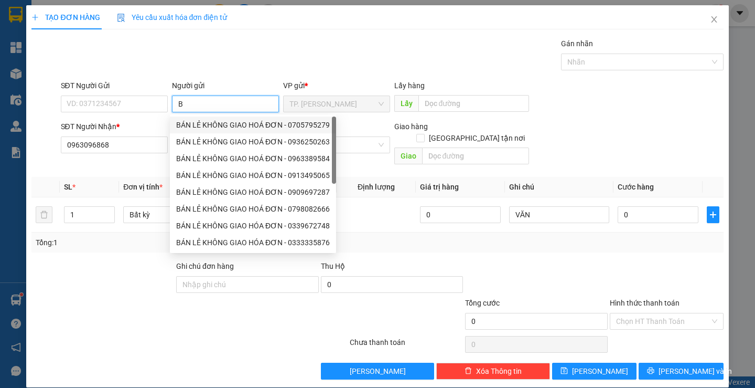
click at [208, 120] on div "BÁN LẺ KHÔNG GIAO HOÁ ĐƠN - 0705795279" at bounding box center [253, 125] width 154 height 12
type input "0705795279"
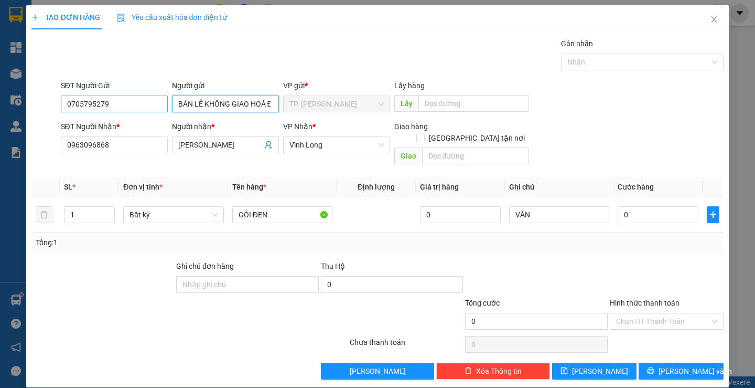
type input "BÁN LẺ KHÔNG GIAO HOÁ ĐƠN"
click at [131, 106] on input "0705795279" at bounding box center [114, 103] width 107 height 17
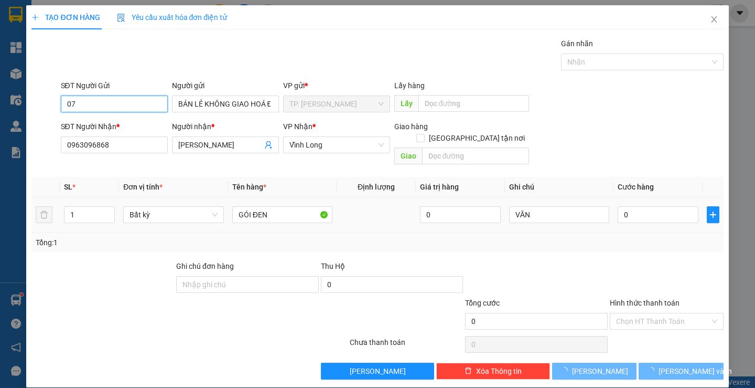
type input "0"
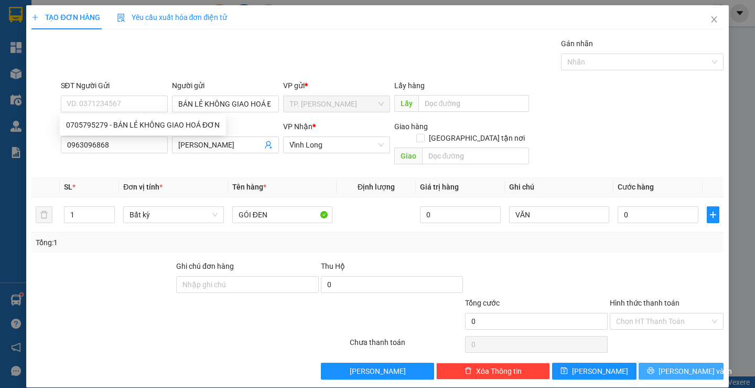
click at [699, 366] on button "[PERSON_NAME] và In" at bounding box center [681, 370] width 84 height 17
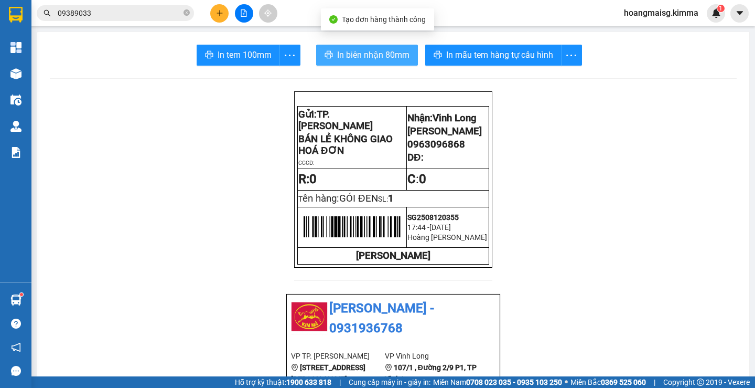
click at [354, 49] on span "In biên nhận 80mm" at bounding box center [373, 54] width 72 height 13
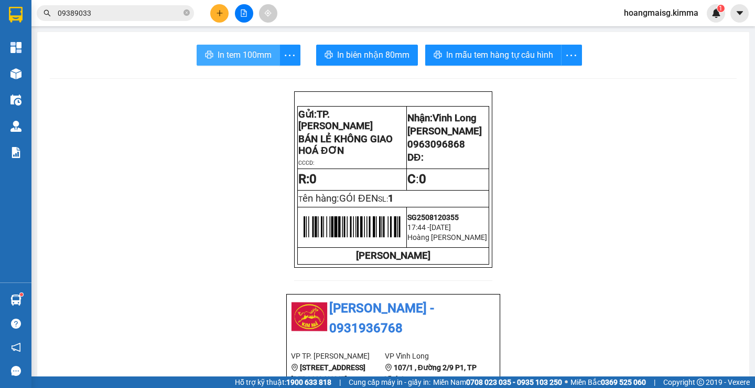
click at [219, 52] on span "In tem 100mm" at bounding box center [245, 54] width 54 height 13
click at [223, 8] on button at bounding box center [219, 13] width 18 height 18
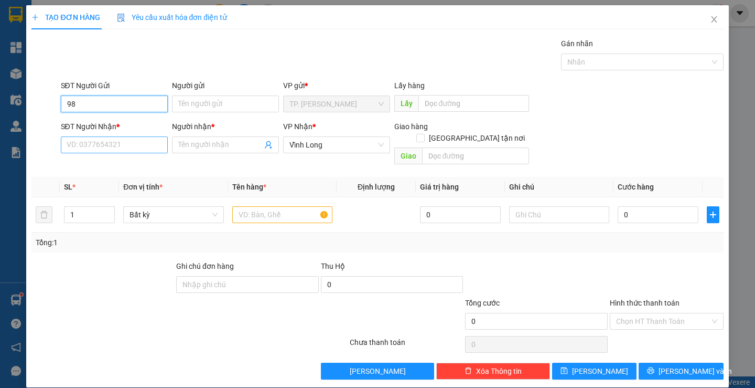
type input "9"
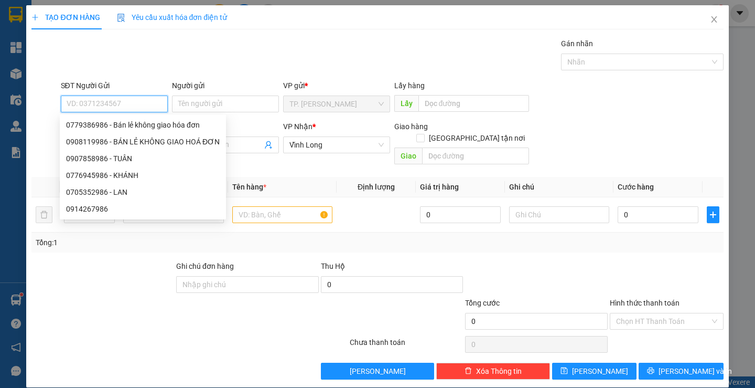
click at [122, 144] on div "0908119986 - BÁN LẺ KHÔNG GIAO HOÁ ĐƠN" at bounding box center [143, 142] width 154 height 12
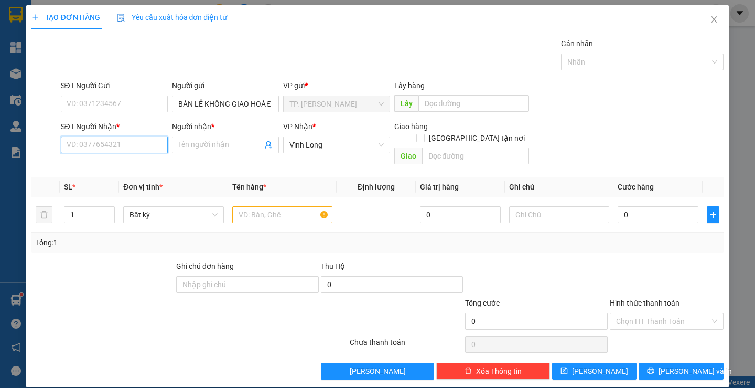
click at [129, 144] on input "SĐT Người Nhận *" at bounding box center [114, 144] width 107 height 17
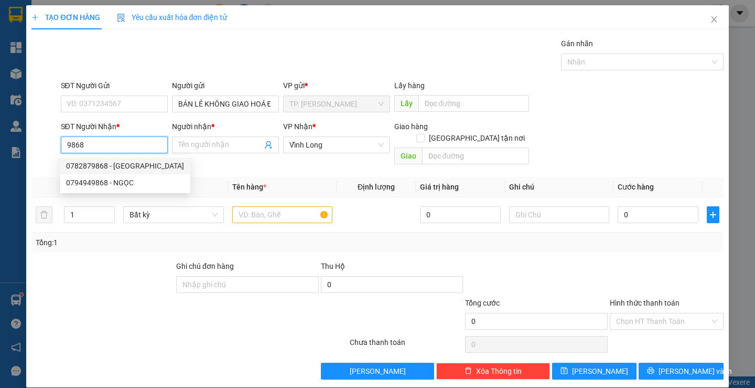
click at [131, 165] on div "0782879868 - [GEOGRAPHIC_DATA]" at bounding box center [125, 166] width 118 height 12
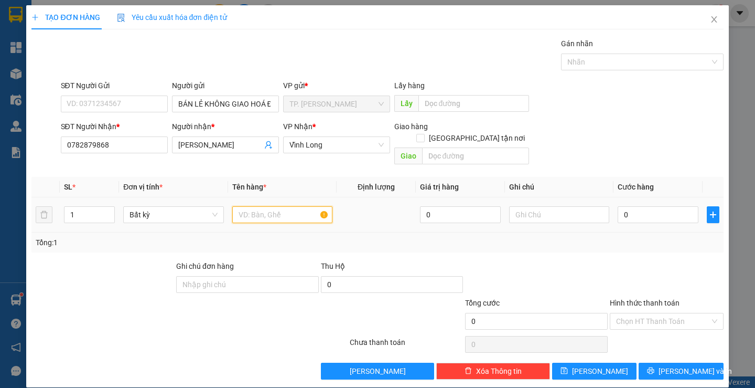
click at [246, 206] on input "text" at bounding box center [282, 214] width 100 height 17
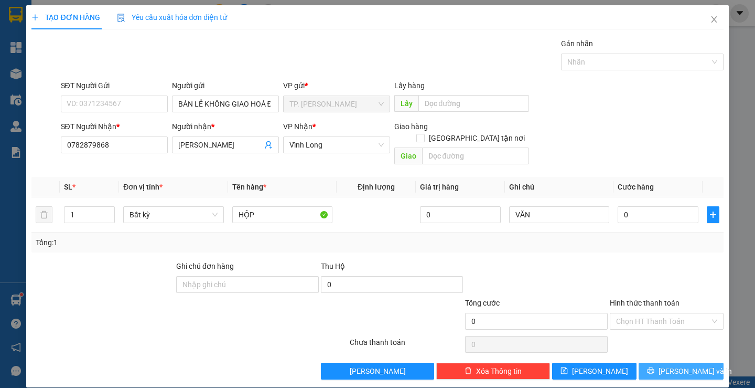
click at [655, 367] on icon "printer" at bounding box center [651, 370] width 7 height 7
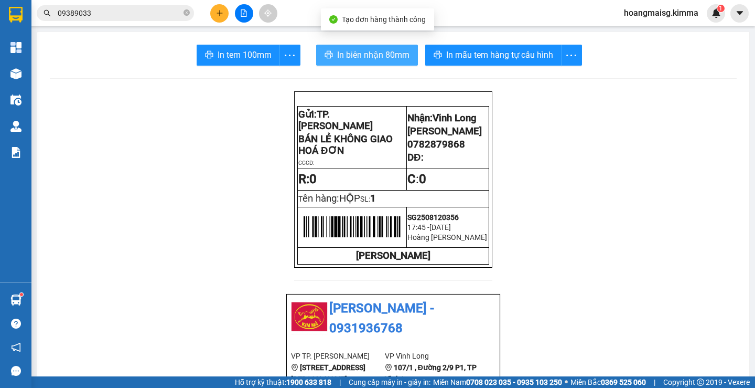
click at [349, 63] on button "In biên nhận 80mm" at bounding box center [367, 55] width 102 height 21
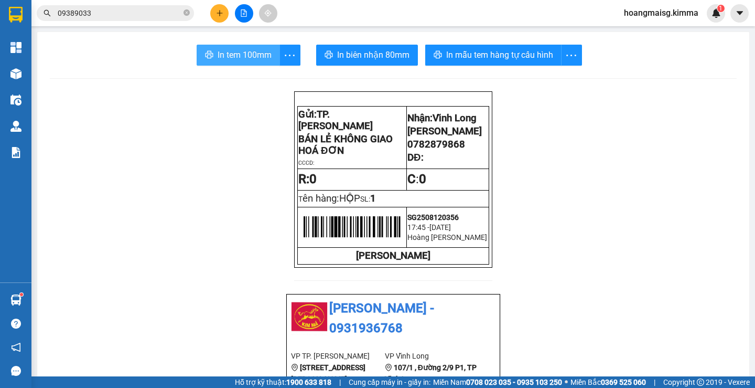
click at [233, 63] on button "In tem 100mm" at bounding box center [238, 55] width 83 height 21
click at [222, 15] on icon "plus" at bounding box center [219, 12] width 7 height 7
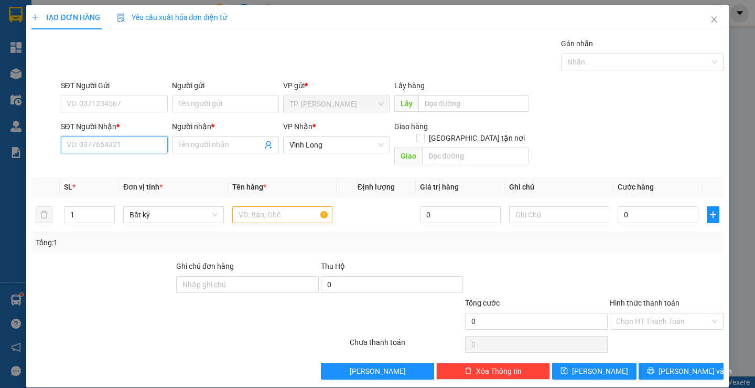
click at [110, 141] on input "SĐT Người Nhận *" at bounding box center [114, 144] width 107 height 17
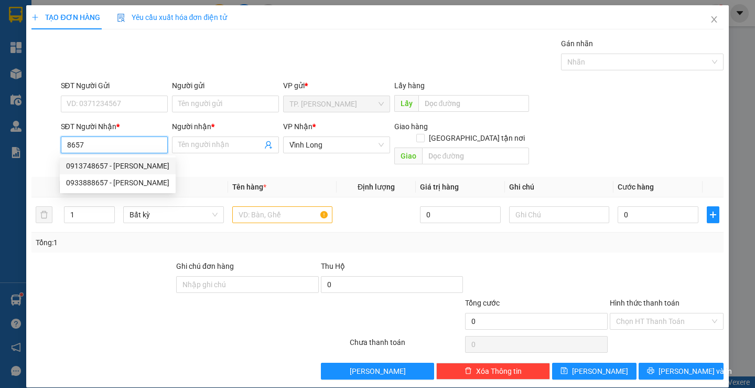
click at [122, 164] on div "0913748657 - [PERSON_NAME]" at bounding box center [117, 166] width 103 height 12
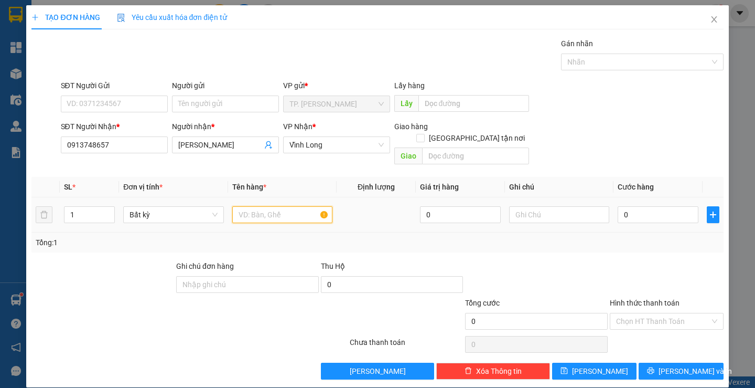
click at [259, 206] on input "text" at bounding box center [282, 214] width 100 height 17
drag, startPoint x: 222, startPoint y: 94, endPoint x: 220, endPoint y: 102, distance: 8.0
click at [220, 99] on div "Người gửi Tên người gửi" at bounding box center [225, 98] width 107 height 37
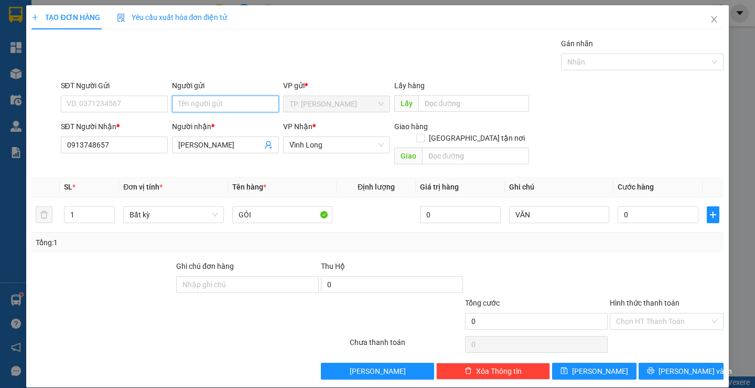
click at [220, 102] on input "Người gửi" at bounding box center [225, 103] width 107 height 17
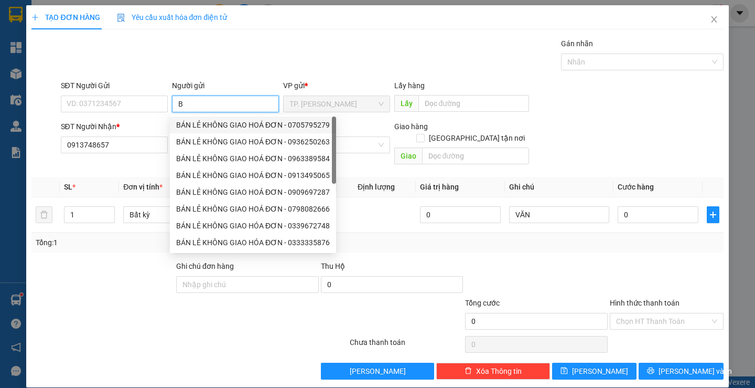
click at [222, 122] on div "BÁN LẺ KHÔNG GIAO HOÁ ĐƠN - 0705795279" at bounding box center [253, 125] width 154 height 12
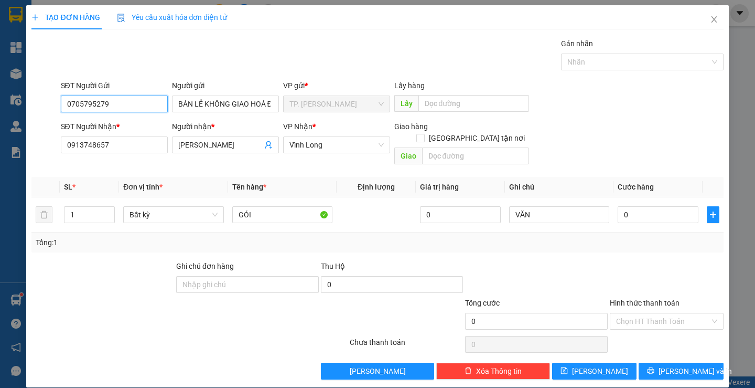
click at [148, 106] on input "0705795279" at bounding box center [114, 103] width 107 height 17
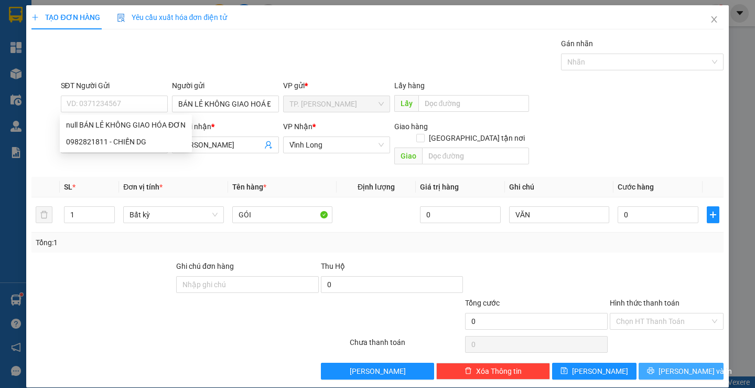
click at [693, 365] on span "[PERSON_NAME] và In" at bounding box center [695, 371] width 73 height 12
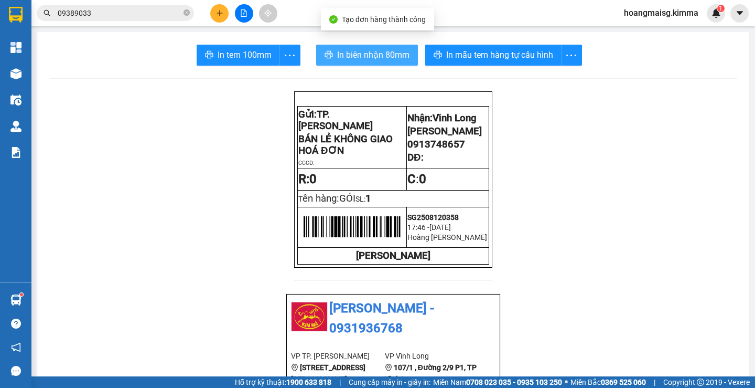
click at [337, 56] on span "In biên nhận 80mm" at bounding box center [373, 54] width 72 height 13
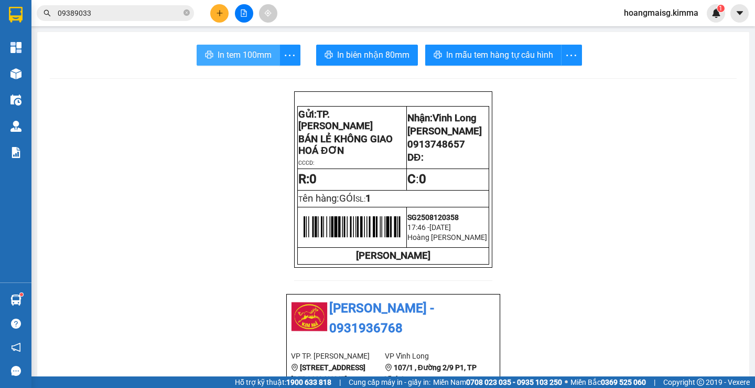
click at [250, 55] on span "In tem 100mm" at bounding box center [245, 54] width 54 height 13
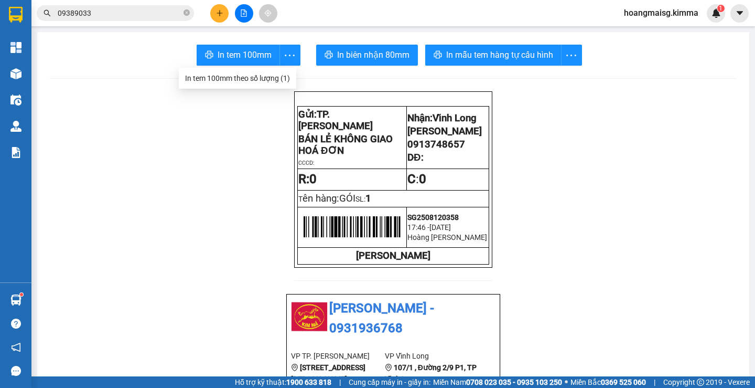
click at [209, 8] on div at bounding box center [244, 13] width 79 height 18
drag, startPoint x: 212, startPoint y: 6, endPoint x: 223, endPoint y: 14, distance: 13.5
click at [220, 13] on div at bounding box center [244, 13] width 79 height 18
click at [223, 14] on icon "plus" at bounding box center [219, 12] width 7 height 7
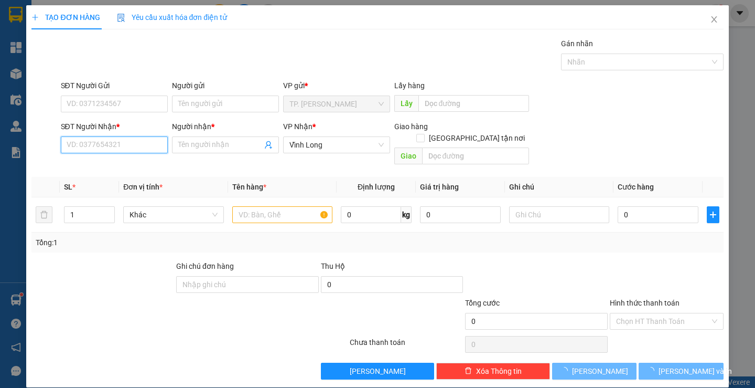
click at [134, 146] on input "SĐT Người Nhận *" at bounding box center [114, 144] width 107 height 17
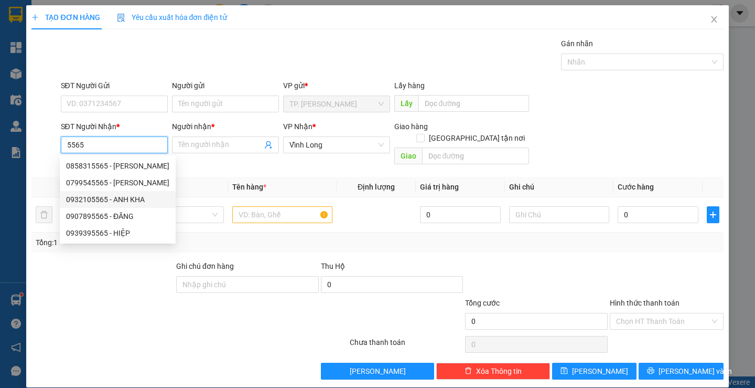
click at [142, 198] on div "0932105565 - ANH KHA" at bounding box center [117, 200] width 103 height 12
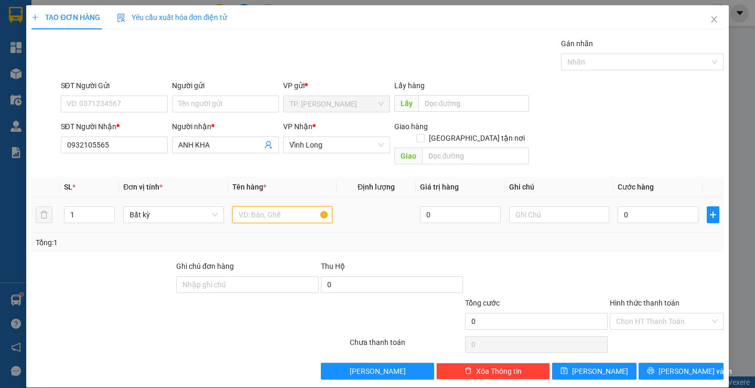
click at [264, 207] on input "text" at bounding box center [282, 214] width 100 height 17
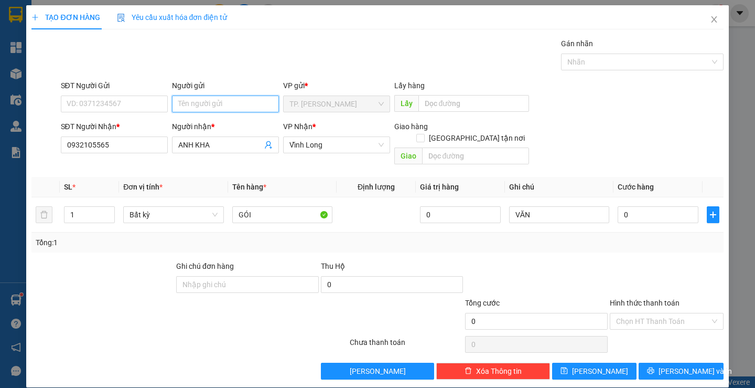
click at [181, 108] on input "Người gửi" at bounding box center [225, 103] width 107 height 17
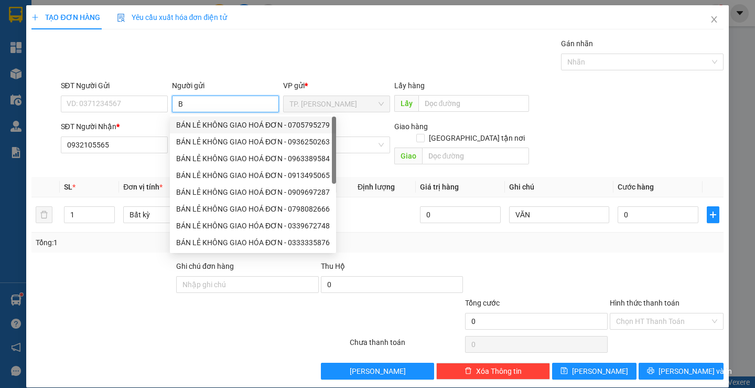
click at [211, 126] on div "BÁN LẺ KHÔNG GIAO HOÁ ĐƠN - 0705795279" at bounding box center [253, 125] width 154 height 12
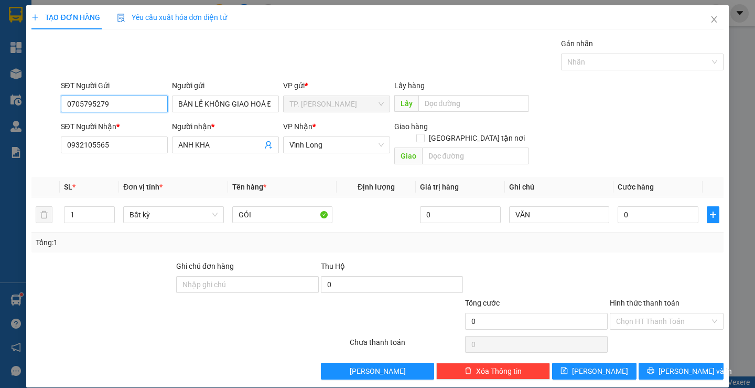
click at [143, 100] on input "0705795279" at bounding box center [114, 103] width 107 height 17
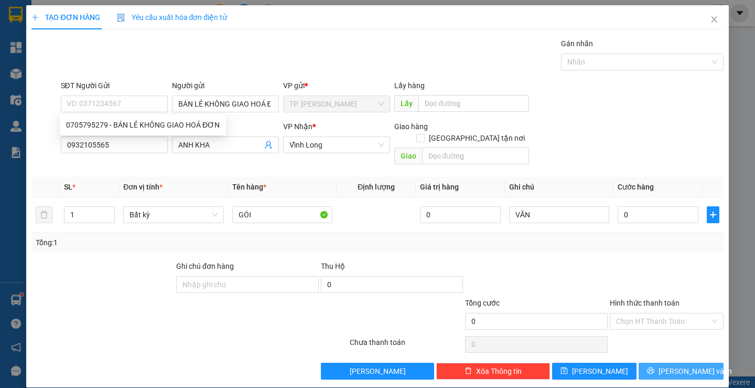
click at [664, 362] on button "[PERSON_NAME] và In" at bounding box center [681, 370] width 84 height 17
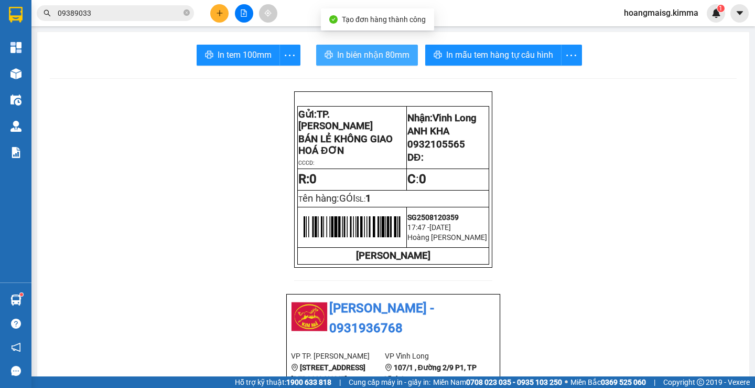
click at [389, 46] on button "In biên nhận 80mm" at bounding box center [367, 55] width 102 height 21
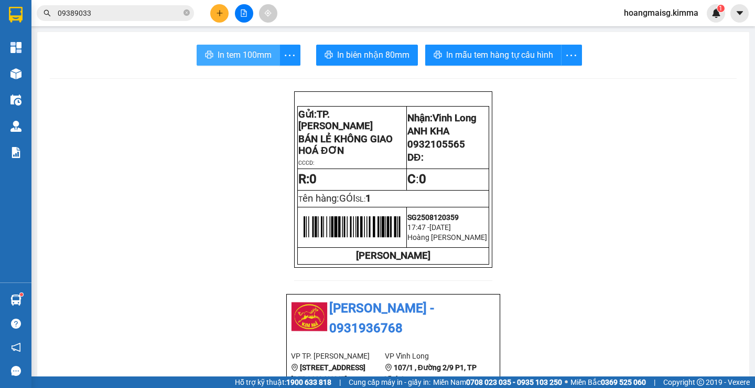
click at [225, 56] on span "In tem 100mm" at bounding box center [245, 54] width 54 height 13
click at [221, 14] on icon "plus" at bounding box center [219, 12] width 7 height 7
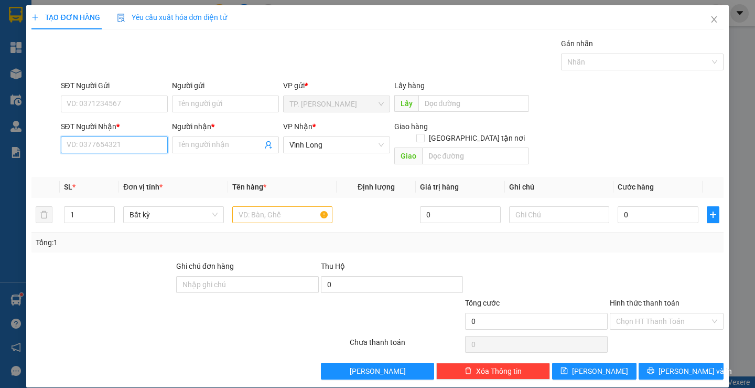
click at [109, 151] on input "SĐT Người Nhận *" at bounding box center [114, 144] width 107 height 17
click at [110, 164] on div "0787987348 - CHỊ [PERSON_NAME]" at bounding box center [124, 166] width 117 height 12
click at [269, 206] on input "text" at bounding box center [282, 214] width 100 height 17
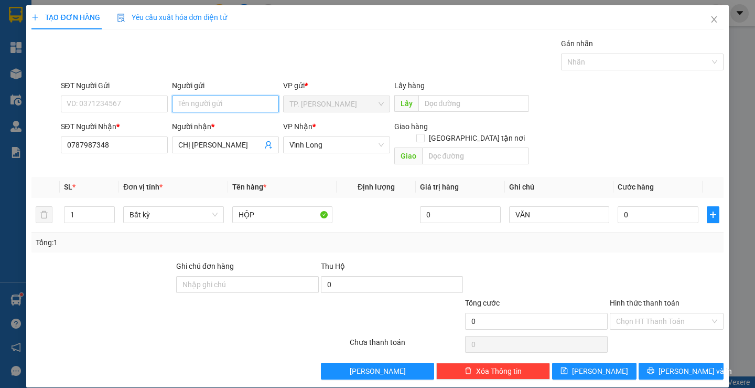
click at [217, 102] on input "Người gửi" at bounding box center [225, 103] width 107 height 17
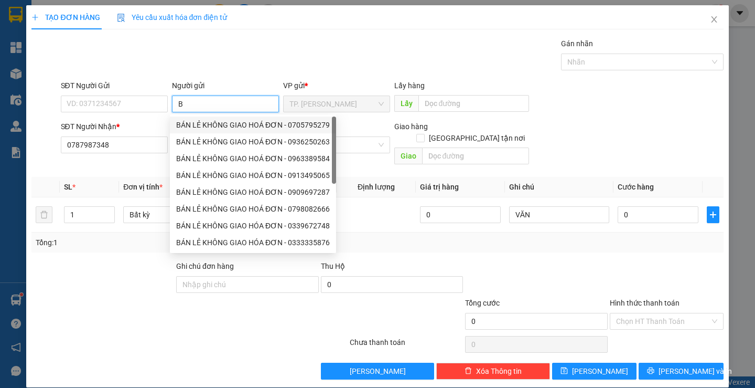
click at [217, 123] on div "BÁN LẺ KHÔNG GIAO HOÁ ĐƠN - 0705795279" at bounding box center [253, 125] width 154 height 12
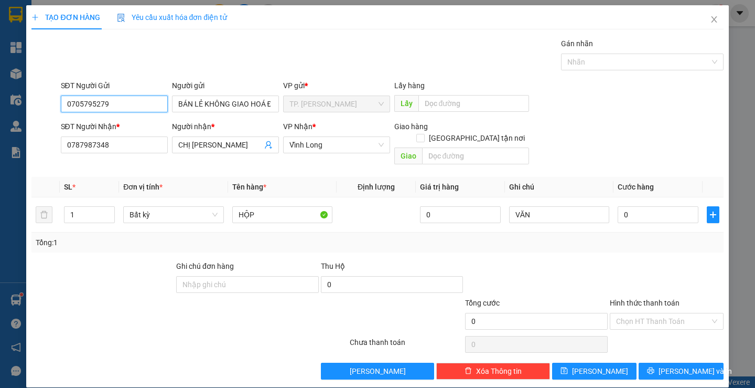
click at [127, 100] on input "0705795279" at bounding box center [114, 103] width 107 height 17
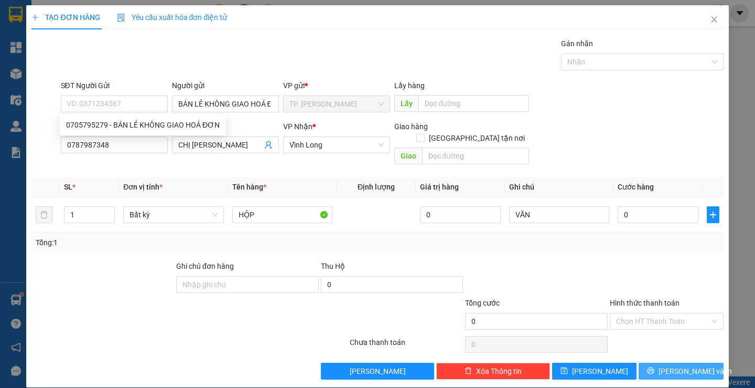
click at [677, 365] on span "[PERSON_NAME] và In" at bounding box center [695, 371] width 73 height 12
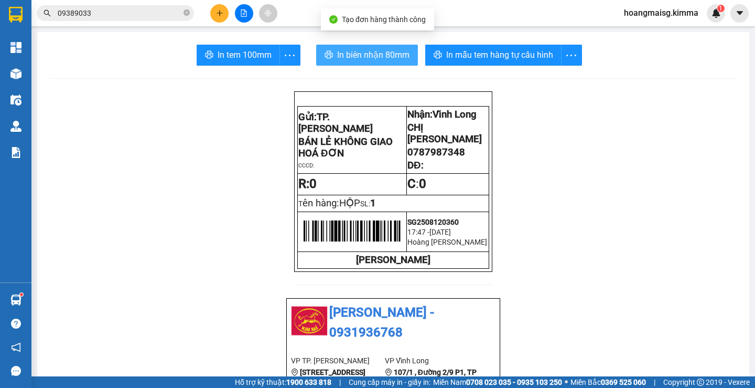
click at [382, 59] on span "In biên nhận 80mm" at bounding box center [373, 54] width 72 height 13
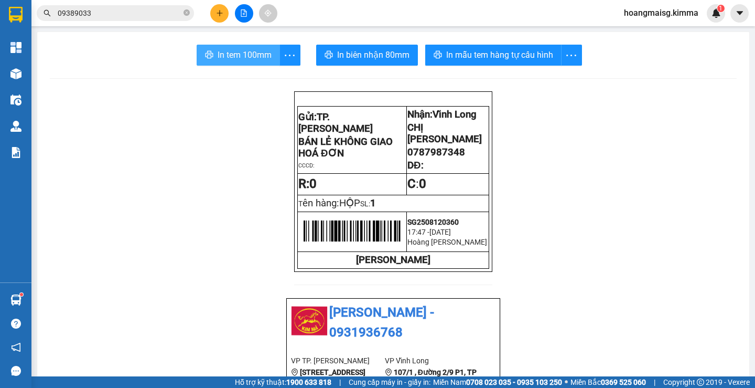
click at [254, 48] on button "In tem 100mm" at bounding box center [238, 55] width 83 height 21
click at [220, 16] on icon "plus" at bounding box center [219, 12] width 7 height 7
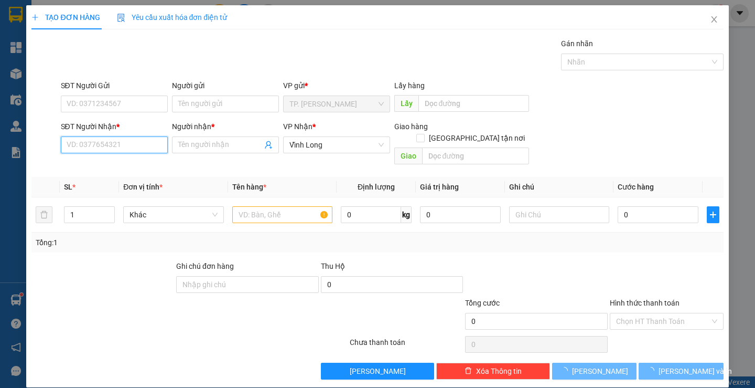
click at [124, 150] on input "SĐT Người Nhận *" at bounding box center [114, 144] width 107 height 17
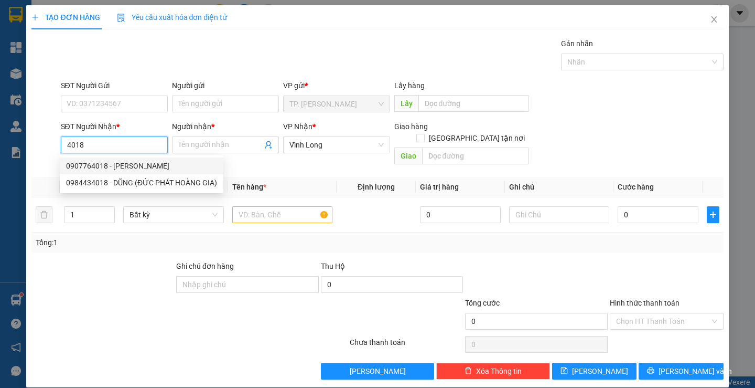
click at [125, 164] on div "0907764018 - [PERSON_NAME]" at bounding box center [141, 166] width 151 height 12
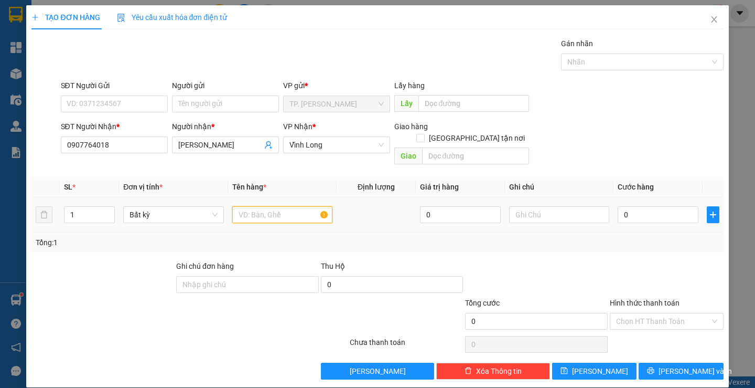
click at [251, 208] on input "text" at bounding box center [282, 214] width 100 height 17
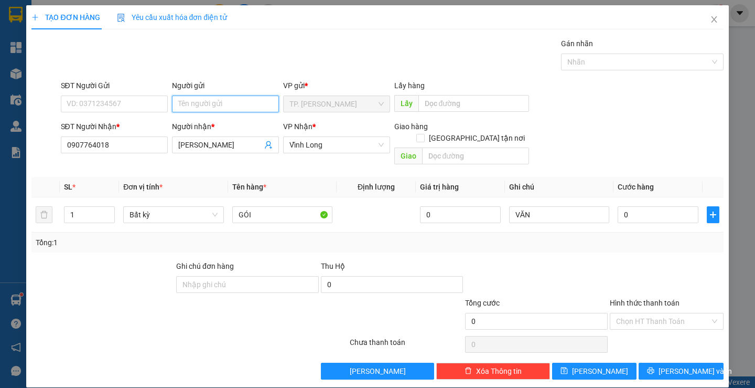
click at [212, 103] on input "Người gửi" at bounding box center [225, 103] width 107 height 17
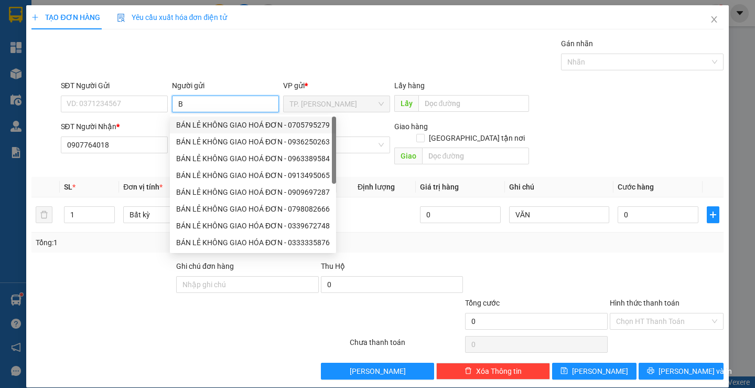
click at [214, 125] on div "BÁN LẺ KHÔNG GIAO HOÁ ĐƠN - 0705795279" at bounding box center [253, 125] width 154 height 12
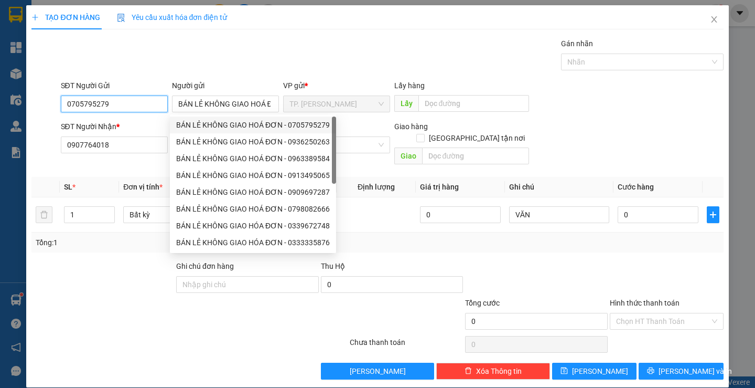
click at [140, 108] on input "0705795279" at bounding box center [114, 103] width 107 height 17
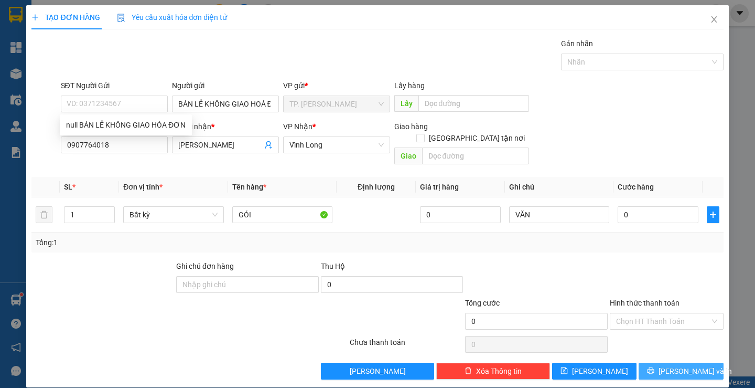
click at [665, 365] on span "[PERSON_NAME] và In" at bounding box center [695, 371] width 73 height 12
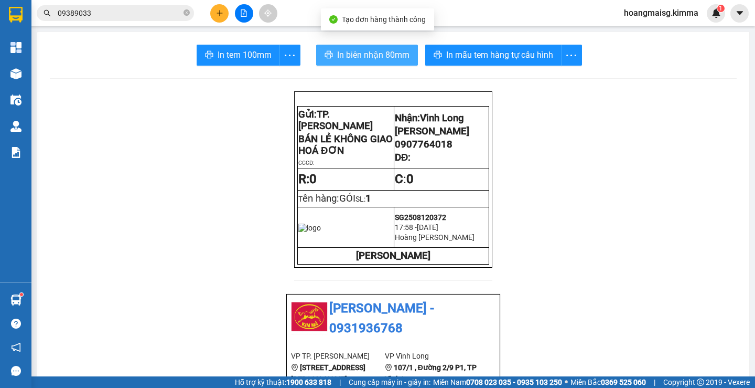
click at [375, 49] on span "In biên nhận 80mm" at bounding box center [373, 54] width 72 height 13
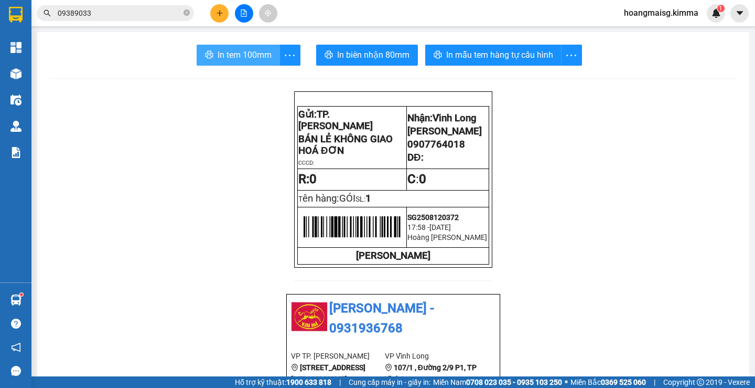
click at [259, 59] on span "In tem 100mm" at bounding box center [245, 54] width 54 height 13
click at [218, 14] on icon "plus" at bounding box center [219, 12] width 7 height 7
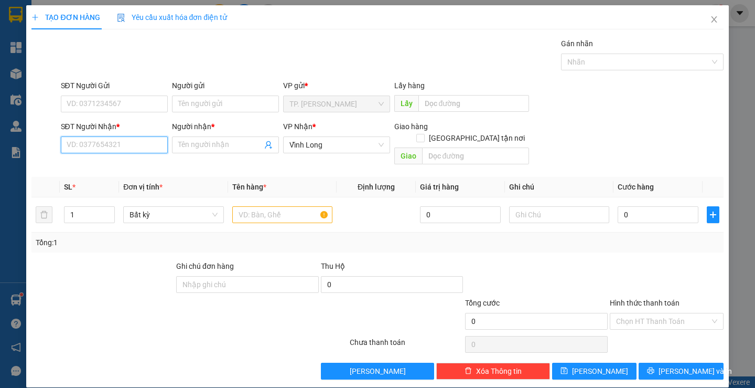
click at [81, 140] on input "SĐT Người Nhận *" at bounding box center [114, 144] width 107 height 17
click at [99, 161] on div "0939596084 - ÁO CƯỚI BÔN" at bounding box center [113, 166] width 95 height 12
click at [260, 206] on input "text" at bounding box center [282, 214] width 100 height 17
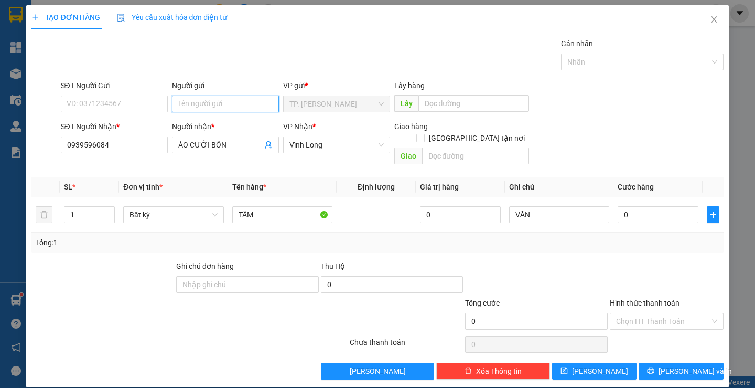
click at [203, 101] on input "Người gửi" at bounding box center [225, 103] width 107 height 17
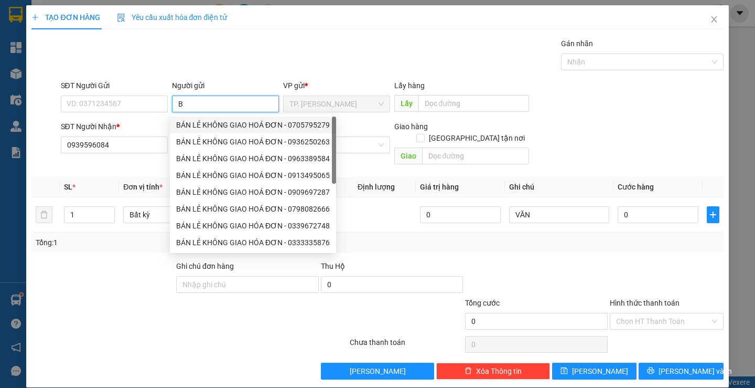
click at [206, 120] on div "BÁN LẺ KHÔNG GIAO HOÁ ĐƠN - 0705795279" at bounding box center [253, 125] width 154 height 12
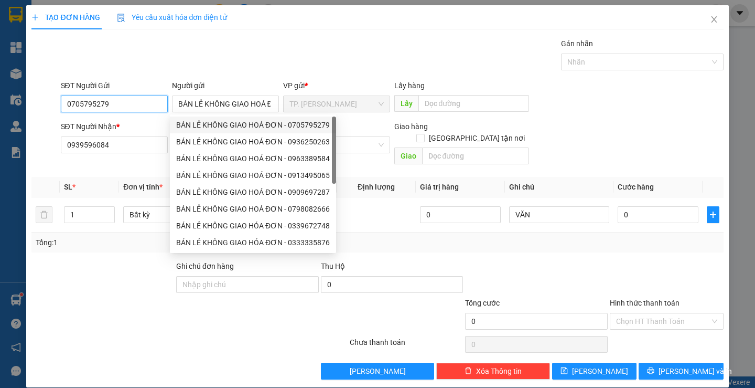
click at [147, 102] on input "0705795279" at bounding box center [114, 103] width 107 height 17
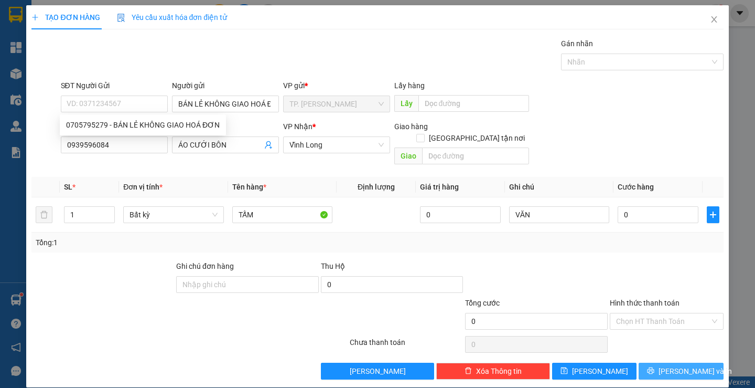
click at [655, 367] on icon "printer" at bounding box center [651, 370] width 7 height 7
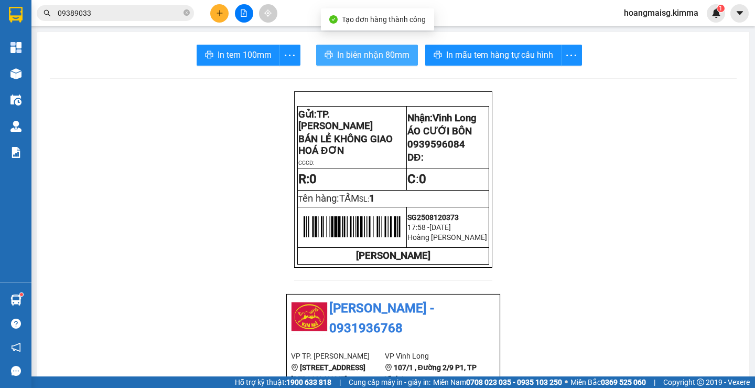
click at [348, 54] on span "In biên nhận 80mm" at bounding box center [373, 54] width 72 height 13
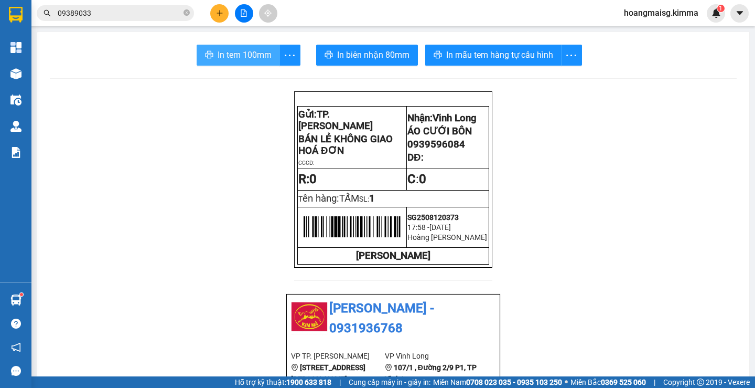
click at [225, 52] on span "In tem 100mm" at bounding box center [245, 54] width 54 height 13
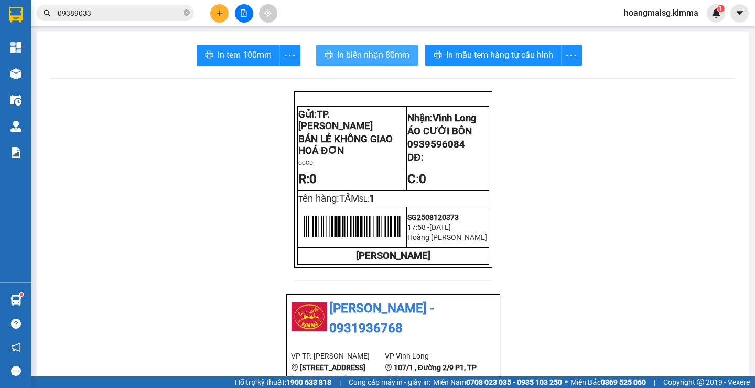
click at [362, 47] on button "In biên nhận 80mm" at bounding box center [367, 55] width 102 height 21
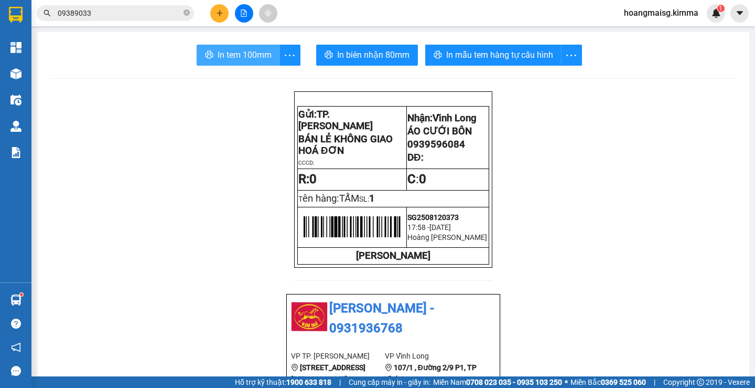
click at [225, 51] on span "In tem 100mm" at bounding box center [245, 54] width 54 height 13
click at [216, 16] on icon "plus" at bounding box center [219, 12] width 7 height 7
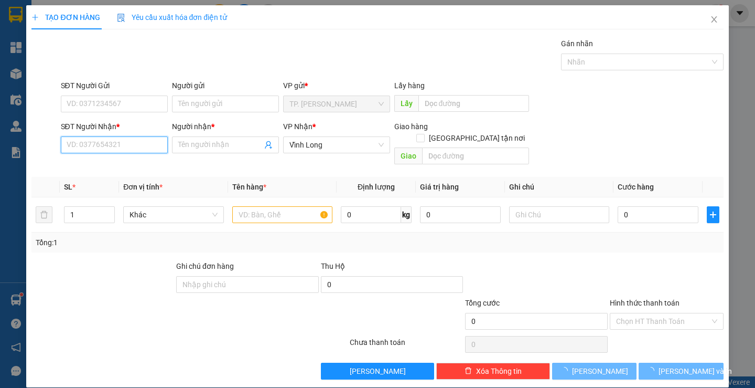
click at [131, 150] on input "SĐT Người Nhận *" at bounding box center [114, 144] width 107 height 17
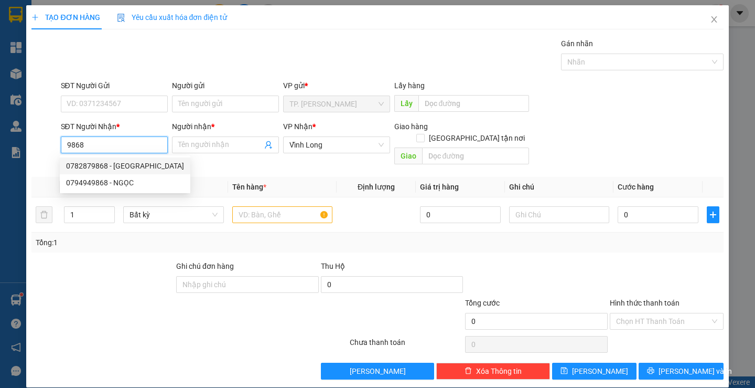
click at [112, 165] on div "0782879868 - [GEOGRAPHIC_DATA]" at bounding box center [125, 166] width 118 height 12
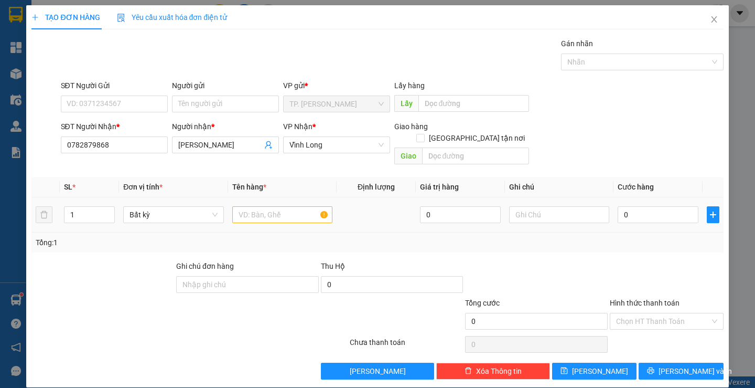
click at [258, 213] on div at bounding box center [282, 214] width 100 height 21
click at [259, 207] on input "text" at bounding box center [282, 214] width 100 height 17
click at [243, 102] on input "Người gửi" at bounding box center [225, 103] width 107 height 17
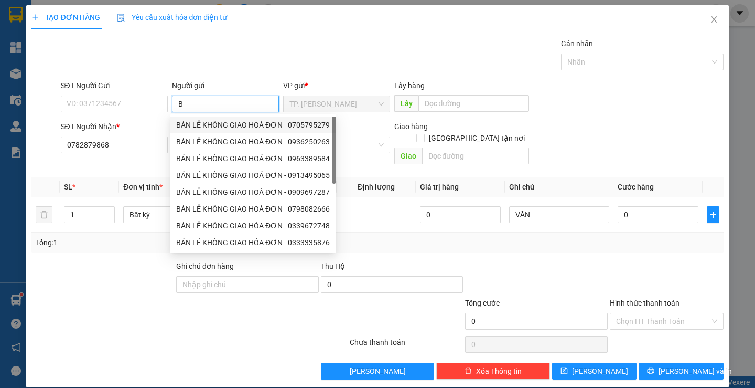
click at [225, 122] on div "BÁN LẺ KHÔNG GIAO HOÁ ĐƠN - 0705795279" at bounding box center [253, 125] width 154 height 12
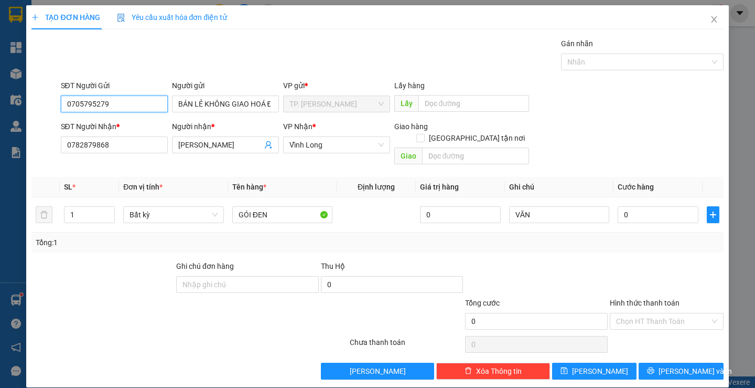
click at [155, 99] on input "0705795279" at bounding box center [114, 103] width 107 height 17
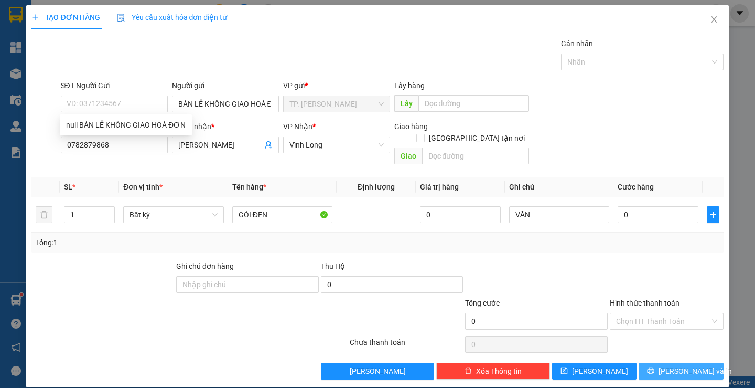
click at [669, 365] on span "[PERSON_NAME] và In" at bounding box center [695, 371] width 73 height 12
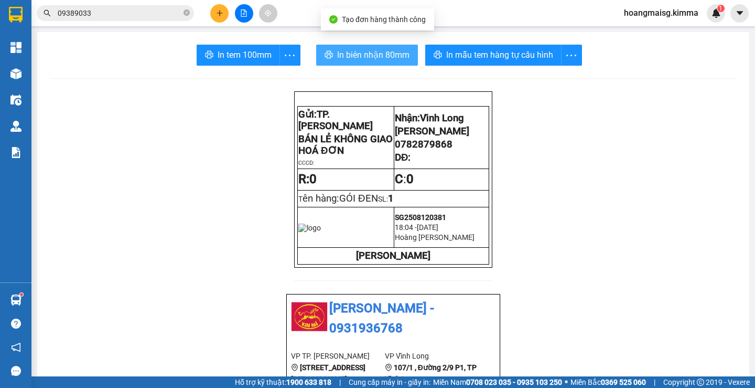
click at [392, 62] on button "In biên nhận 80mm" at bounding box center [367, 55] width 102 height 21
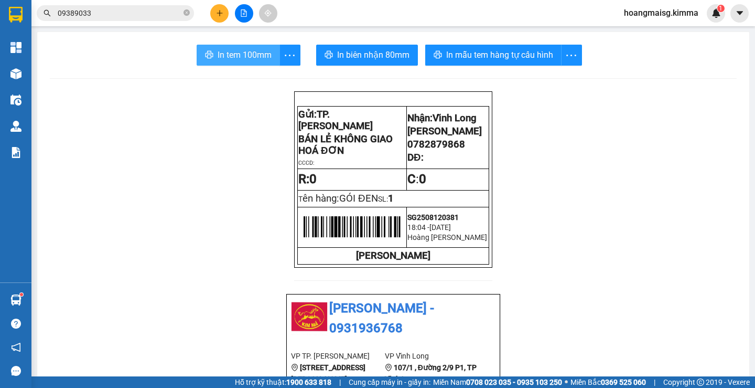
click at [247, 53] on span "In tem 100mm" at bounding box center [245, 54] width 54 height 13
click at [186, 15] on icon "close-circle" at bounding box center [187, 12] width 6 height 6
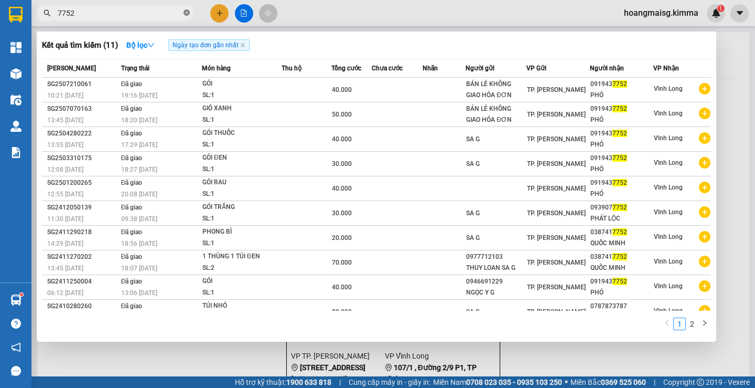
click at [187, 11] on icon "close-circle" at bounding box center [187, 12] width 6 height 6
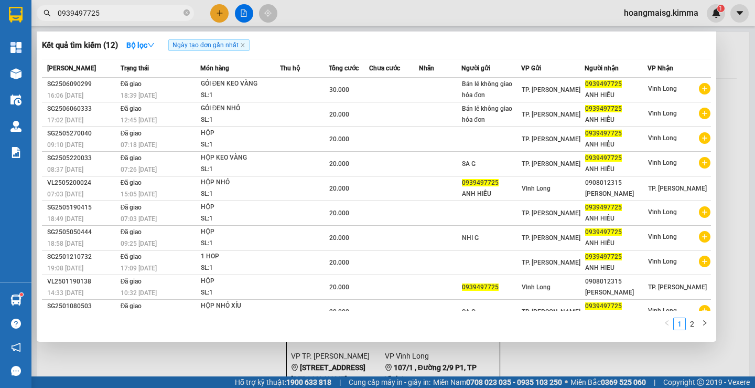
drag, startPoint x: 111, startPoint y: 12, endPoint x: 54, endPoint y: 17, distance: 57.5
click at [54, 17] on span "0939497725" at bounding box center [115, 13] width 157 height 16
click at [218, 16] on div at bounding box center [377, 194] width 755 height 388
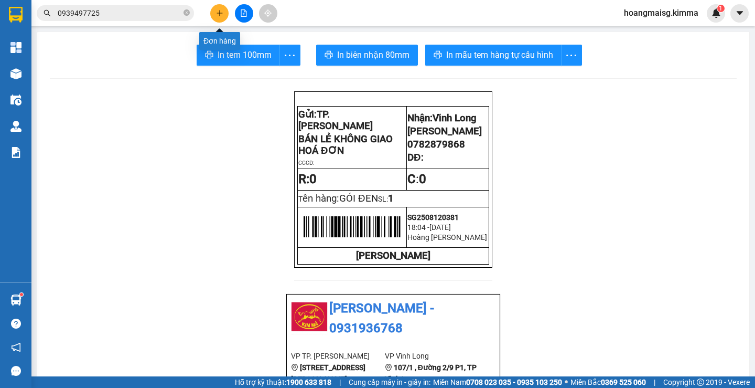
click at [218, 16] on icon "plus" at bounding box center [219, 12] width 7 height 7
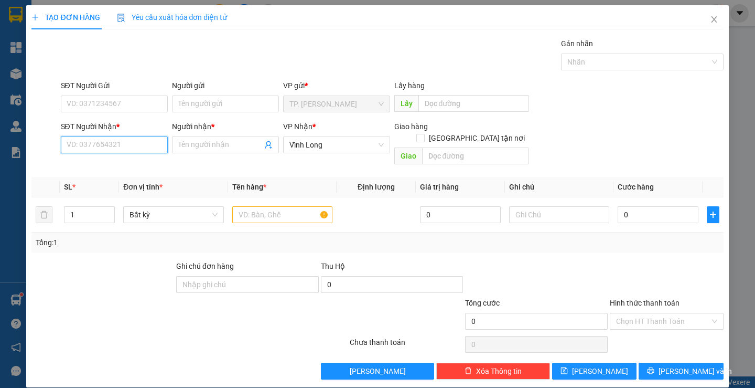
click at [114, 147] on input "SĐT Người Nhận *" at bounding box center [114, 144] width 107 height 17
paste input "0939497725"
click at [97, 168] on div "0939497725 - [PERSON_NAME]" at bounding box center [117, 166] width 103 height 12
click at [254, 206] on input "text" at bounding box center [282, 214] width 100 height 17
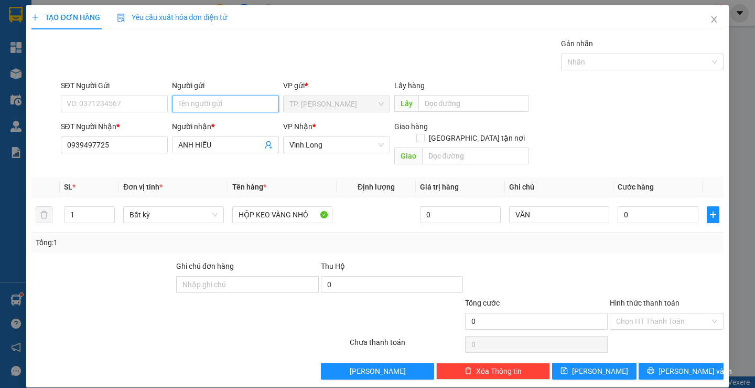
click at [230, 105] on input "Người gửi" at bounding box center [225, 103] width 107 height 17
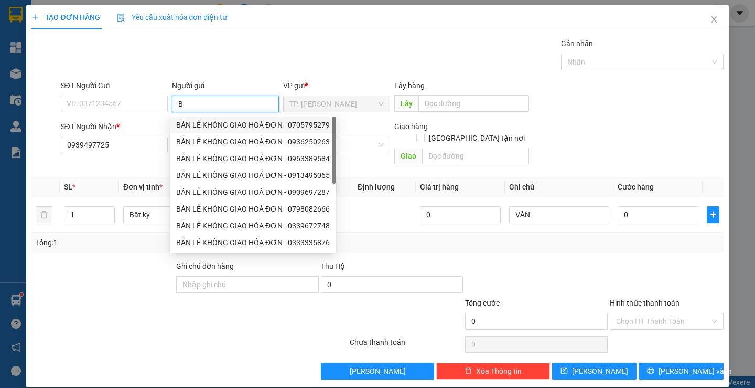
click at [226, 123] on div "BÁN LẺ KHÔNG GIAO HOÁ ĐƠN - 0705795279" at bounding box center [253, 125] width 154 height 12
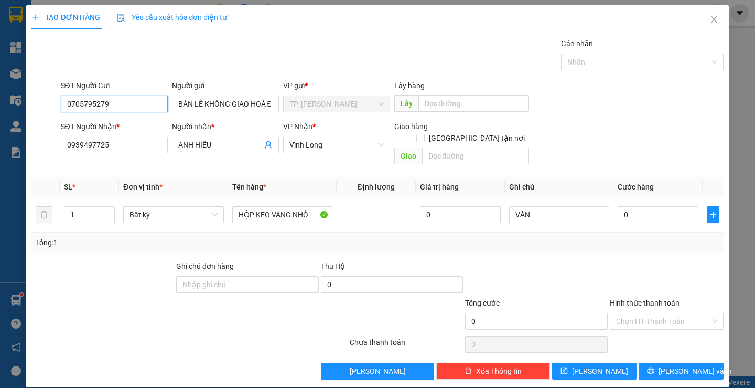
click at [132, 100] on input "0705795279" at bounding box center [114, 103] width 107 height 17
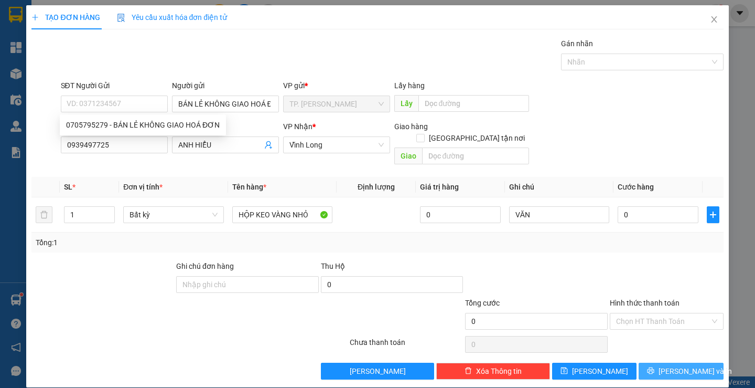
click at [655, 367] on icon "printer" at bounding box center [650, 370] width 7 height 7
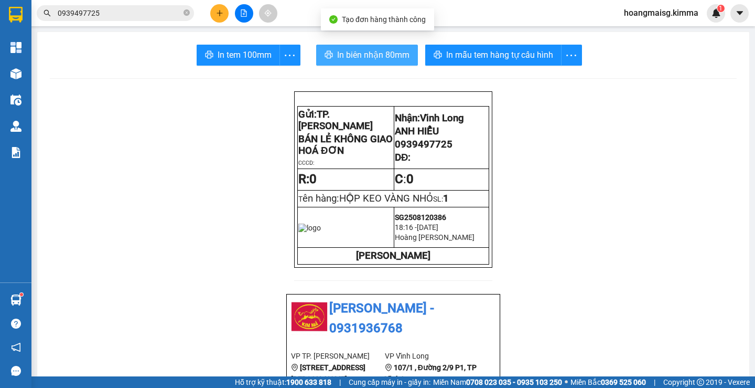
click at [383, 58] on span "In biên nhận 80mm" at bounding box center [373, 54] width 72 height 13
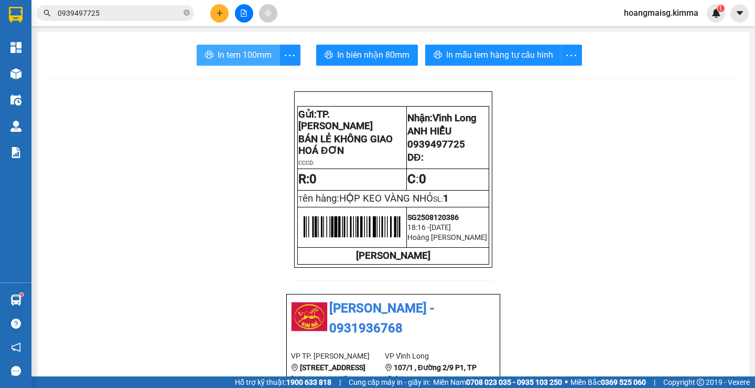
click at [238, 59] on span "In tem 100mm" at bounding box center [245, 54] width 54 height 13
click at [217, 7] on button at bounding box center [219, 13] width 18 height 18
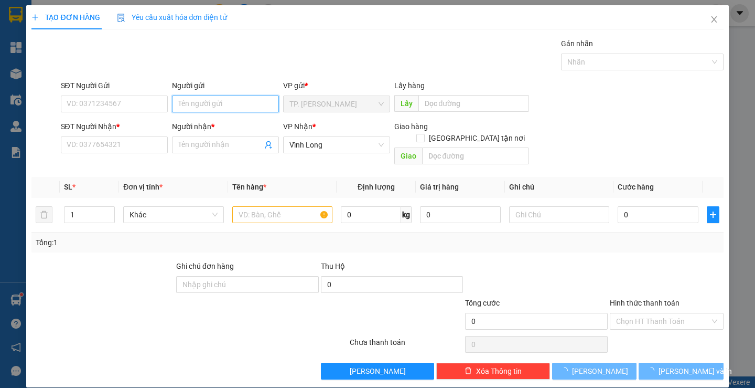
click at [185, 110] on input "Người gửi" at bounding box center [225, 103] width 107 height 17
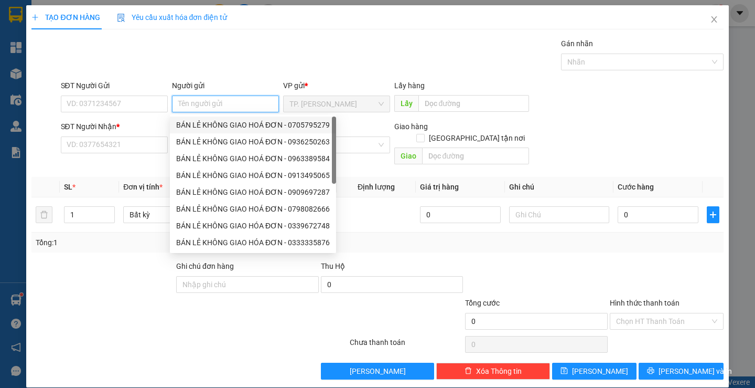
click at [195, 127] on div "BÁN LẺ KHÔNG GIAO HOÁ ĐƠN - 0705795279" at bounding box center [253, 125] width 154 height 12
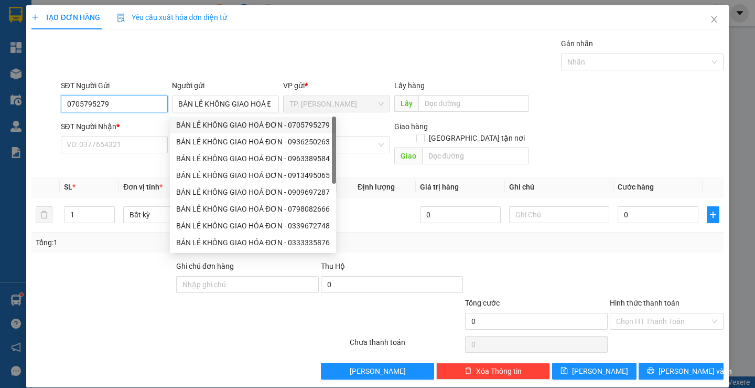
click at [154, 110] on input "0705795279" at bounding box center [114, 103] width 107 height 17
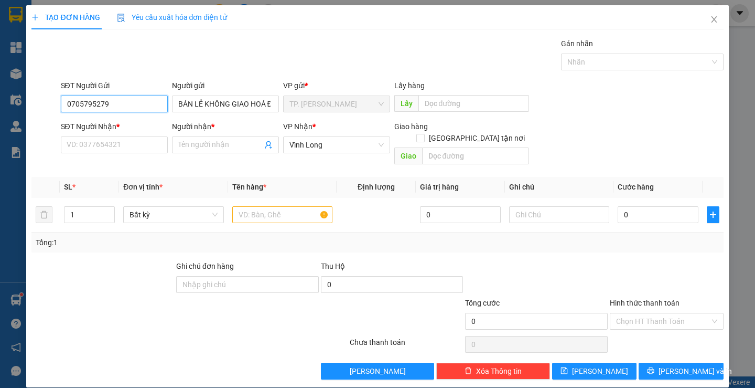
click at [154, 110] on input "0705795279" at bounding box center [114, 103] width 107 height 17
click at [136, 143] on input "SĐT Người Nhận *" at bounding box center [114, 144] width 107 height 17
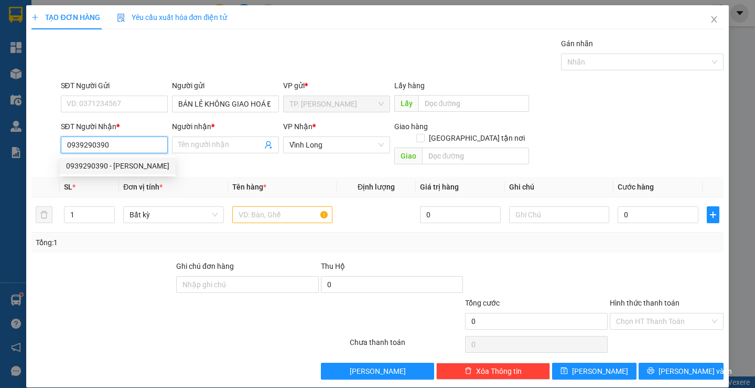
click at [135, 164] on div "0939290390 - [PERSON_NAME]" at bounding box center [117, 166] width 103 height 12
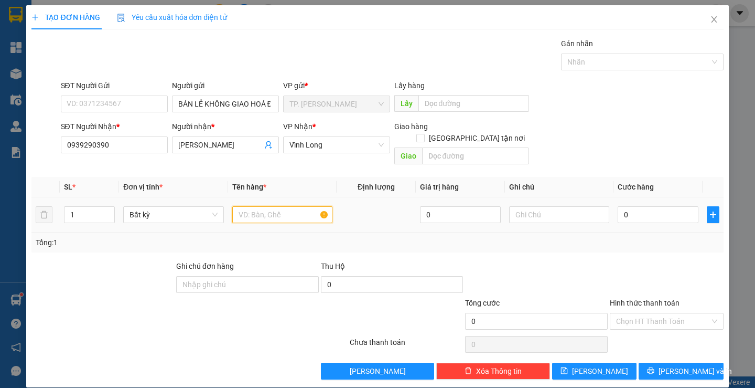
click at [257, 207] on input "text" at bounding box center [282, 214] width 100 height 17
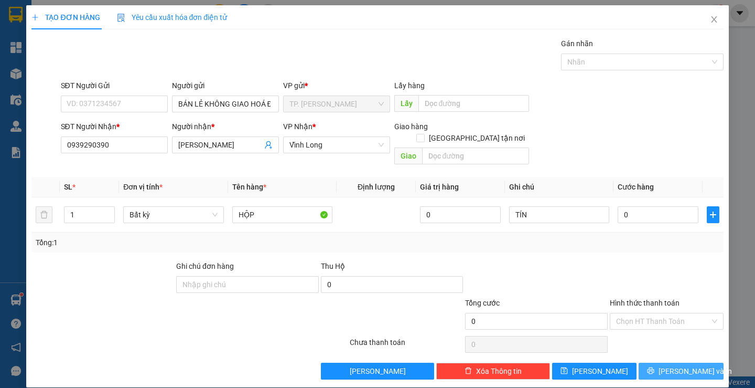
click at [669, 365] on span "[PERSON_NAME] và In" at bounding box center [695, 371] width 73 height 12
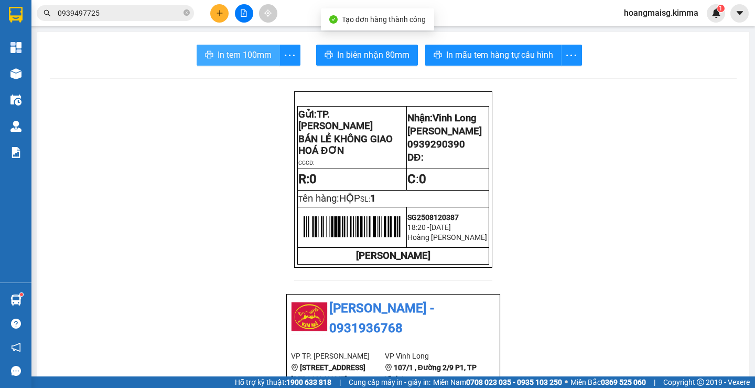
click at [240, 59] on span "In tem 100mm" at bounding box center [245, 54] width 54 height 13
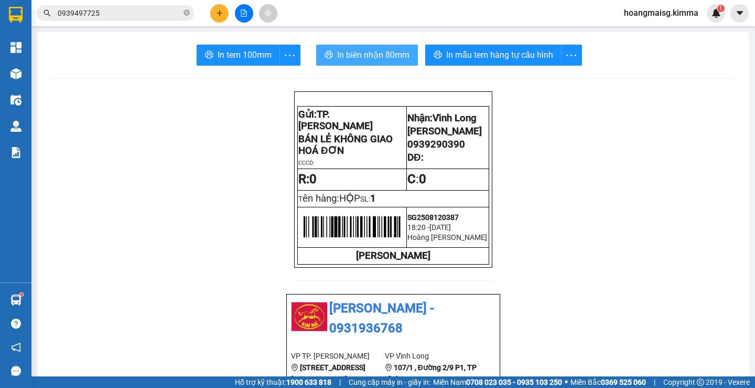
click at [342, 54] on span "In biên nhận 80mm" at bounding box center [373, 54] width 72 height 13
click at [182, 14] on span "0939497725" at bounding box center [115, 13] width 157 height 16
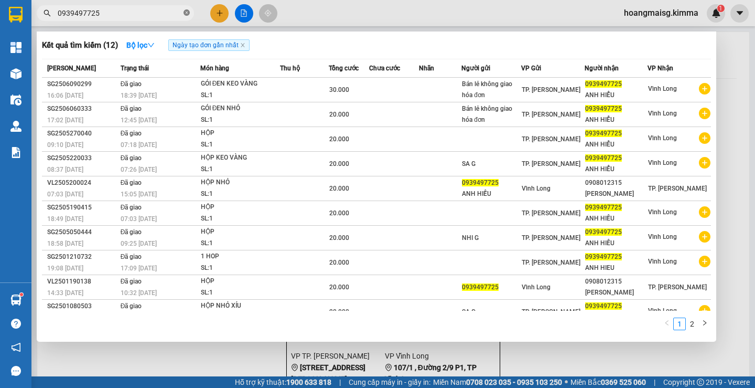
click at [188, 14] on icon "close-circle" at bounding box center [187, 12] width 6 height 6
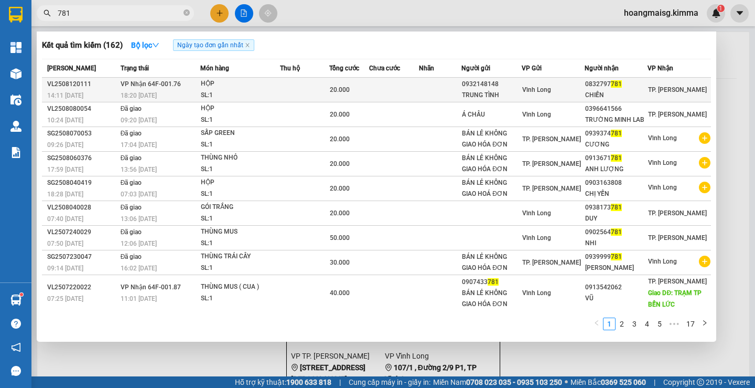
click at [604, 94] on div "CHIẾN" at bounding box center [616, 95] width 62 height 11
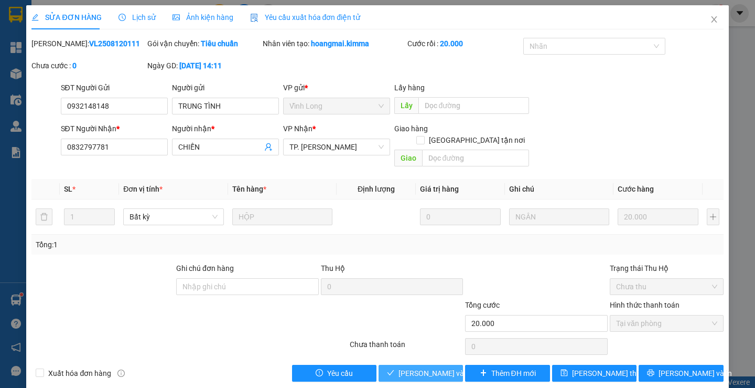
click at [402, 367] on span "[PERSON_NAME] và Giao hàng" at bounding box center [449, 373] width 101 height 12
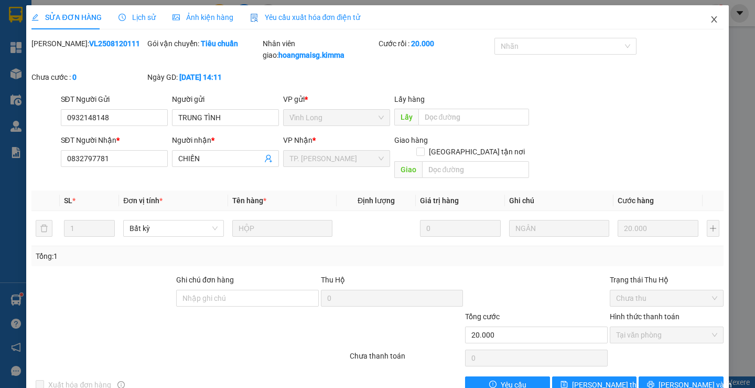
click at [712, 20] on span "Close" at bounding box center [714, 19] width 29 height 29
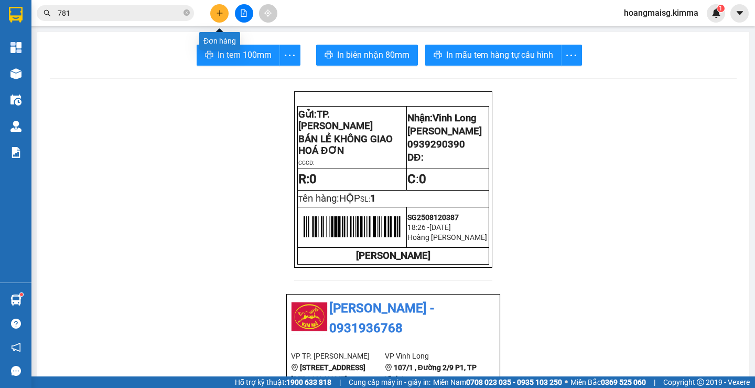
click at [221, 16] on icon "plus" at bounding box center [219, 12] width 7 height 7
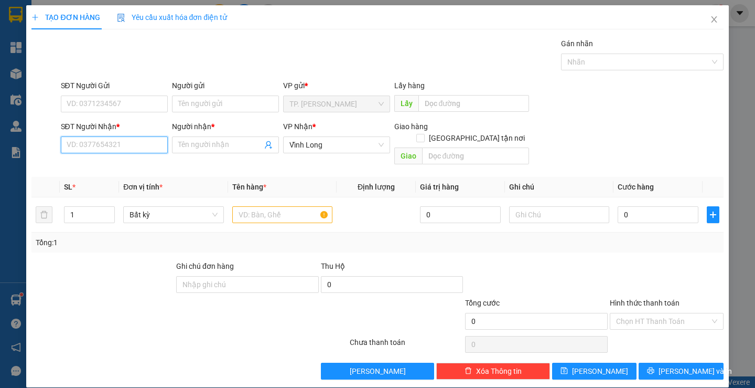
click at [89, 136] on input "SĐT Người Nhận *" at bounding box center [114, 144] width 107 height 17
click at [89, 144] on input "SĐT Người Nhận *" at bounding box center [114, 144] width 107 height 17
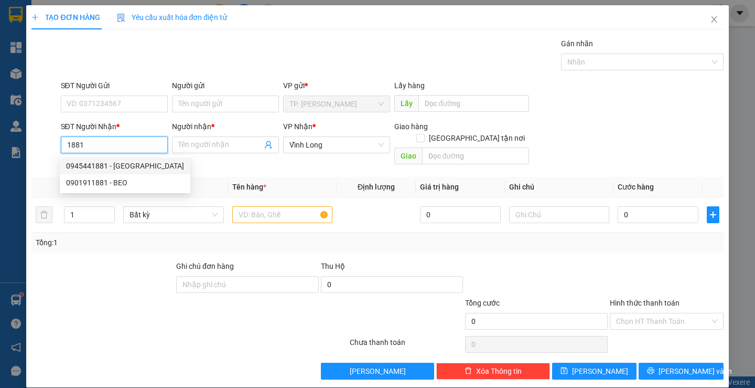
click at [114, 164] on div "0945441881 - [GEOGRAPHIC_DATA]" at bounding box center [125, 166] width 118 height 12
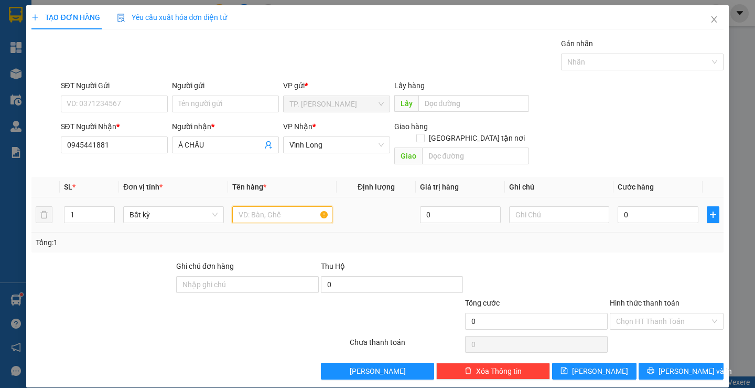
click at [291, 206] on input "text" at bounding box center [282, 214] width 100 height 17
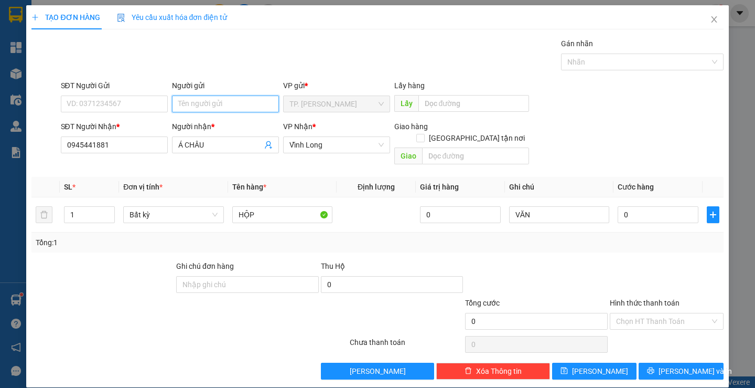
click at [202, 108] on input "Người gửi" at bounding box center [225, 103] width 107 height 17
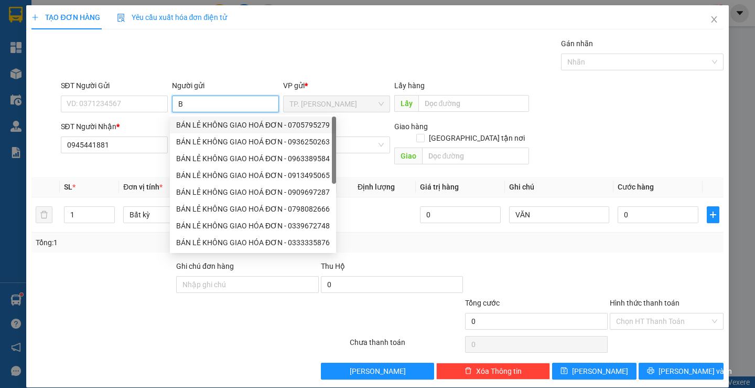
click at [202, 121] on div "BÁN LẺ KHÔNG GIAO HOÁ ĐƠN - 0705795279" at bounding box center [253, 125] width 154 height 12
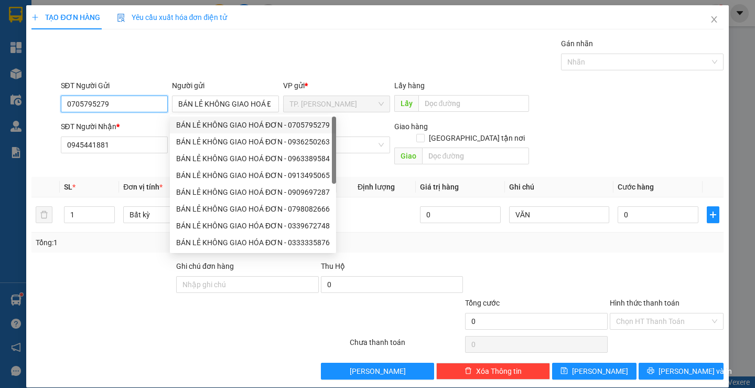
click at [137, 103] on input "0705795279" at bounding box center [114, 103] width 107 height 17
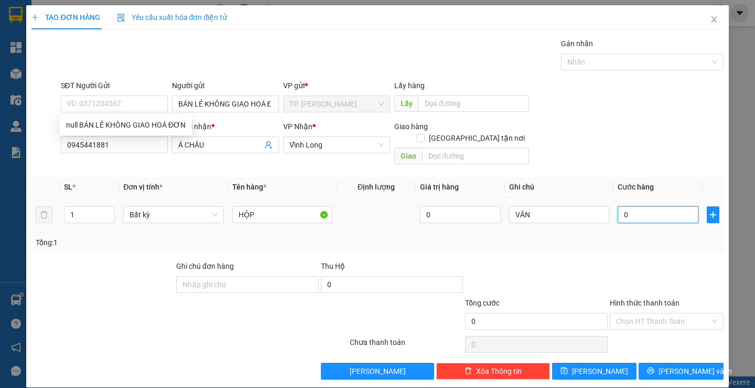
click at [636, 206] on input "0" at bounding box center [658, 214] width 81 height 17
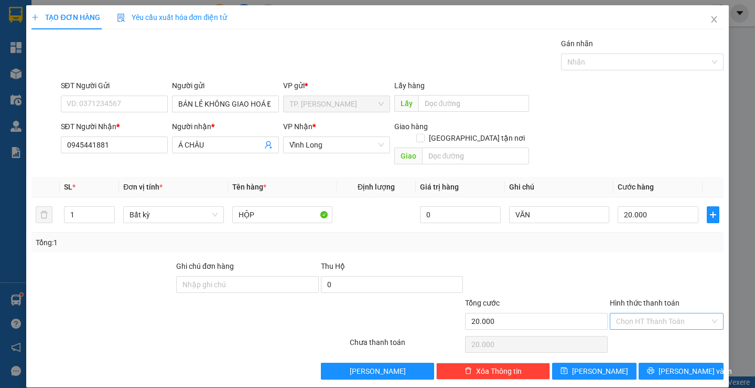
click at [647, 313] on input "Hình thức thanh toán" at bounding box center [663, 321] width 94 height 16
click at [645, 329] on div "Tại văn phòng" at bounding box center [661, 331] width 100 height 12
click at [655, 367] on icon "printer" at bounding box center [651, 370] width 7 height 7
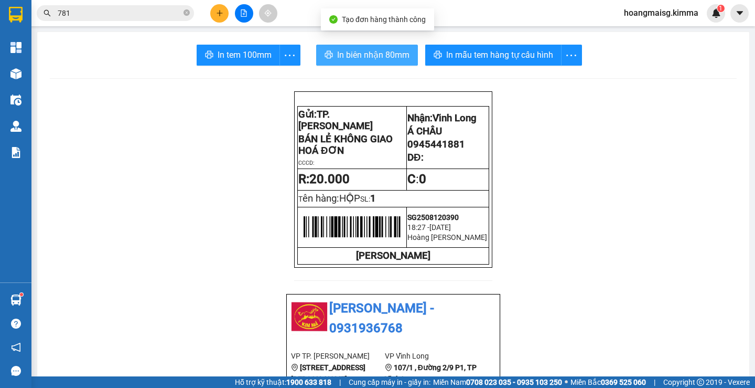
click at [365, 56] on span "In biên nhận 80mm" at bounding box center [373, 54] width 72 height 13
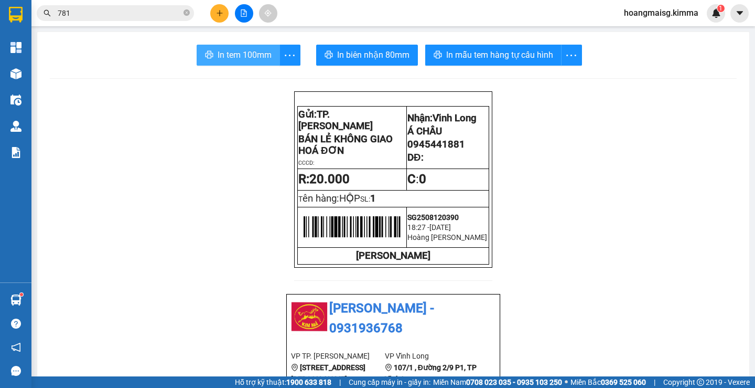
click at [222, 62] on button "In tem 100mm" at bounding box center [238, 55] width 83 height 21
click at [224, 7] on button at bounding box center [219, 13] width 18 height 18
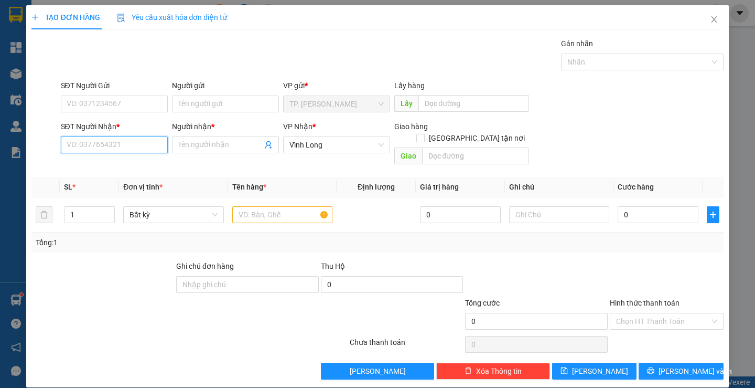
click at [132, 149] on input "SĐT Người Nhận *" at bounding box center [114, 144] width 107 height 17
click at [127, 169] on div "0946663614 - [GEOGRAPHIC_DATA]" at bounding box center [125, 166] width 118 height 12
click at [294, 206] on input "text" at bounding box center [282, 214] width 100 height 17
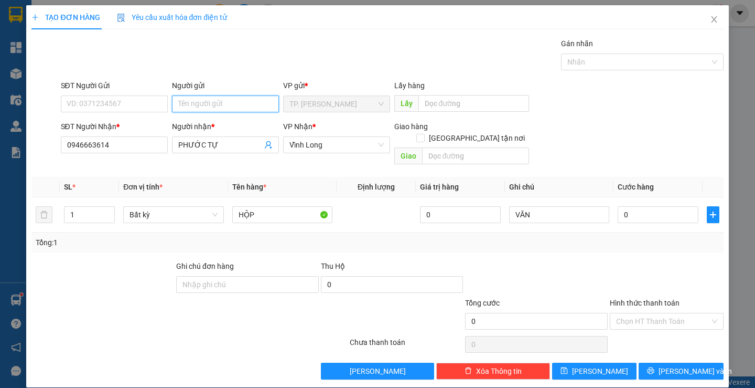
click at [224, 97] on input "Người gửi" at bounding box center [225, 103] width 107 height 17
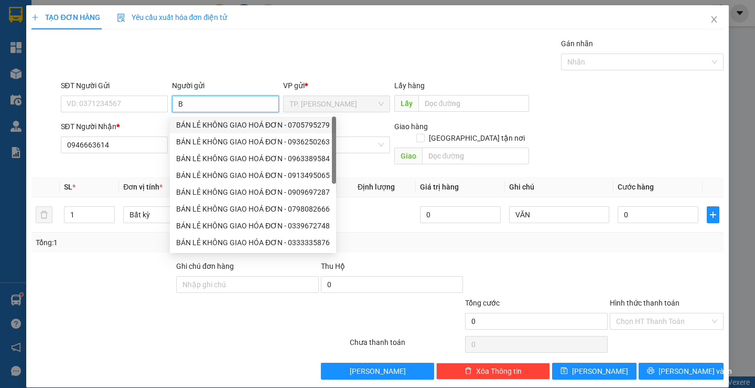
click at [211, 126] on div "BÁN LẺ KHÔNG GIAO HOÁ ĐƠN - 0705795279" at bounding box center [253, 125] width 154 height 12
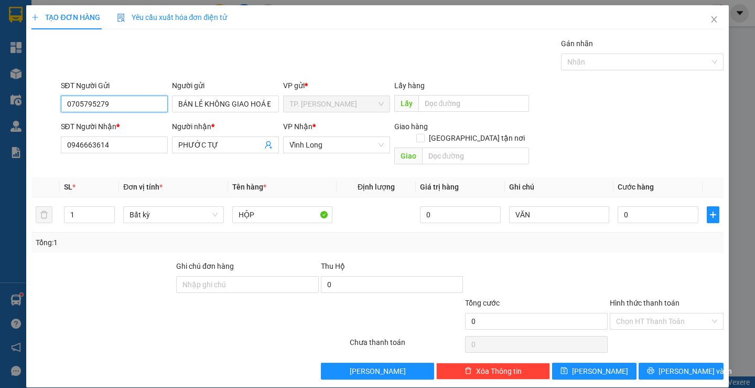
click at [135, 108] on input "0705795279" at bounding box center [114, 103] width 107 height 17
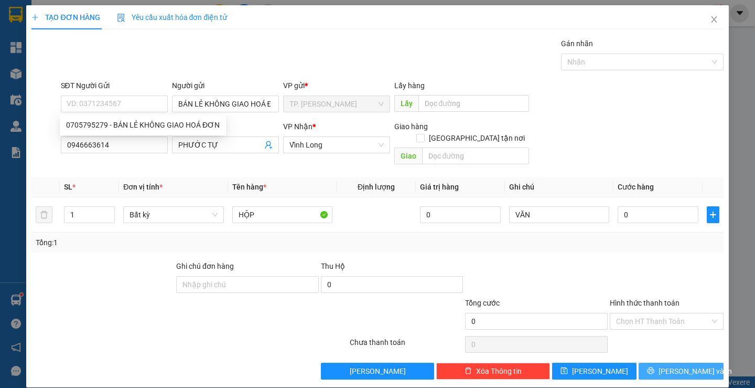
click at [650, 362] on button "[PERSON_NAME] và In" at bounding box center [681, 370] width 84 height 17
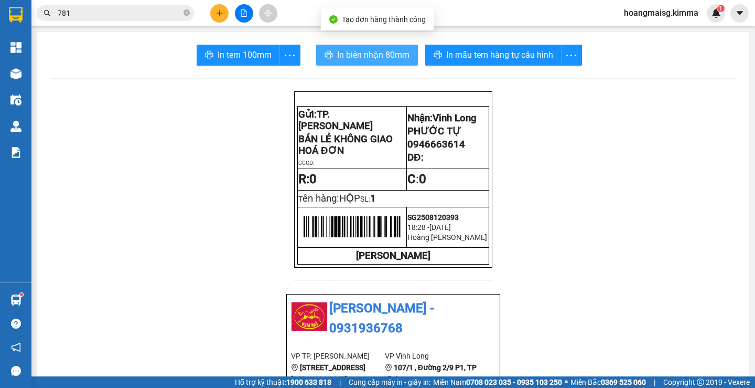
click at [372, 59] on span "In biên nhận 80mm" at bounding box center [373, 54] width 72 height 13
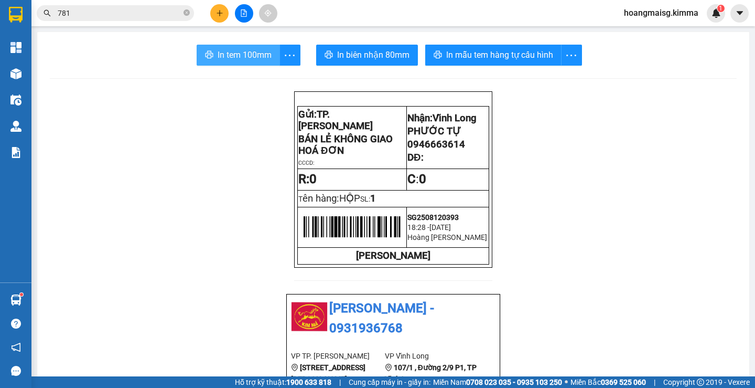
click at [237, 52] on span "In tem 100mm" at bounding box center [245, 54] width 54 height 13
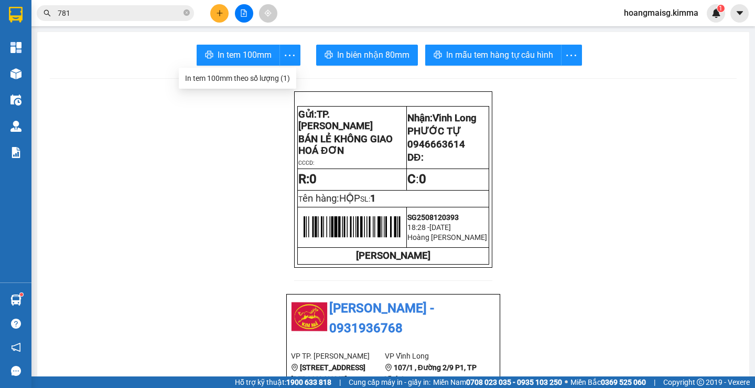
click at [211, 15] on div at bounding box center [244, 13] width 79 height 18
click at [217, 14] on icon "plus" at bounding box center [219, 12] width 7 height 7
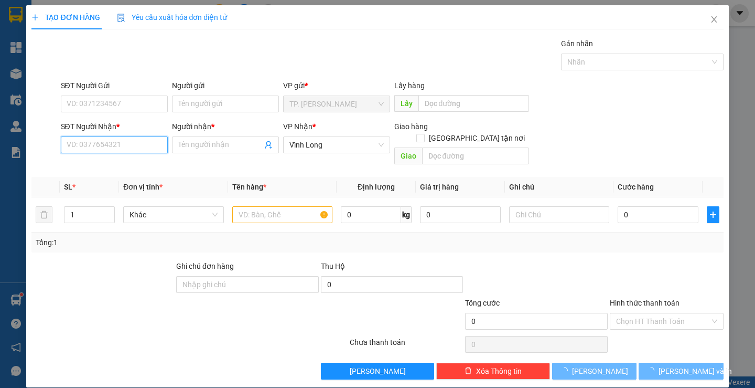
click at [113, 146] on input "SĐT Người Nhận *" at bounding box center [114, 144] width 107 height 17
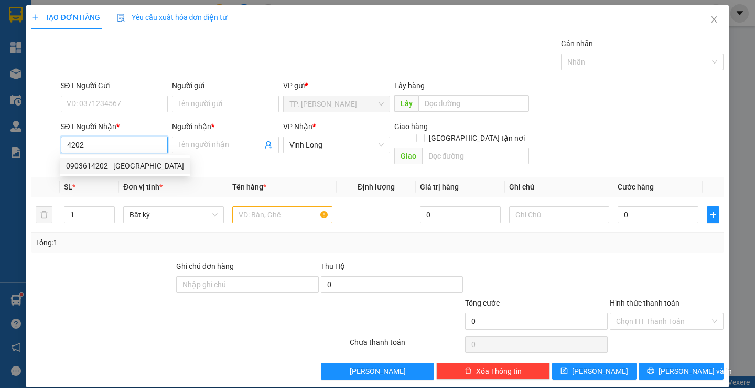
click at [97, 161] on div "0903614202 - [GEOGRAPHIC_DATA]" at bounding box center [125, 166] width 118 height 12
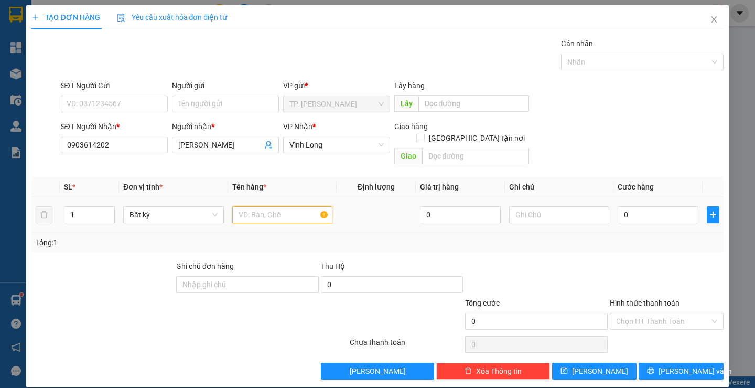
click at [279, 206] on input "text" at bounding box center [282, 214] width 100 height 17
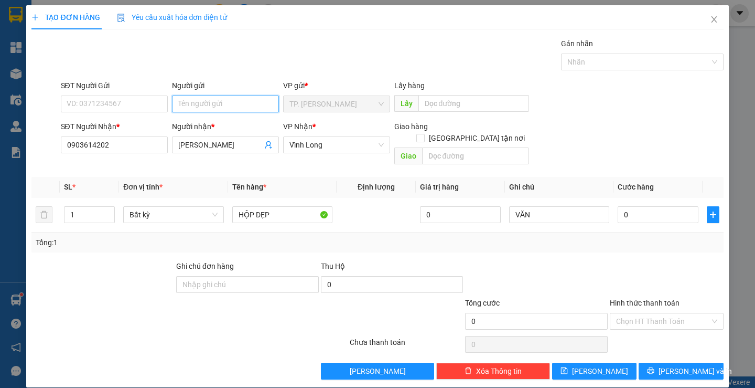
click at [214, 104] on input "Người gửi" at bounding box center [225, 103] width 107 height 17
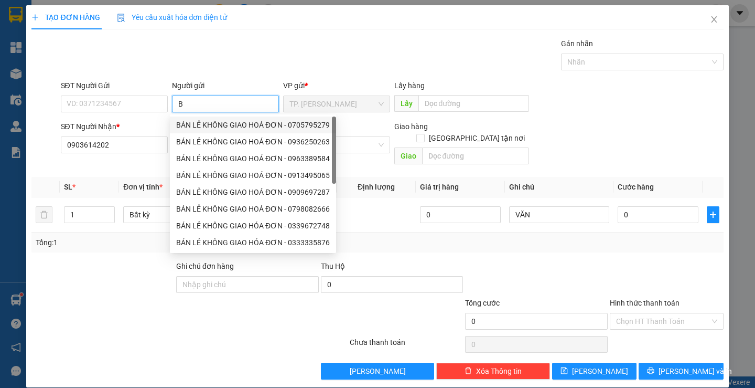
click at [220, 130] on div "BÁN LẺ KHÔNG GIAO HOÁ ĐƠN - 0705795279" at bounding box center [253, 125] width 154 height 12
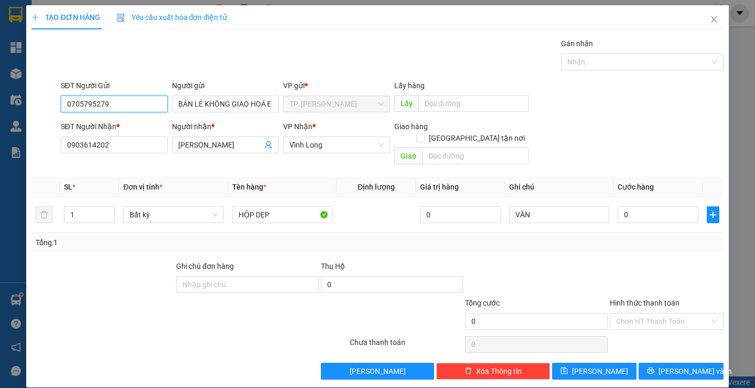
click at [146, 110] on input "0705795279" at bounding box center [114, 103] width 107 height 17
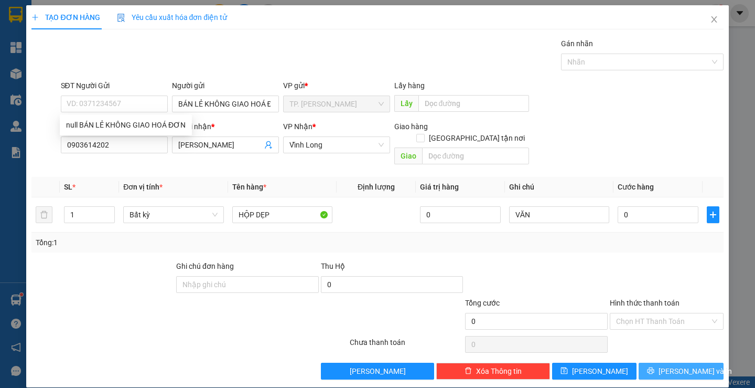
click at [650, 362] on button "[PERSON_NAME] và In" at bounding box center [681, 370] width 84 height 17
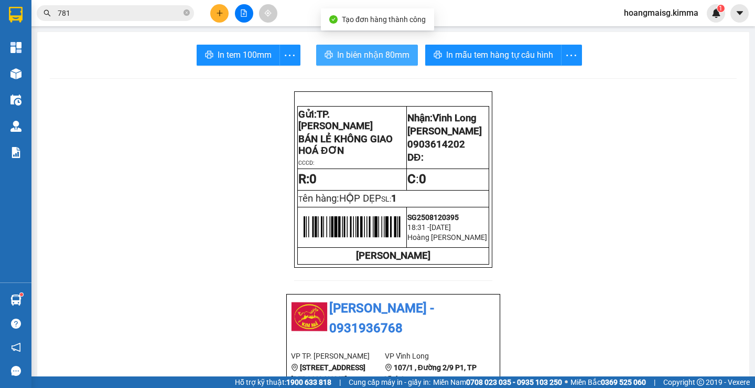
click at [386, 61] on span "In biên nhận 80mm" at bounding box center [373, 54] width 72 height 13
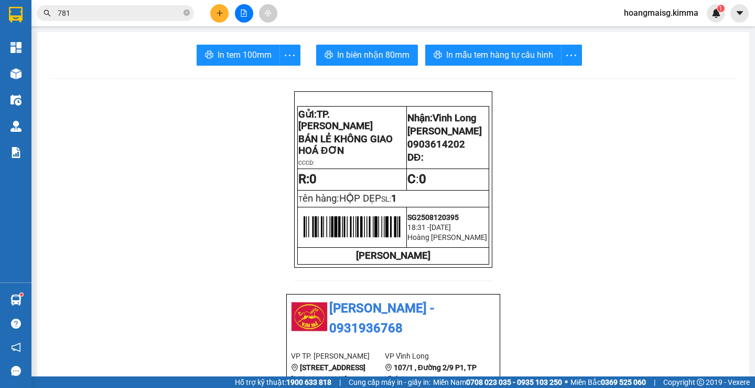
click at [248, 64] on button "In tem 100mm" at bounding box center [238, 55] width 83 height 21
click at [222, 14] on icon "plus" at bounding box center [219, 12] width 7 height 7
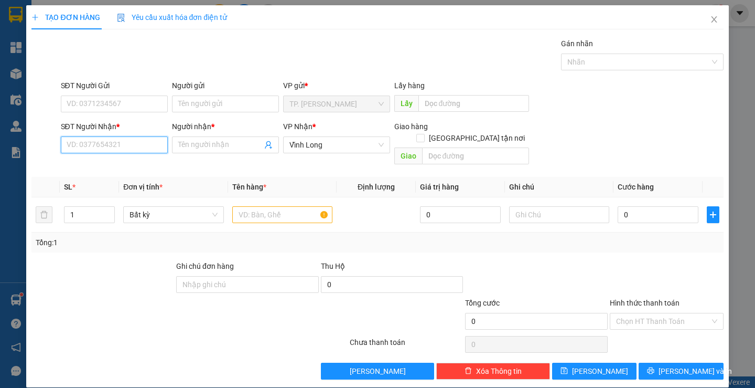
click at [124, 145] on input "SĐT Người Nhận *" at bounding box center [114, 144] width 107 height 17
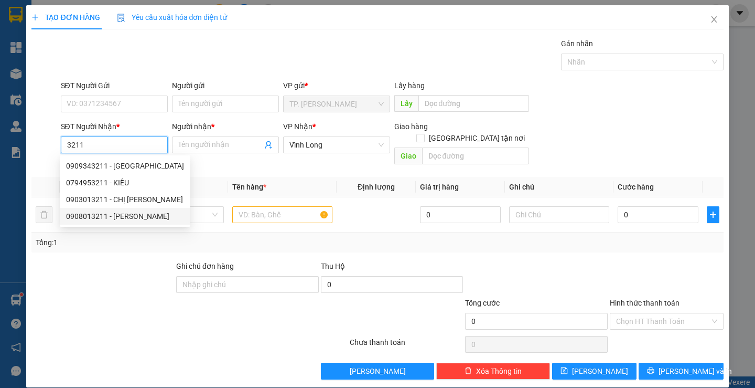
click at [104, 220] on div "0908013211 - [PERSON_NAME]" at bounding box center [125, 216] width 118 height 12
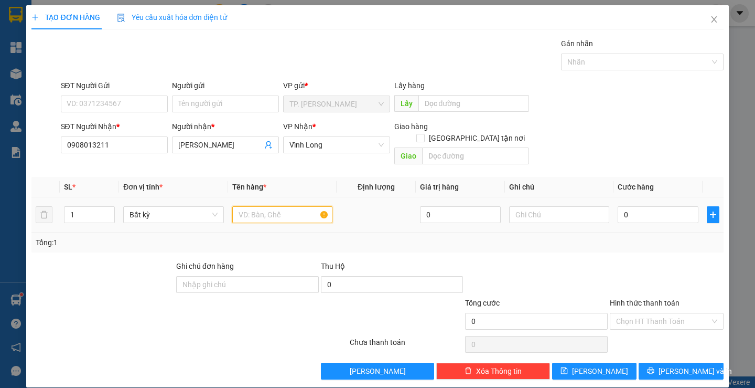
click at [239, 206] on input "text" at bounding box center [282, 214] width 100 height 17
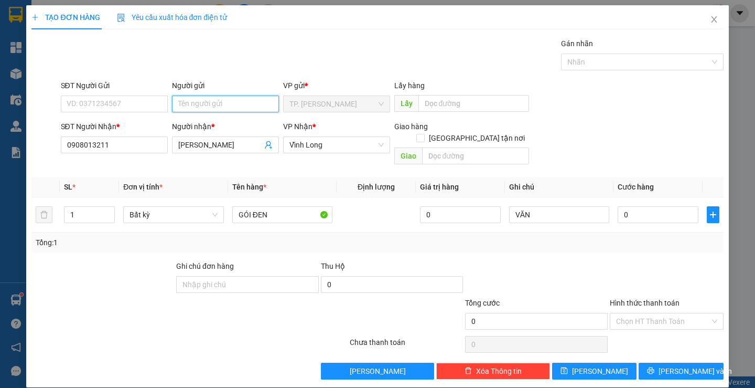
click at [198, 103] on input "Người gửi" at bounding box center [225, 103] width 107 height 17
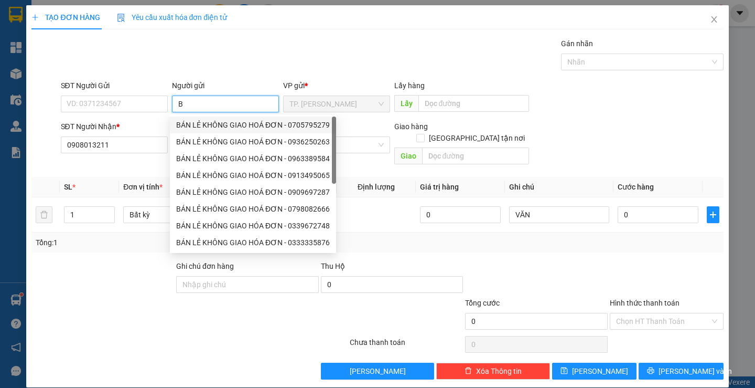
click at [201, 120] on div "BÁN LẺ KHÔNG GIAO HOÁ ĐƠN - 0705795279" at bounding box center [253, 125] width 154 height 12
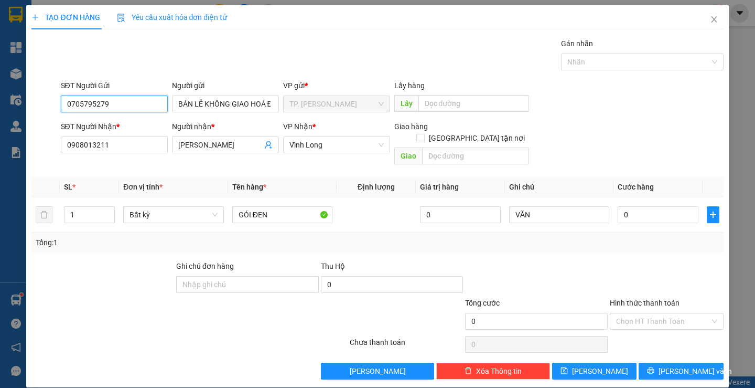
click at [136, 106] on input "0705795279" at bounding box center [114, 103] width 107 height 17
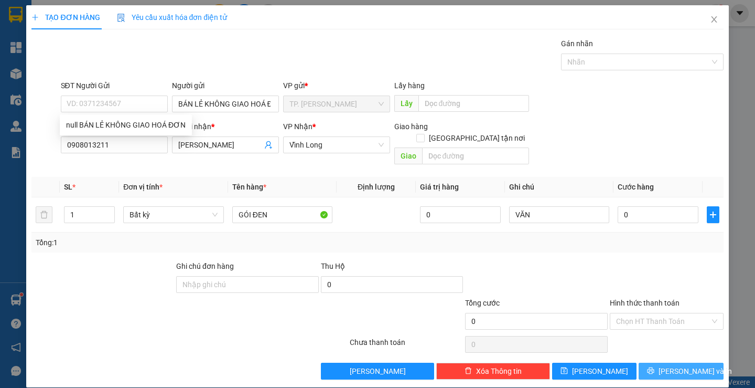
click at [655, 367] on icon "printer" at bounding box center [651, 370] width 7 height 7
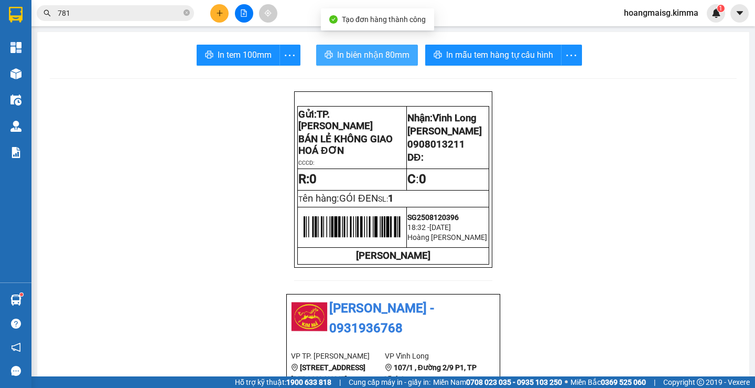
click at [376, 55] on span "In biên nhận 80mm" at bounding box center [373, 54] width 72 height 13
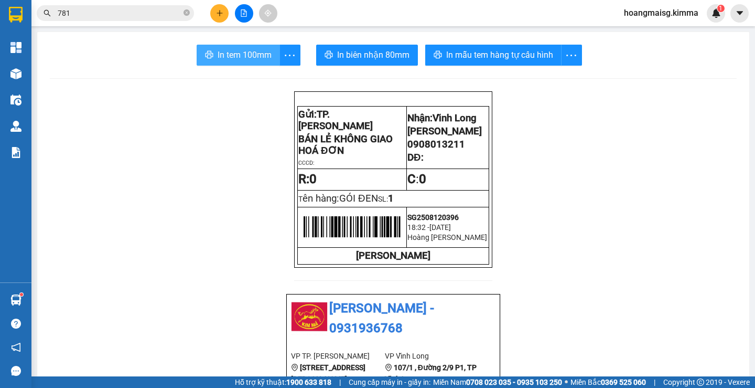
click at [234, 46] on button "In tem 100mm" at bounding box center [238, 55] width 83 height 21
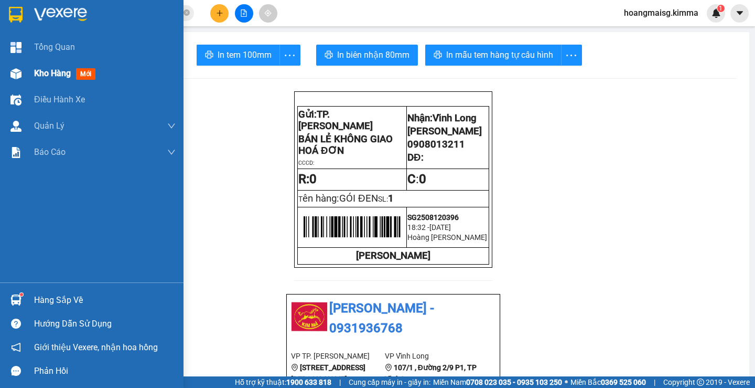
click at [14, 76] on img at bounding box center [15, 73] width 11 height 11
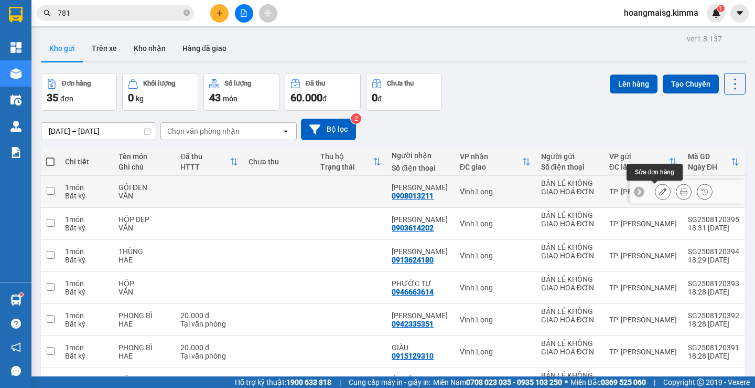
click at [659, 190] on icon at bounding box center [662, 191] width 7 height 7
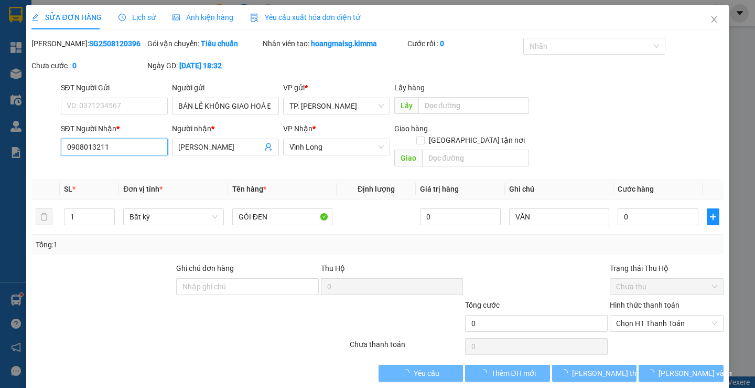
click at [126, 144] on input "0908013211" at bounding box center [114, 146] width 107 height 17
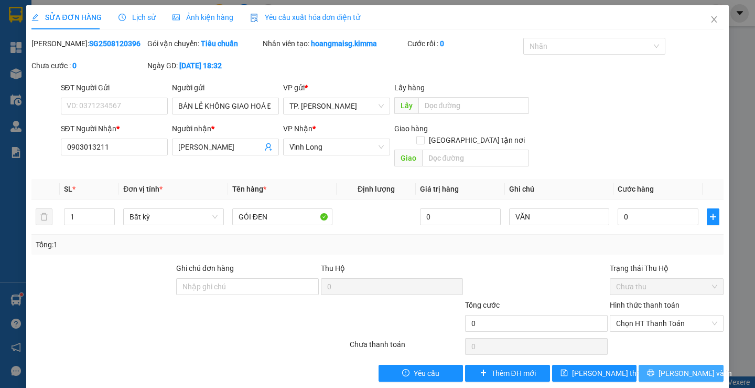
click at [677, 367] on span "[PERSON_NAME] và In" at bounding box center [695, 373] width 73 height 12
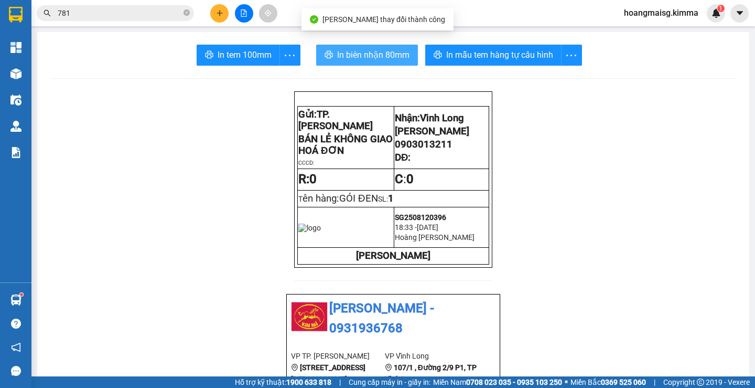
click at [376, 53] on span "In biên nhận 80mm" at bounding box center [373, 54] width 72 height 13
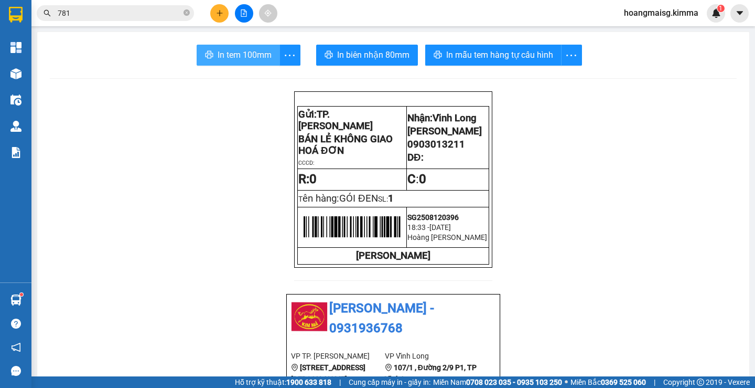
click at [230, 54] on span "In tem 100mm" at bounding box center [245, 54] width 54 height 13
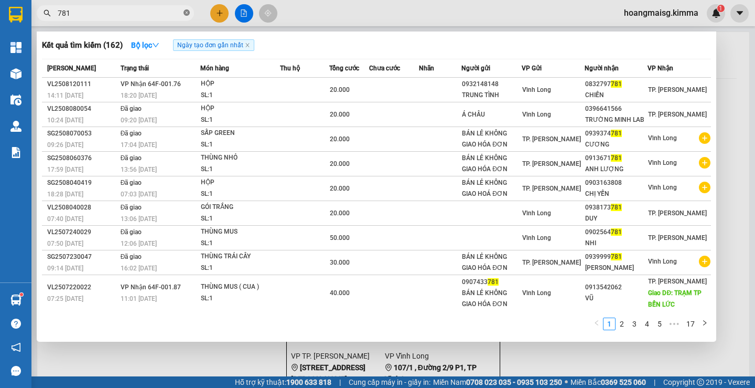
click at [187, 9] on span at bounding box center [187, 13] width 6 height 10
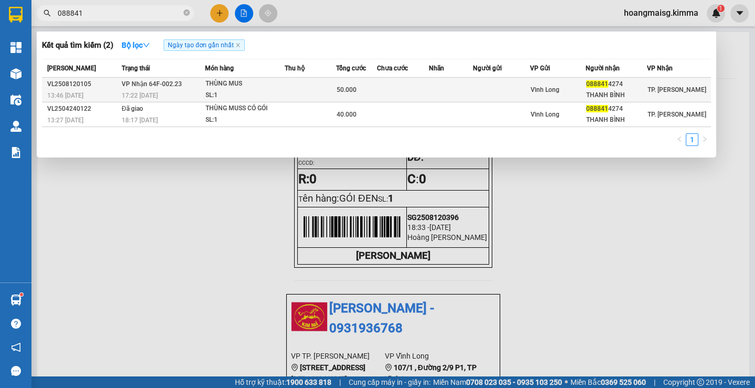
click at [364, 84] on div "50.000" at bounding box center [357, 90] width 40 height 12
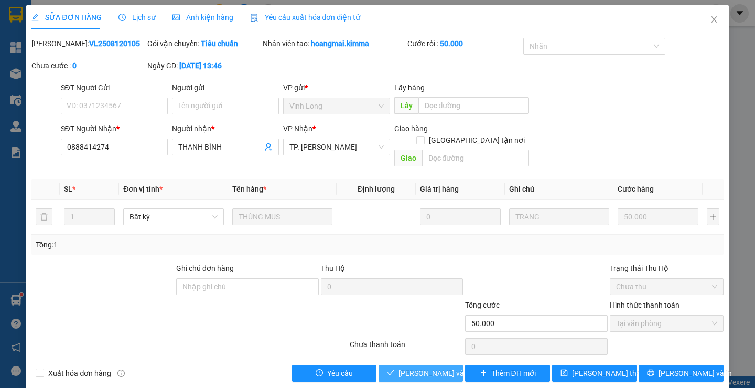
click at [401, 367] on span "[PERSON_NAME] và Giao hàng" at bounding box center [449, 373] width 101 height 12
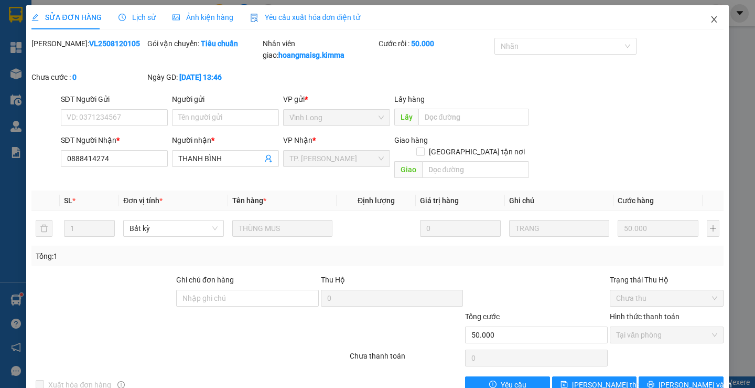
click at [710, 19] on icon "close" at bounding box center [714, 19] width 8 height 8
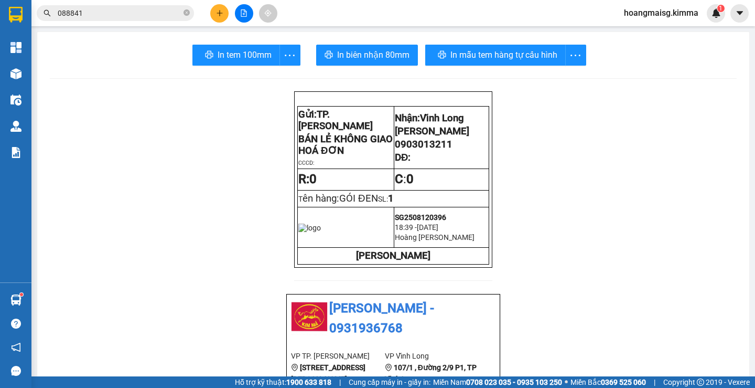
click at [218, 11] on icon "plus" at bounding box center [219, 12] width 7 height 7
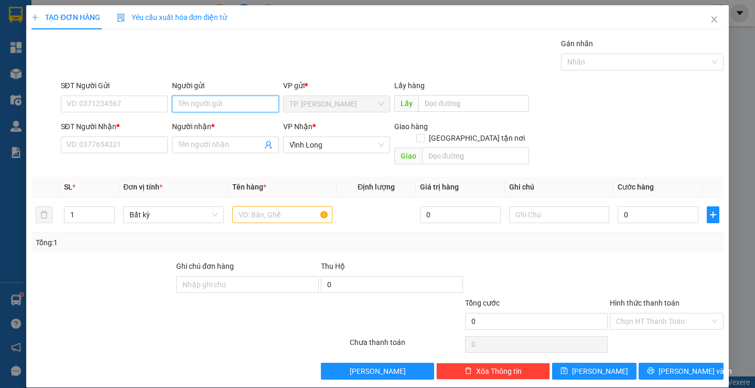
click at [194, 98] on input "Người gửi" at bounding box center [225, 103] width 107 height 17
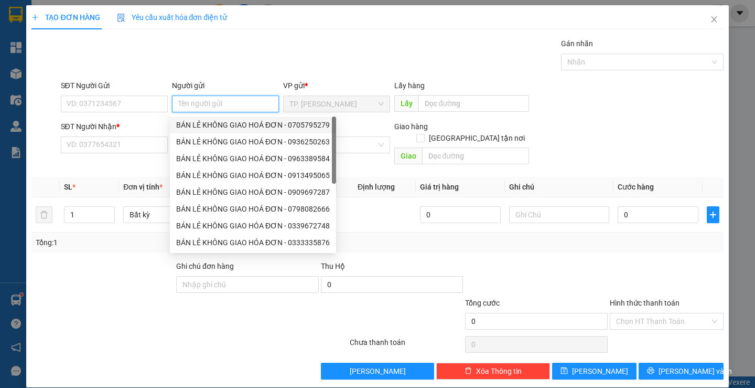
click at [201, 126] on div "BÁN LẺ KHÔNG GIAO HOÁ ĐƠN - 0705795279" at bounding box center [253, 125] width 154 height 12
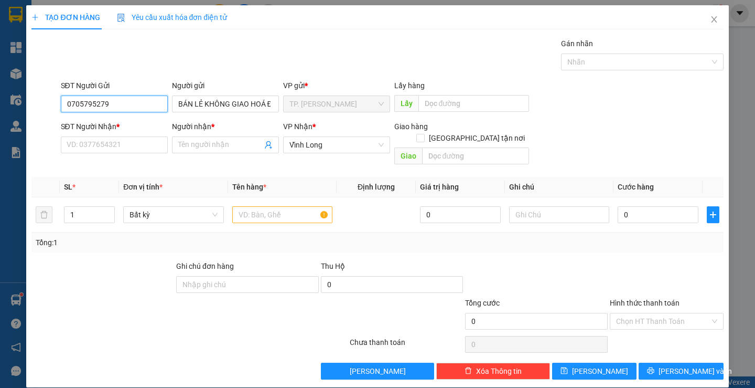
click at [135, 109] on input "0705795279" at bounding box center [114, 103] width 107 height 17
click at [132, 140] on input "SĐT Người Nhận *" at bounding box center [114, 144] width 107 height 17
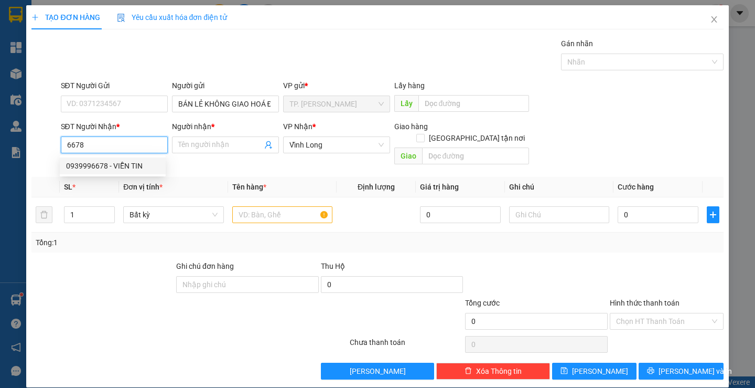
drag, startPoint x: 150, startPoint y: 164, endPoint x: 270, endPoint y: 204, distance: 127.2
click at [150, 164] on div "0939996678 - VIỄN TIN" at bounding box center [112, 166] width 93 height 12
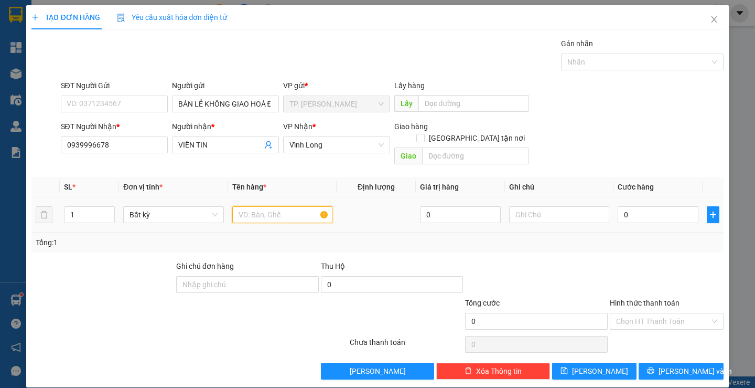
click at [271, 206] on input "text" at bounding box center [282, 214] width 100 height 17
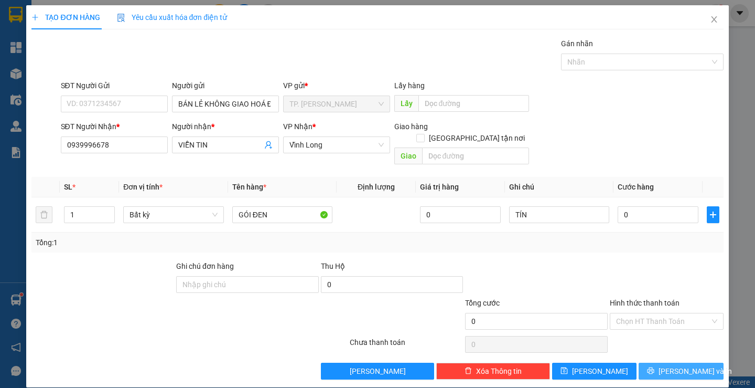
click at [655, 367] on icon "printer" at bounding box center [650, 370] width 7 height 7
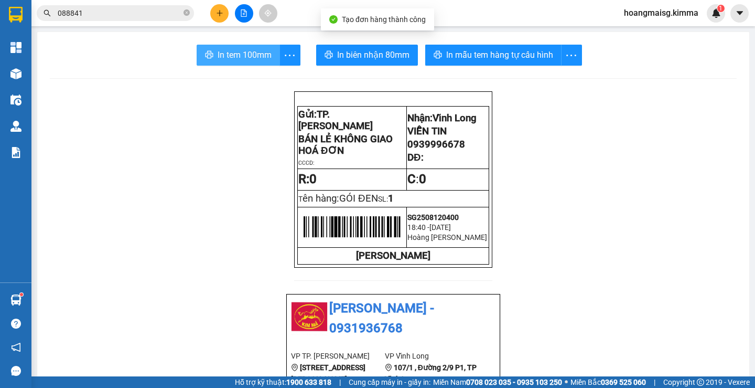
click at [252, 61] on span "In tem 100mm" at bounding box center [245, 54] width 54 height 13
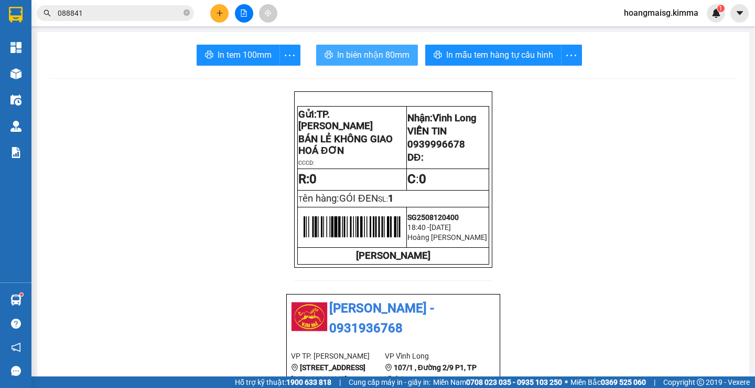
click at [381, 57] on span "In biên nhận 80mm" at bounding box center [373, 54] width 72 height 13
click at [130, 15] on input "088841" at bounding box center [120, 13] width 124 height 12
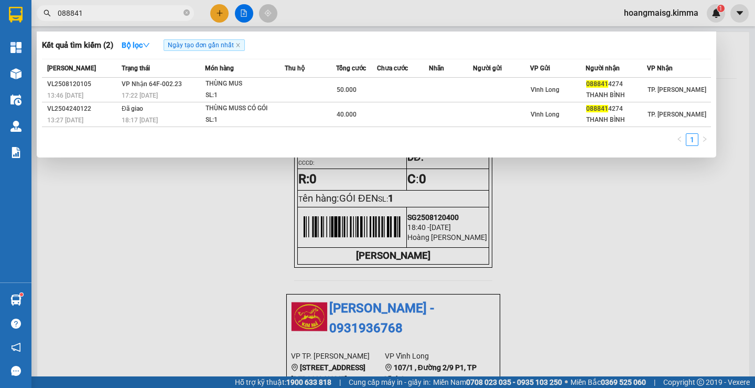
click at [130, 15] on input "088841" at bounding box center [120, 13] width 124 height 12
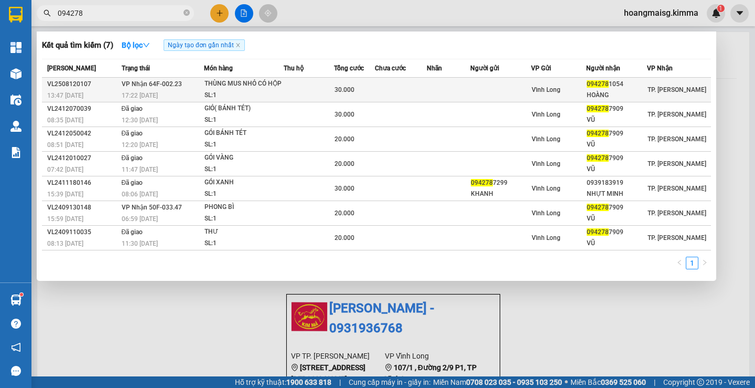
click at [205, 88] on div "THÙNG MUS NHỎ CÓ HỘP" at bounding box center [244, 84] width 79 height 12
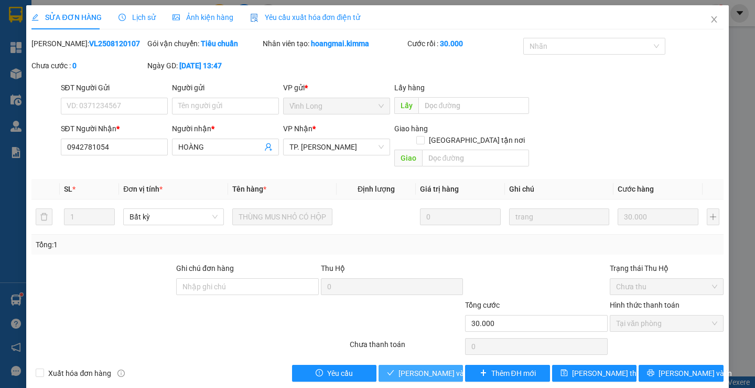
click at [423, 367] on span "[PERSON_NAME] và Giao hàng" at bounding box center [449, 373] width 101 height 12
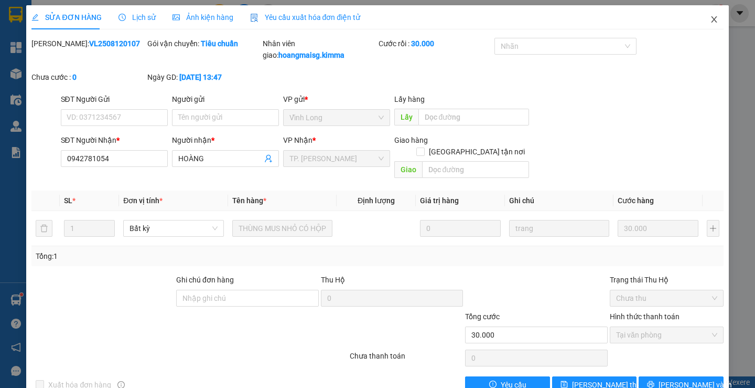
click at [715, 19] on span "Close" at bounding box center [714, 19] width 29 height 29
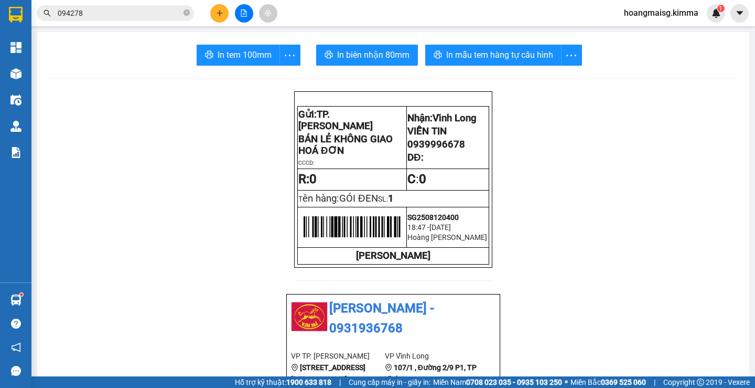
click at [223, 12] on button at bounding box center [219, 13] width 18 height 18
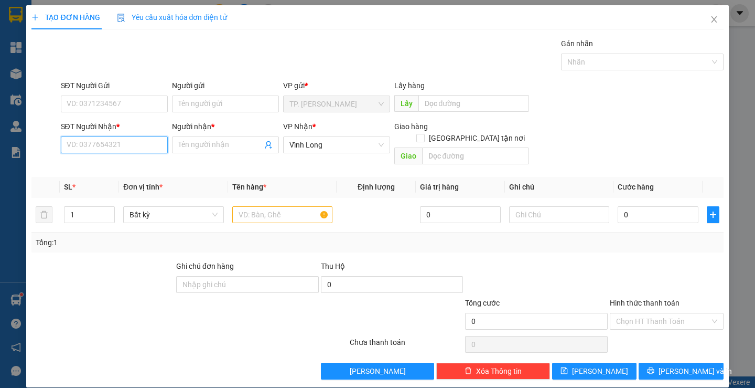
click at [133, 140] on input "SĐT Người Nhận *" at bounding box center [114, 144] width 107 height 17
click at [126, 180] on div "0974235845 - ANH TÂM" at bounding box center [112, 183] width 93 height 12
click at [259, 206] on input "text" at bounding box center [282, 214] width 100 height 17
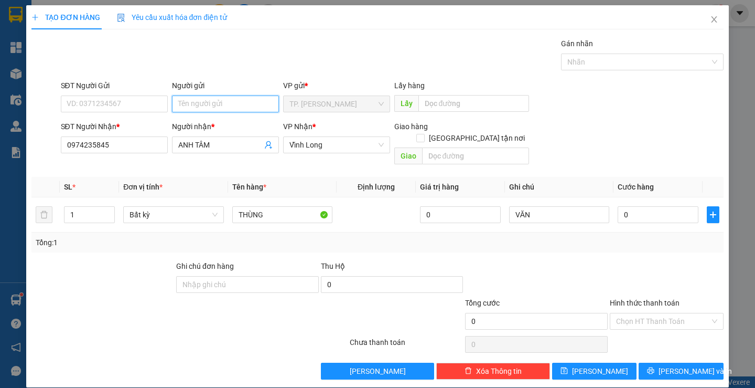
click at [223, 110] on input "Người gửi" at bounding box center [225, 103] width 107 height 17
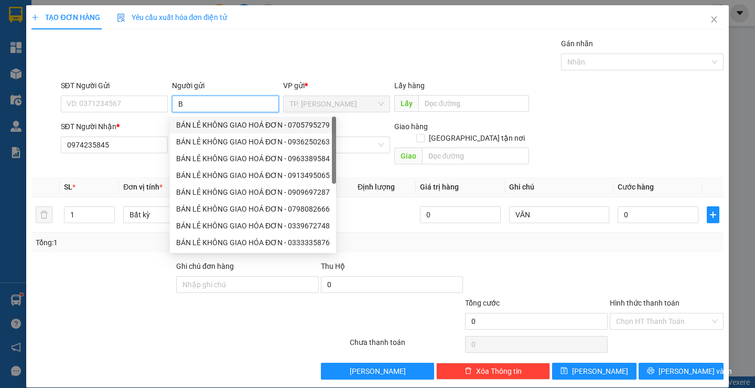
click at [222, 127] on div "BÁN LẺ KHÔNG GIAO HOÁ ĐƠN - 0705795279" at bounding box center [253, 125] width 154 height 12
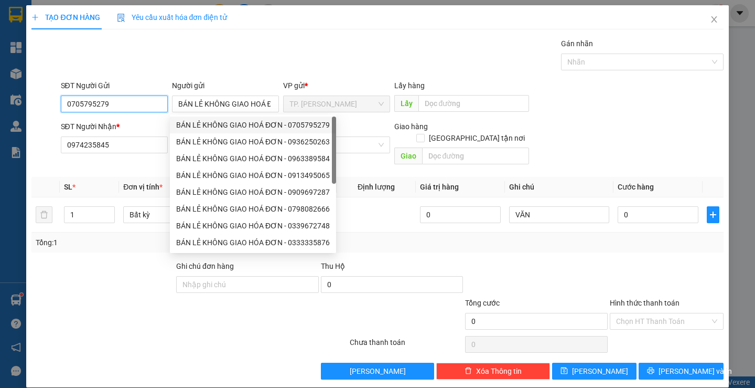
click at [141, 98] on input "0705795279" at bounding box center [114, 103] width 107 height 17
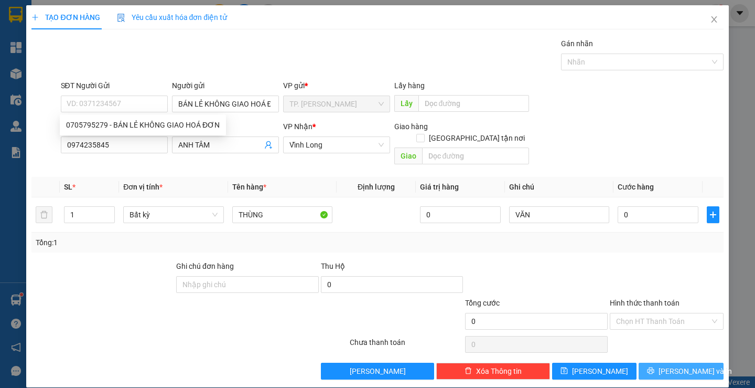
click at [654, 367] on icon "printer" at bounding box center [650, 370] width 7 height 7
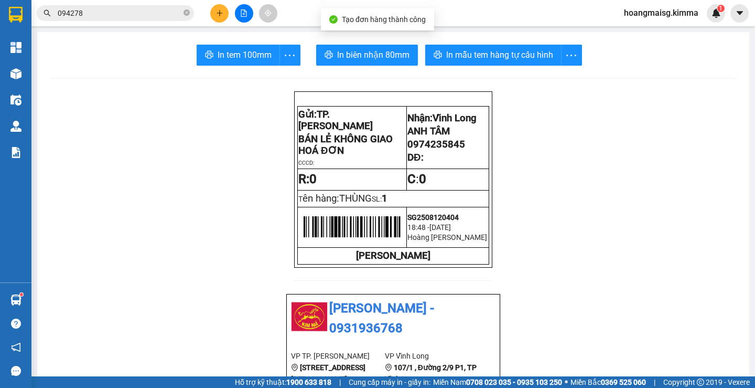
click at [379, 49] on span "In biên nhận 80mm" at bounding box center [373, 54] width 72 height 13
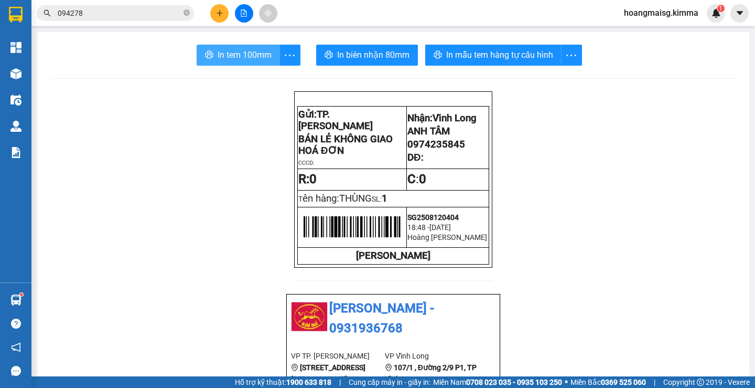
click at [206, 50] on button "In tem 100mm" at bounding box center [238, 55] width 83 height 21
click at [217, 16] on icon "plus" at bounding box center [219, 12] width 7 height 7
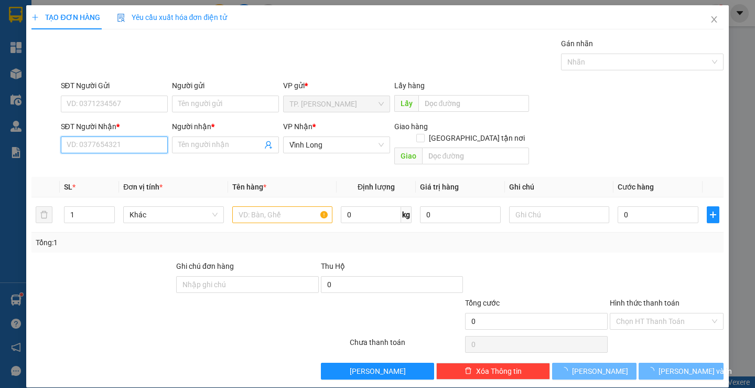
click at [92, 143] on input "SĐT Người Nhận *" at bounding box center [114, 144] width 107 height 17
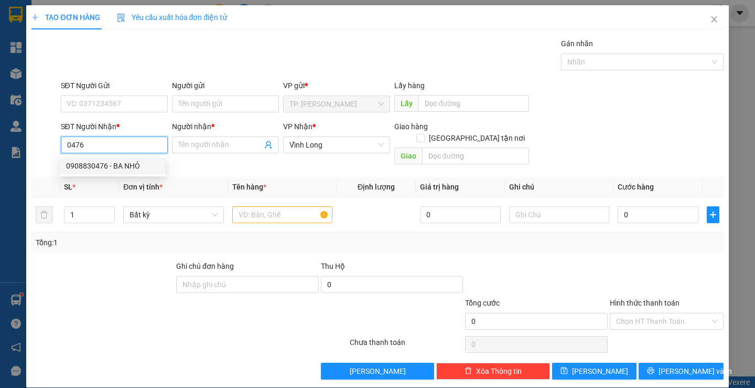
drag, startPoint x: 111, startPoint y: 173, endPoint x: 115, endPoint y: 162, distance: 11.6
click at [114, 164] on div "0908830476 - BA NHỎ" at bounding box center [113, 165] width 106 height 17
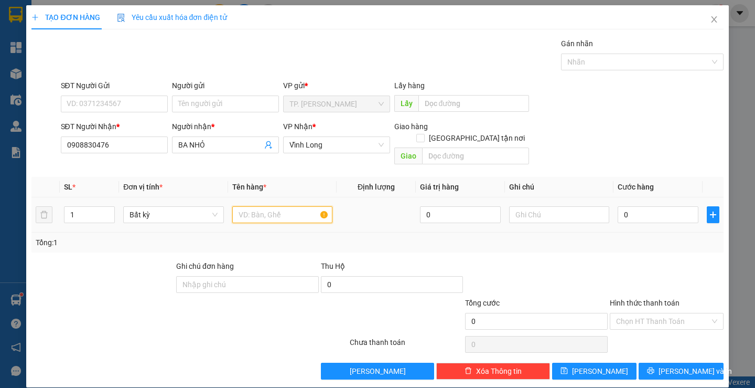
drag, startPoint x: 115, startPoint y: 162, endPoint x: 251, endPoint y: 206, distance: 142.7
click at [251, 206] on input "text" at bounding box center [282, 214] width 100 height 17
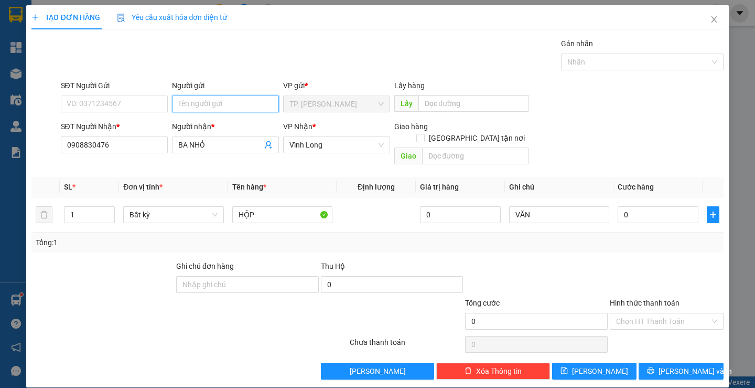
click at [211, 99] on input "Người gửi" at bounding box center [225, 103] width 107 height 17
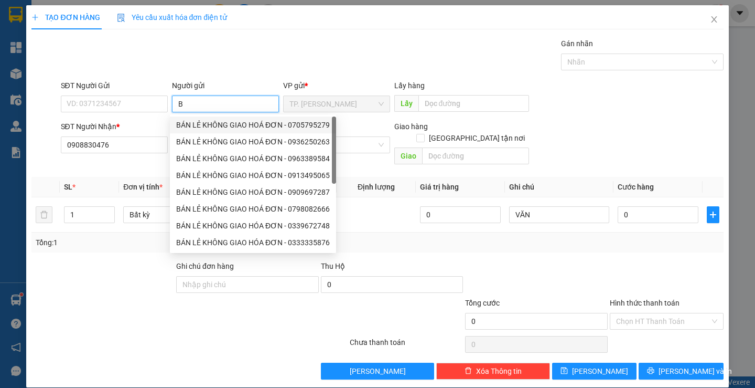
click at [207, 125] on div "BÁN LẺ KHÔNG GIAO HOÁ ĐƠN - 0705795279" at bounding box center [253, 125] width 154 height 12
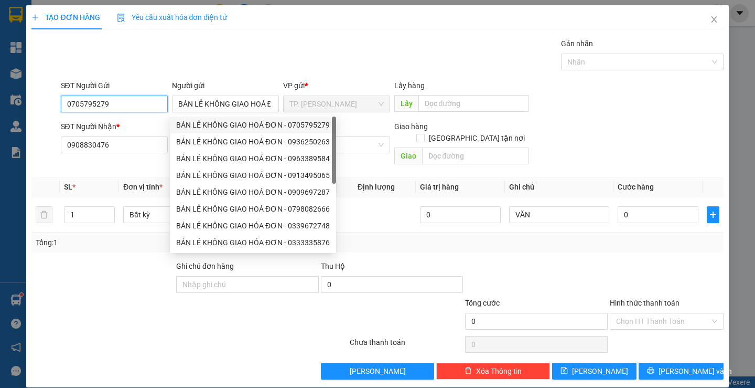
click at [95, 97] on input "0705795279" at bounding box center [114, 103] width 107 height 17
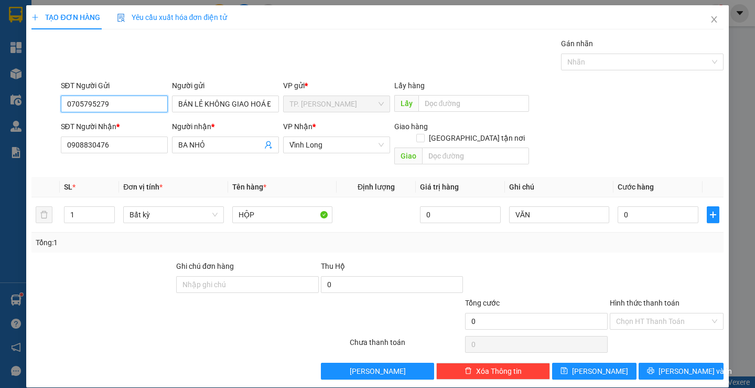
click at [129, 106] on input "0705795279" at bounding box center [114, 103] width 107 height 17
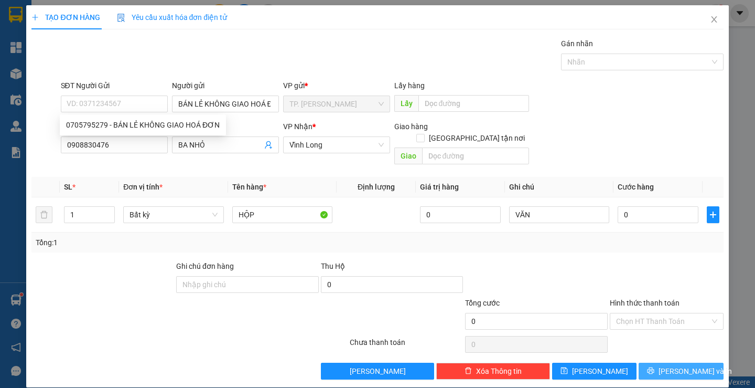
click at [714, 362] on button "[PERSON_NAME] và In" at bounding box center [681, 370] width 84 height 17
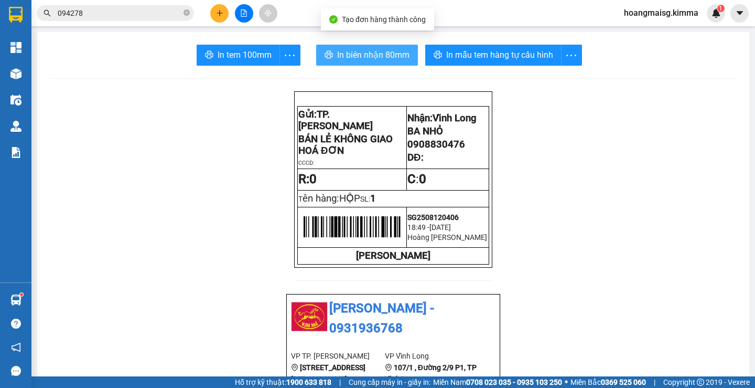
click at [345, 51] on span "In biên nhận 80mm" at bounding box center [373, 54] width 72 height 13
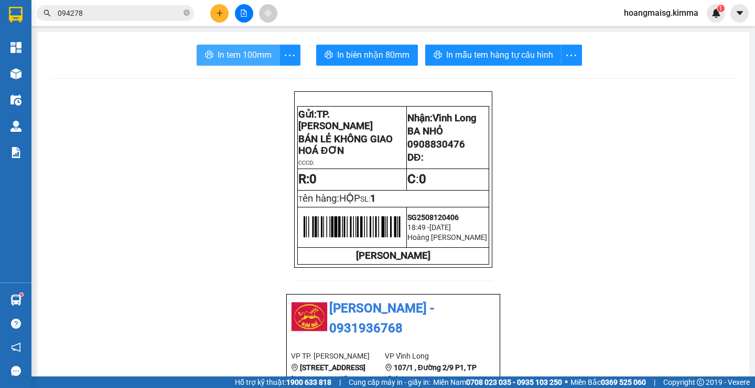
click at [252, 58] on span "In tem 100mm" at bounding box center [245, 54] width 54 height 13
